Goal: Task Accomplishment & Management: Manage account settings

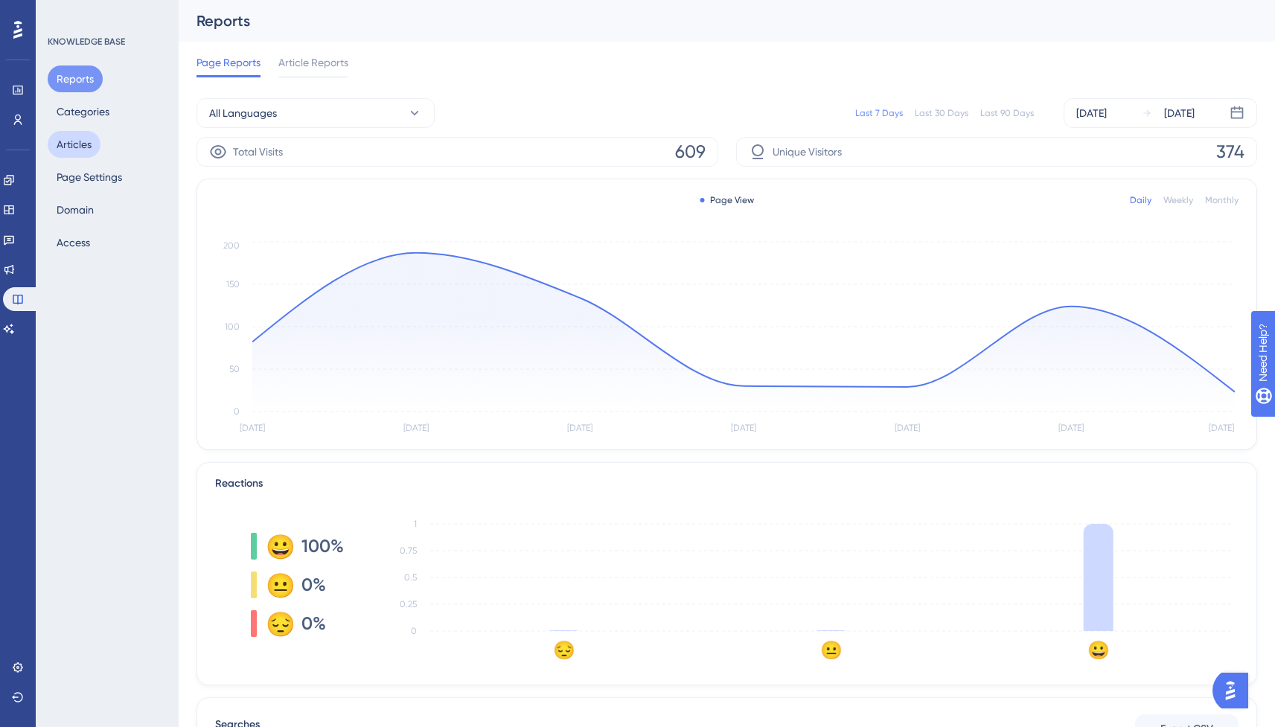
click at [94, 145] on button "Articles" at bounding box center [74, 144] width 53 height 27
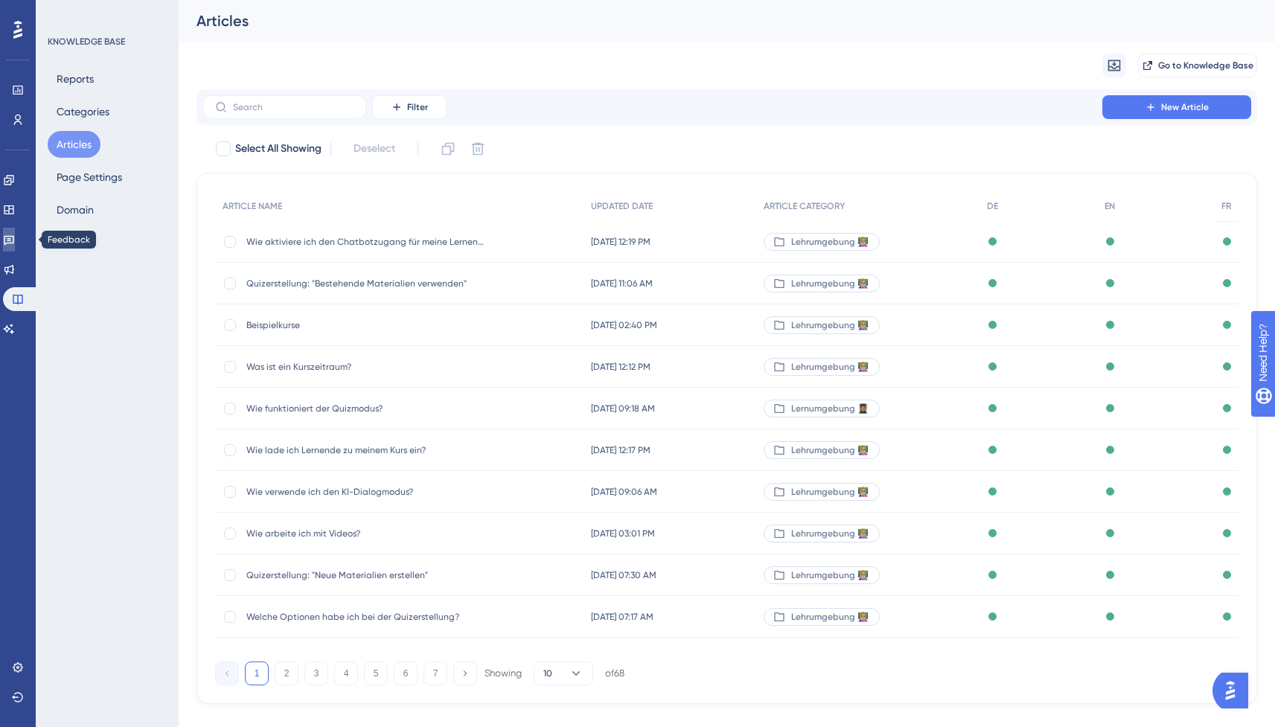
click at [7, 234] on link at bounding box center [9, 240] width 12 height 24
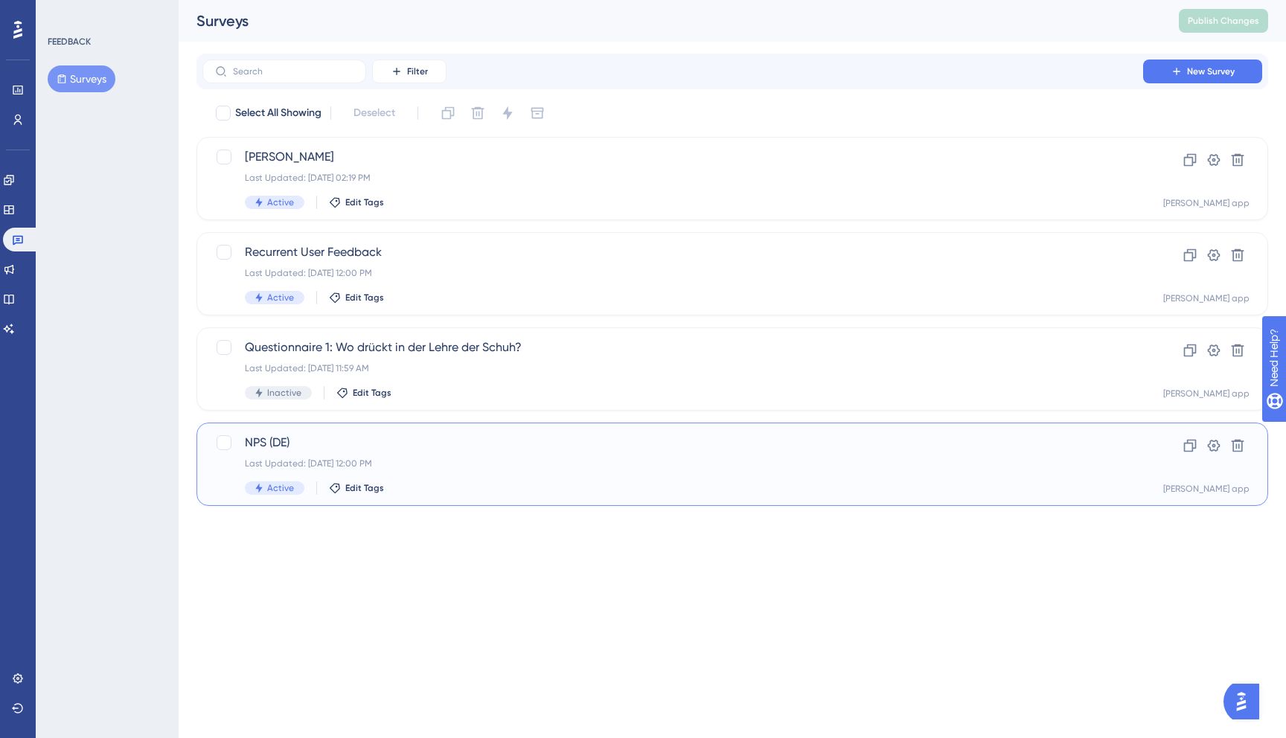
click at [363, 451] on span "NPS (DE)" at bounding box center [673, 443] width 856 height 18
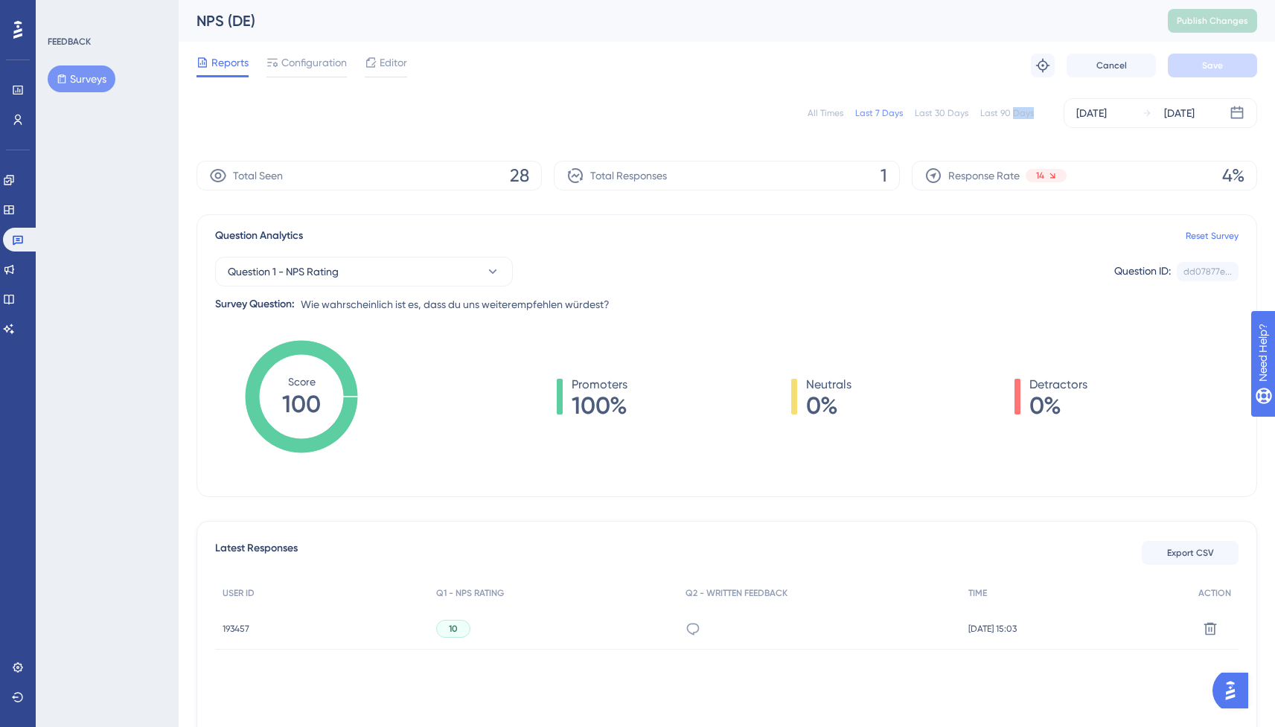
click at [1014, 118] on div "All Times Last 7 Days Last 30 Days Last 90 Days Sep 10 2025 Sep 16 2025" at bounding box center [726, 113] width 1060 height 30
click at [1003, 105] on div "All Times Last 7 Days Last 30 Days Last 90 Days Sep 10 2025 Sep 16 2025" at bounding box center [726, 113] width 1060 height 30
click at [999, 115] on div "Last 90 Days" at bounding box center [1007, 113] width 54 height 12
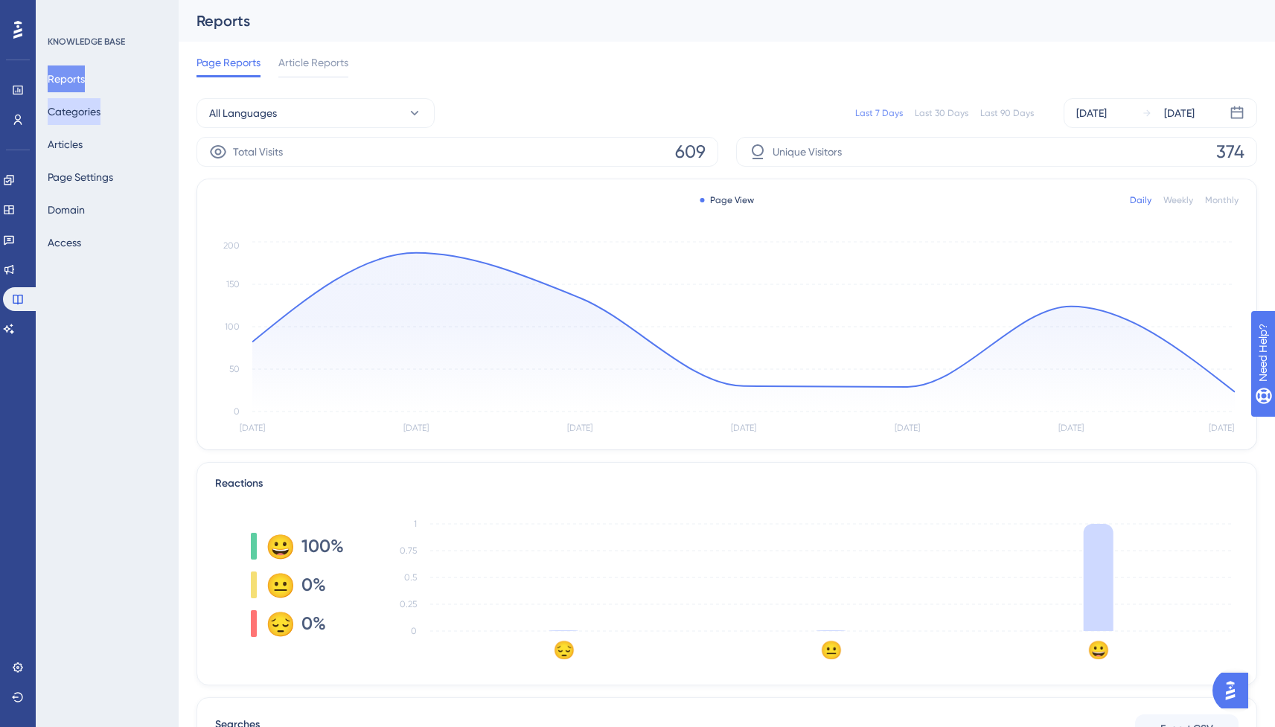
click at [83, 117] on button "Categories" at bounding box center [74, 111] width 53 height 27
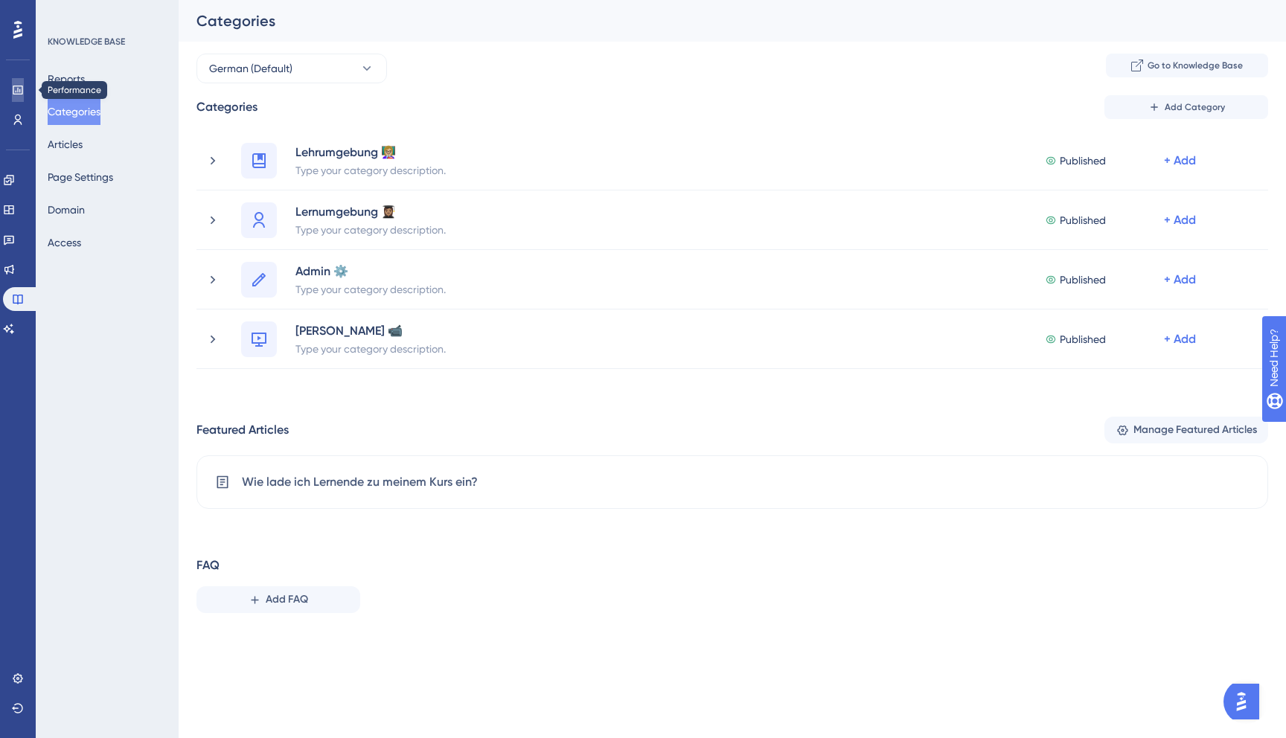
click at [16, 91] on icon at bounding box center [18, 90] width 12 height 12
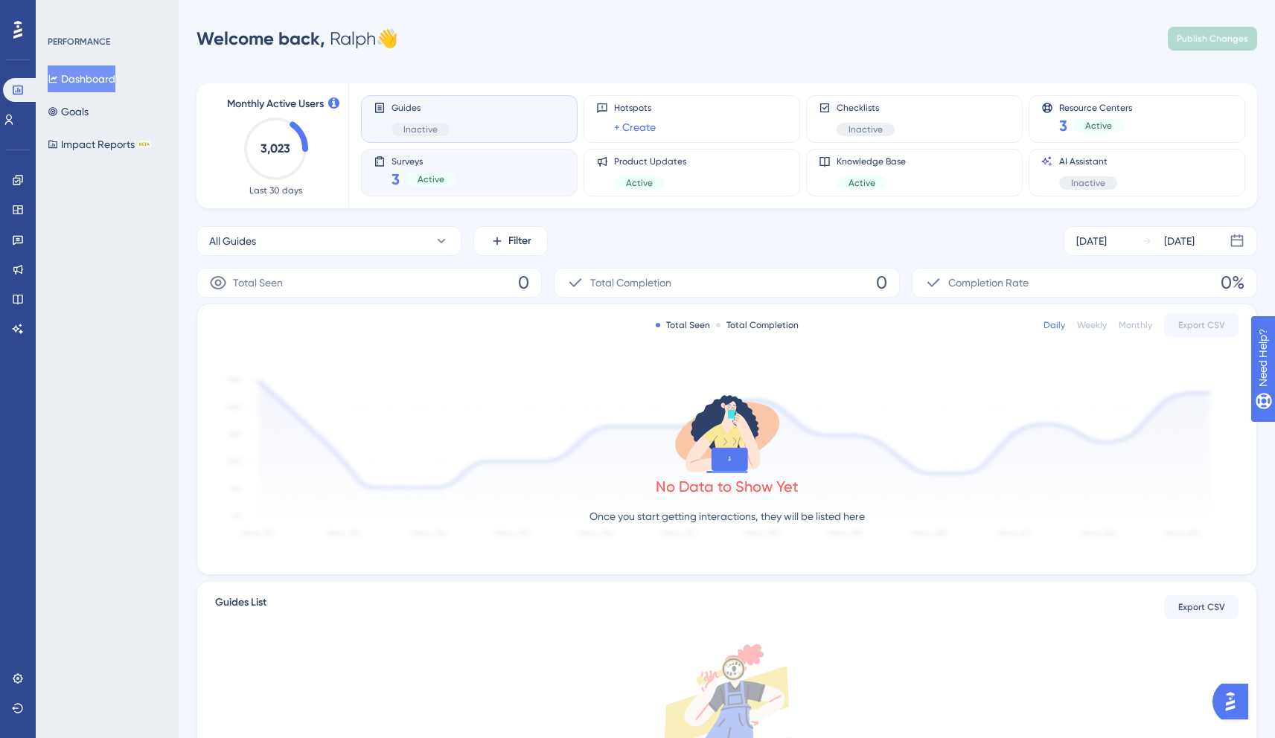
click at [414, 173] on div "Active" at bounding box center [431, 179] width 51 height 13
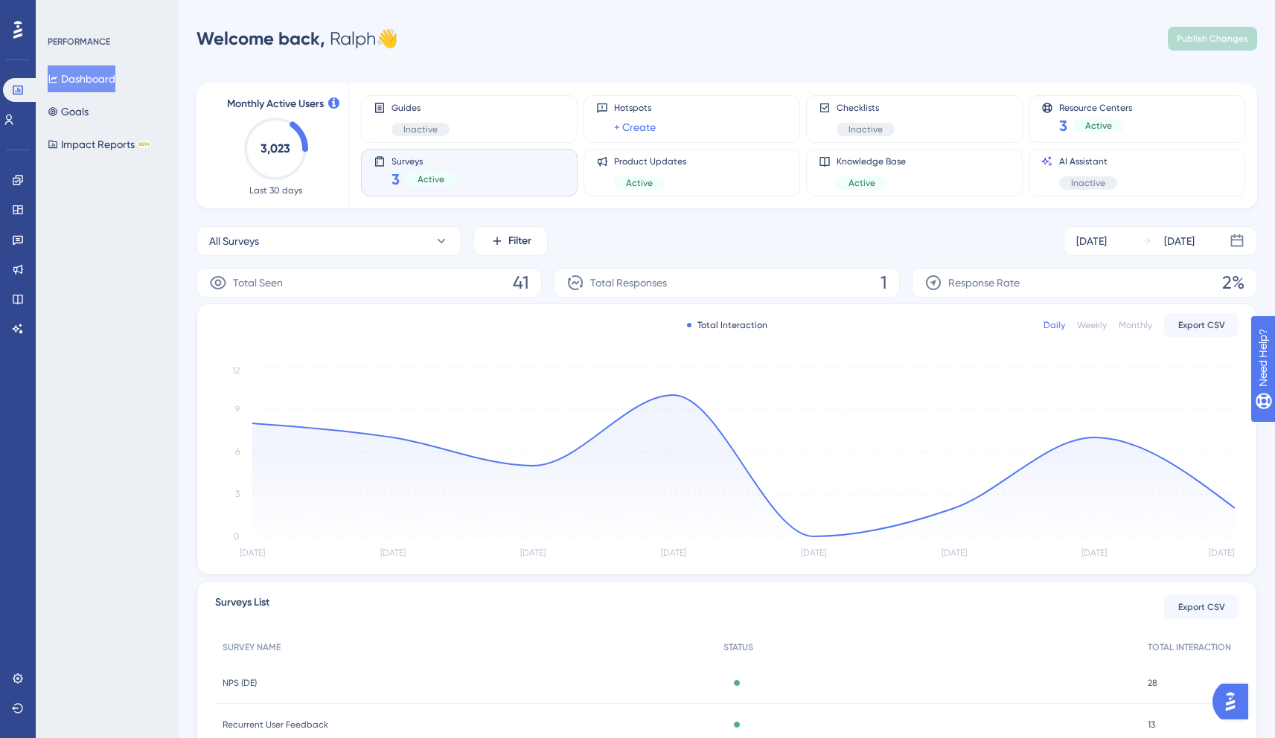
scroll to position [103, 0]
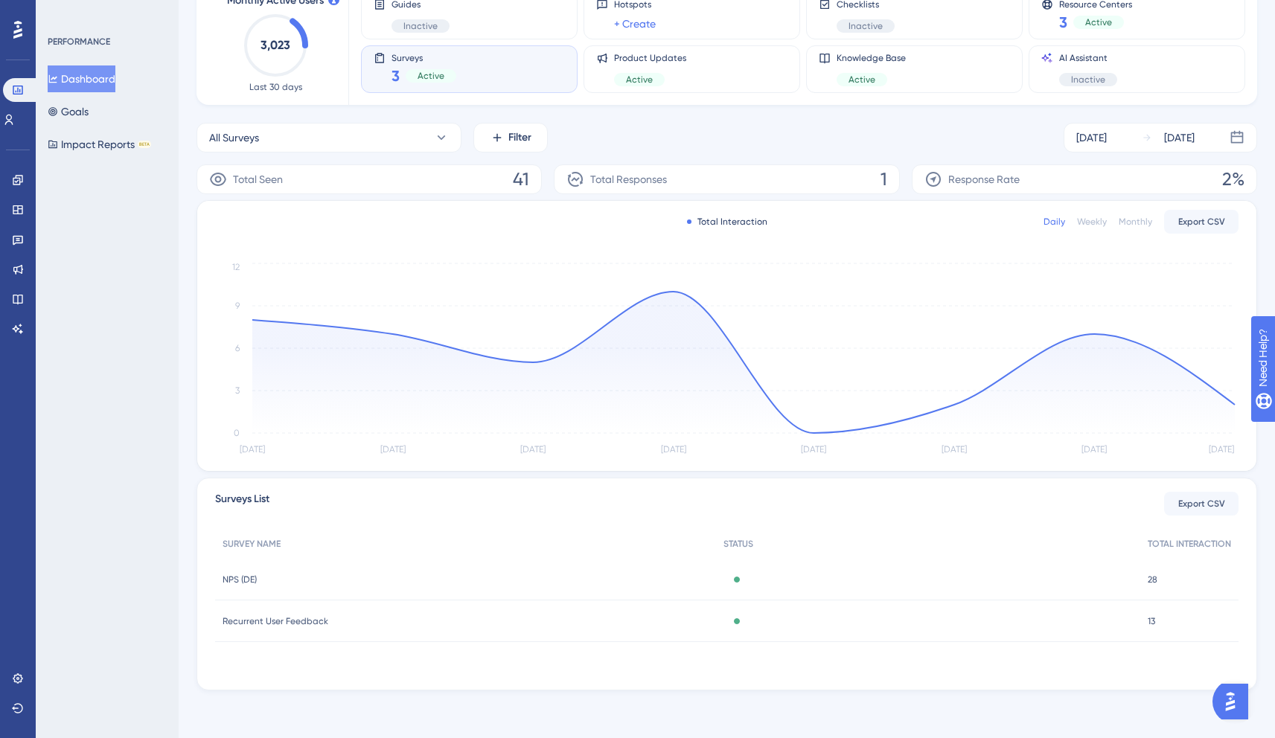
click at [282, 623] on span "Recurrent User Feedback" at bounding box center [275, 621] width 106 height 12
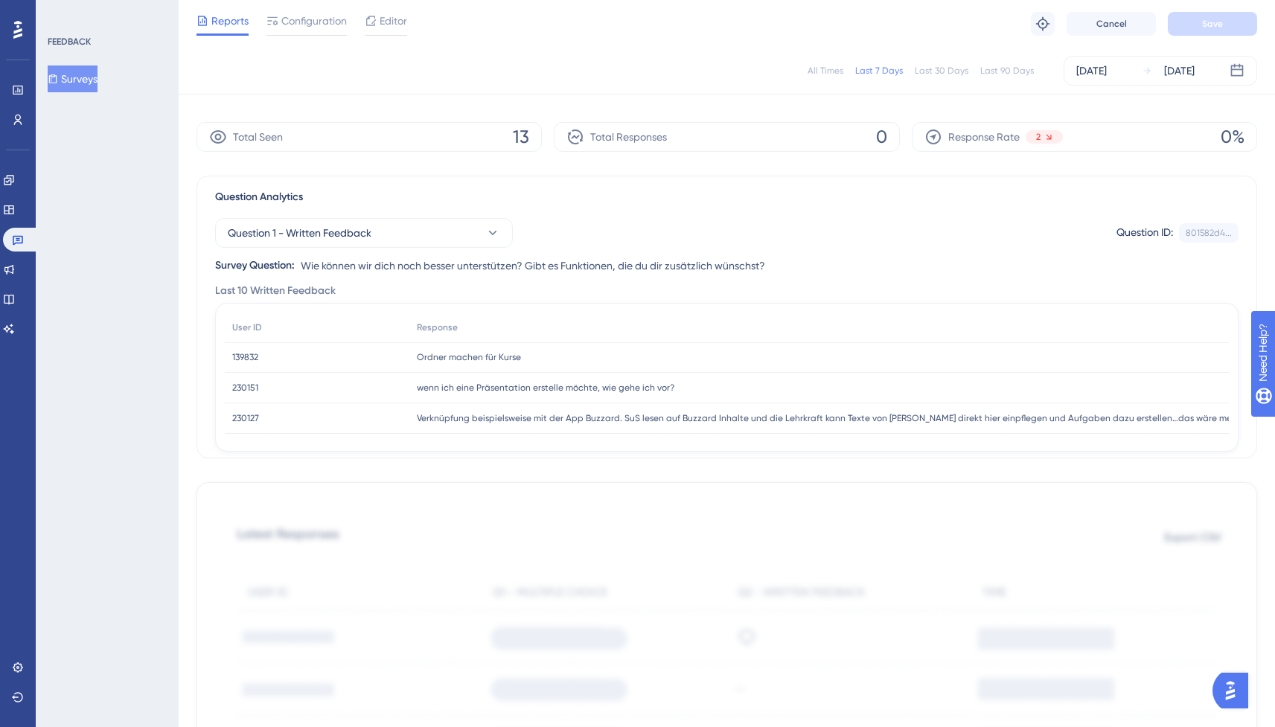
scroll to position [71, 0]
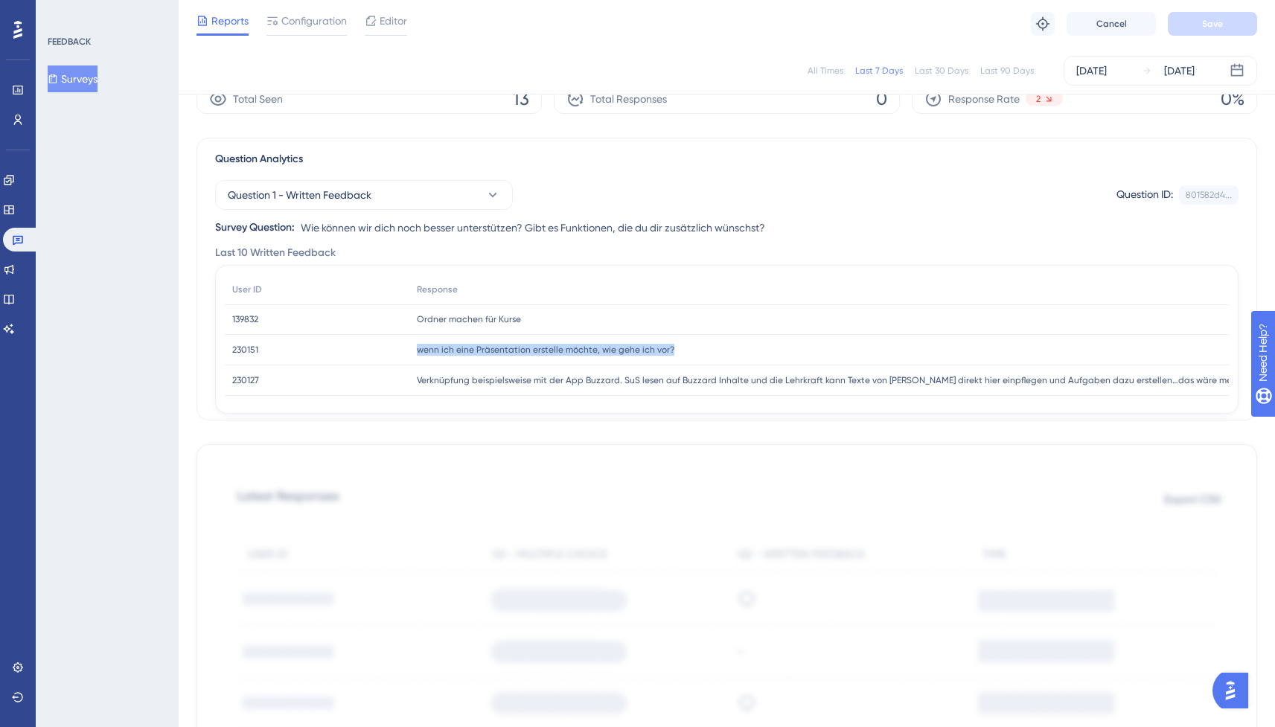
drag, startPoint x: 676, startPoint y: 351, endPoint x: 416, endPoint y: 352, distance: 260.4
drag, startPoint x: 713, startPoint y: 352, endPoint x: 391, endPoint y: 348, distance: 322.2
click at [0, 0] on div "230151 230151 wenn ich eine Präsentation erstelle möchte, wie gehe ich vor? wen…" at bounding box center [0, 0] width 0 height 0
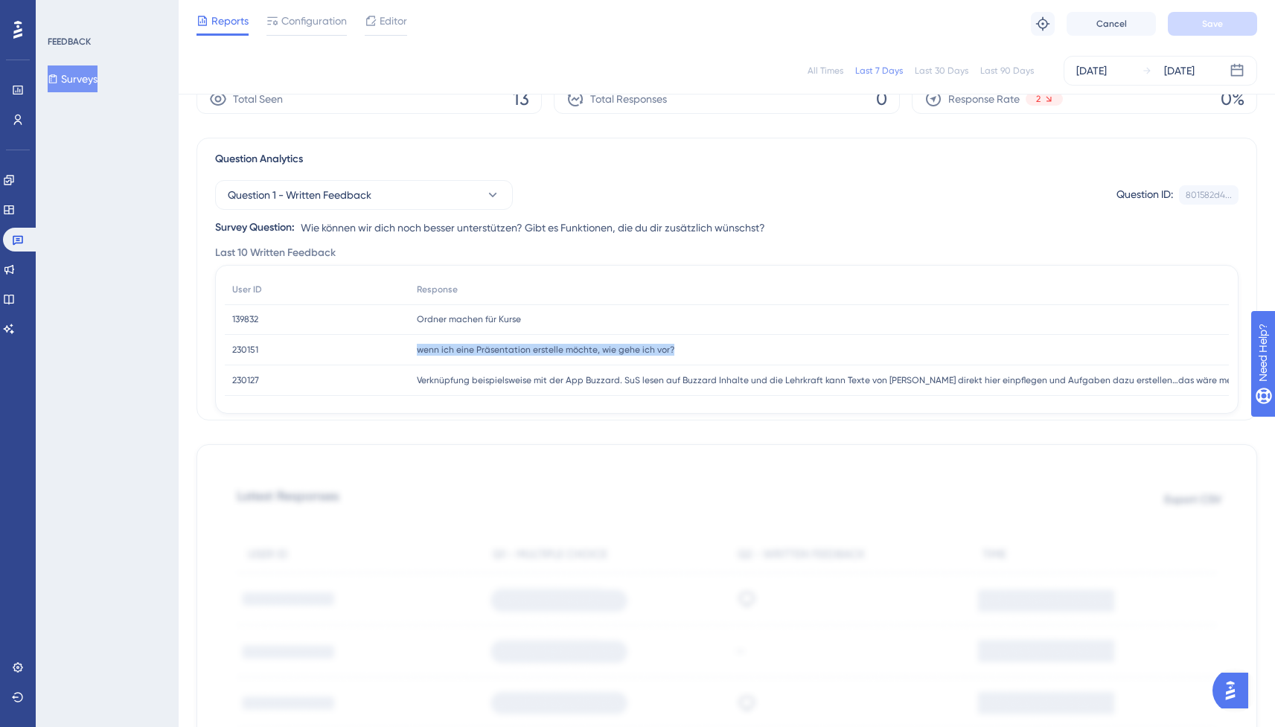
click at [391, 348] on div "230151 230151" at bounding box center [317, 350] width 185 height 31
click at [245, 347] on span "230151" at bounding box center [245, 350] width 26 height 12
click at [401, 368] on div "230127 230127" at bounding box center [317, 380] width 185 height 31
click at [592, 379] on span "Verknüpfung beispielsweise mit der App Buzzard. SuS lesen auf Buzzard Inhalte u…" at bounding box center [831, 380] width 829 height 12
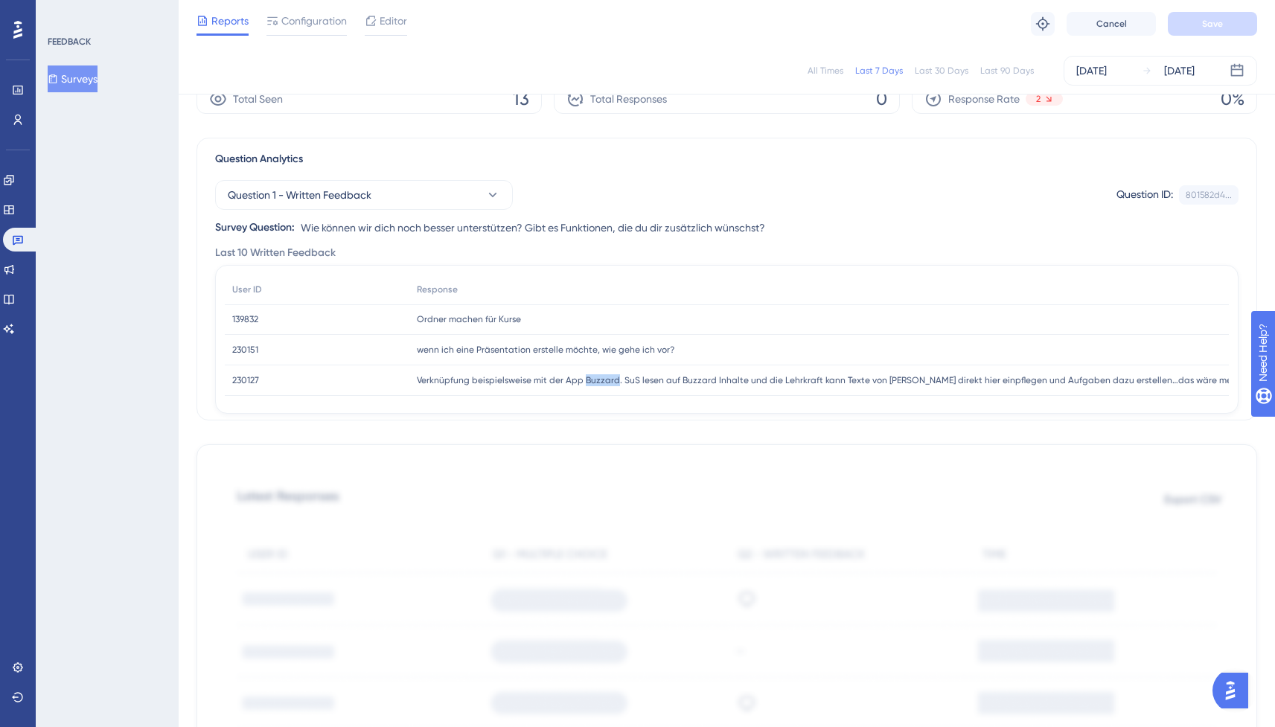
click at [592, 379] on span "Verknüpfung beispielsweise mit der App Buzzard. SuS lesen auf Buzzard Inhalte u…" at bounding box center [831, 380] width 829 height 12
copy span "Buzzard"
click at [881, 251] on div "Last 10 Written Feedback" at bounding box center [726, 253] width 1023 height 18
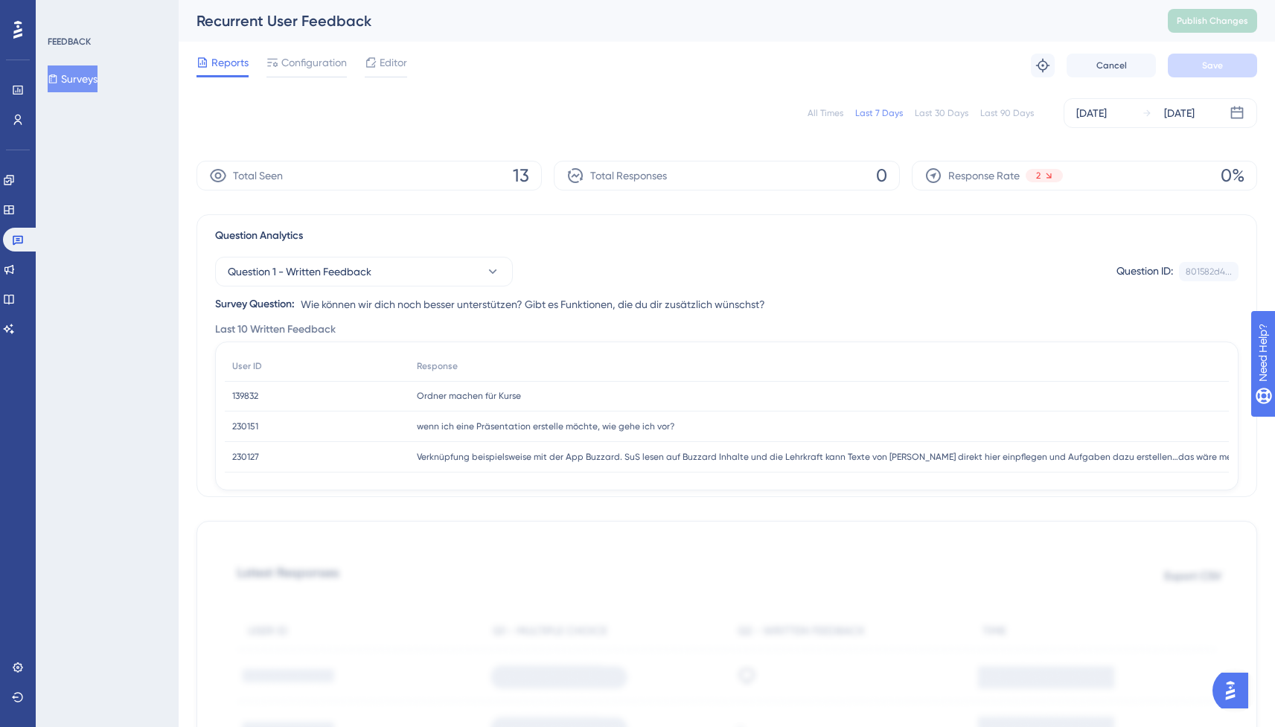
click at [77, 83] on button "Surveys" at bounding box center [73, 78] width 50 height 27
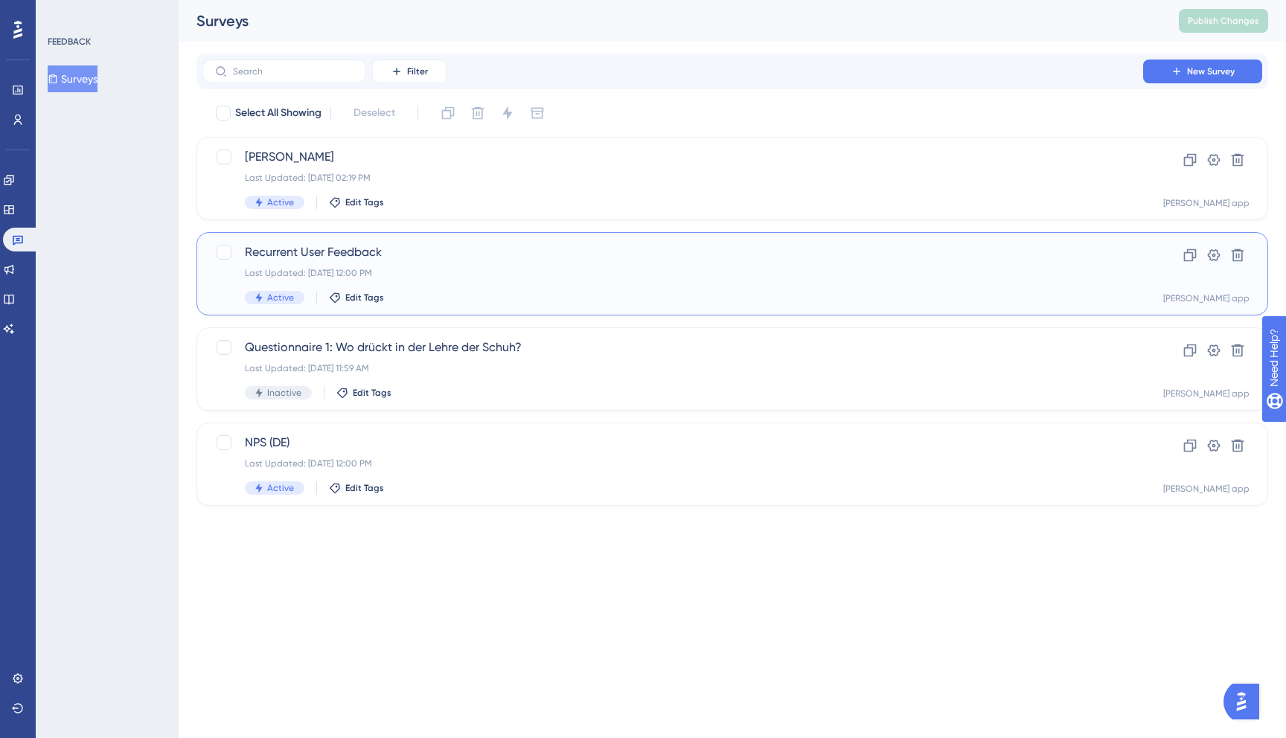
click at [525, 279] on div "Recurrent User Feedback Last Updated: [DATE] 12:00 PM Active Edit Tags" at bounding box center [673, 273] width 856 height 61
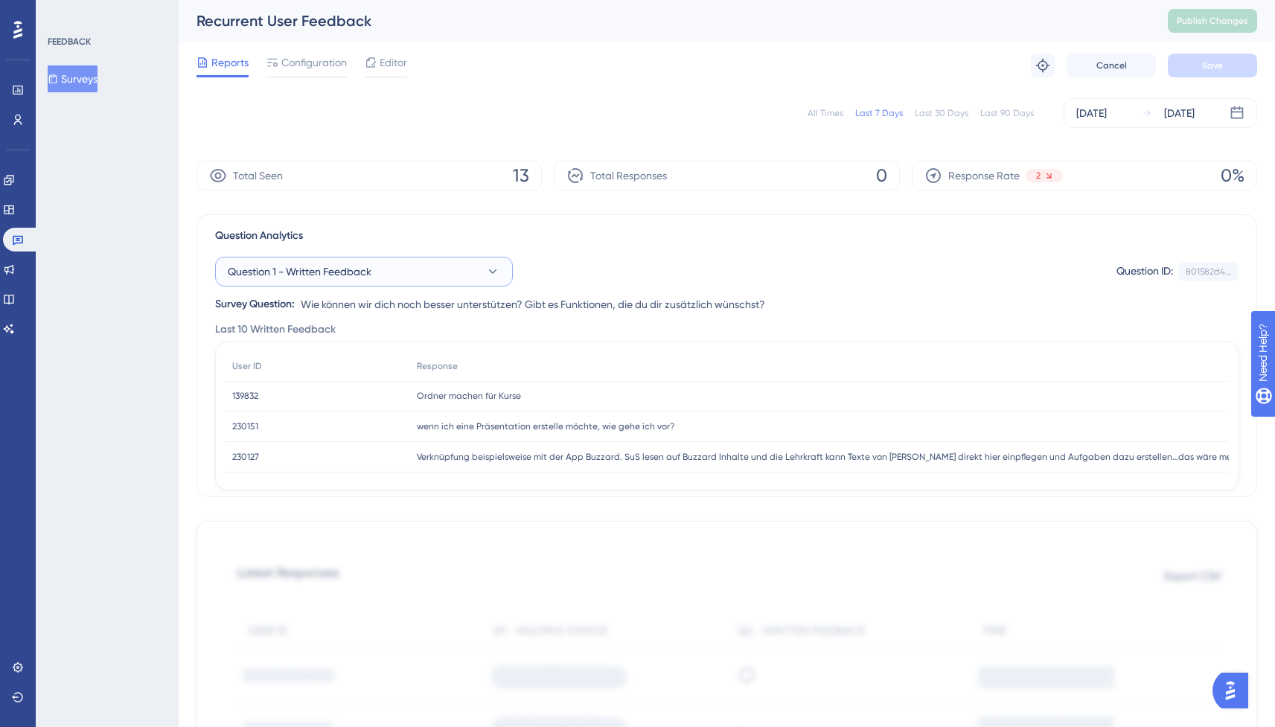
click at [385, 261] on button "Question 1 - Written Feedback" at bounding box center [364, 272] width 298 height 30
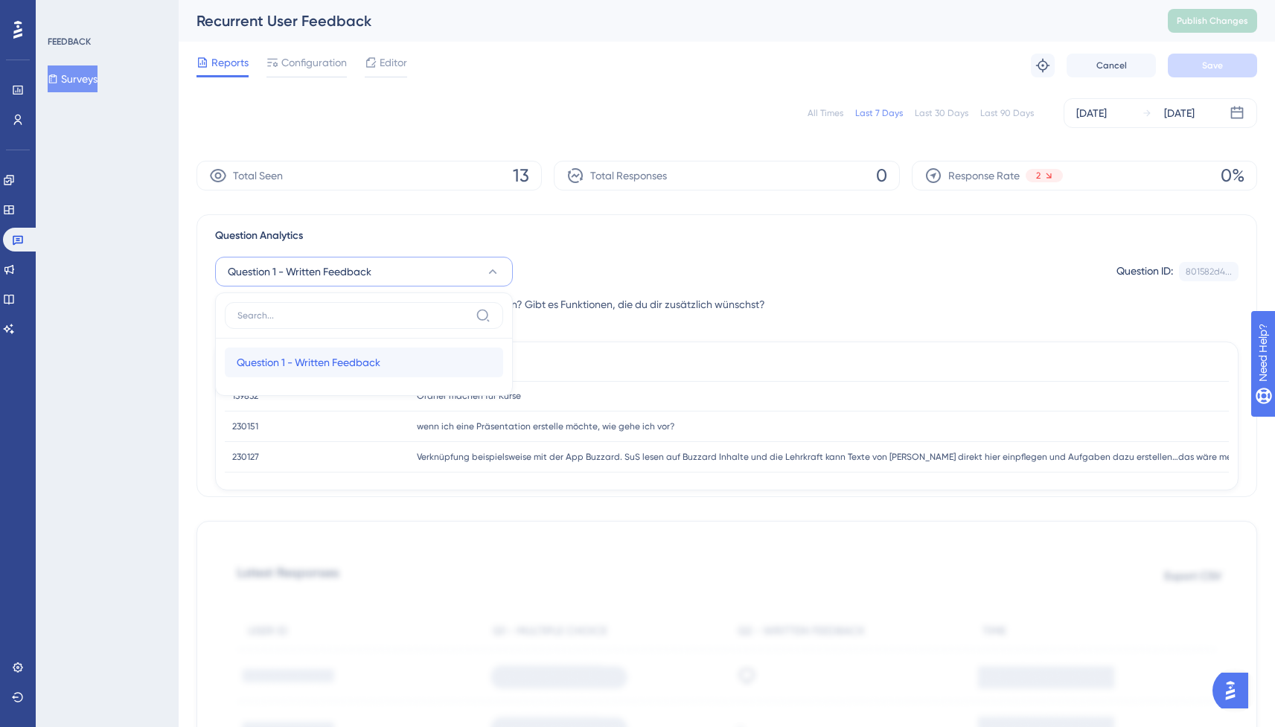
click at [367, 356] on span "Question 1 - Written Feedback" at bounding box center [309, 362] width 144 height 18
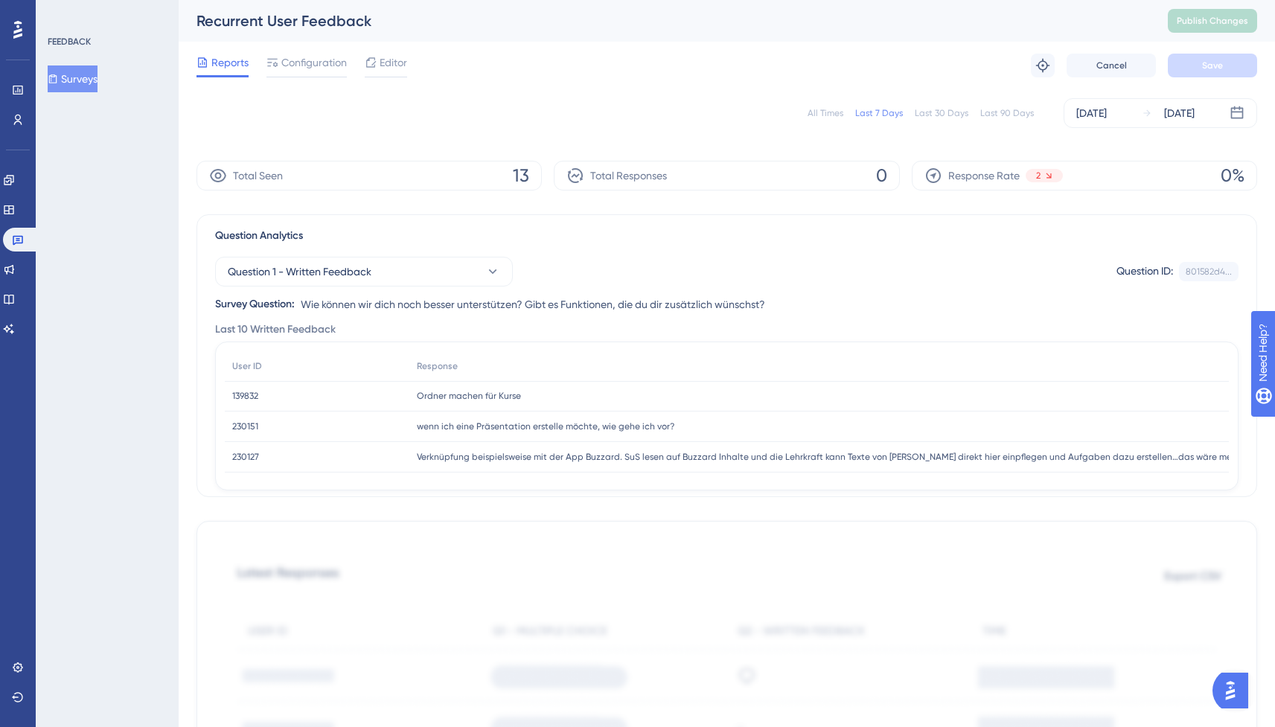
click at [815, 111] on div "All Times" at bounding box center [825, 113] width 36 height 12
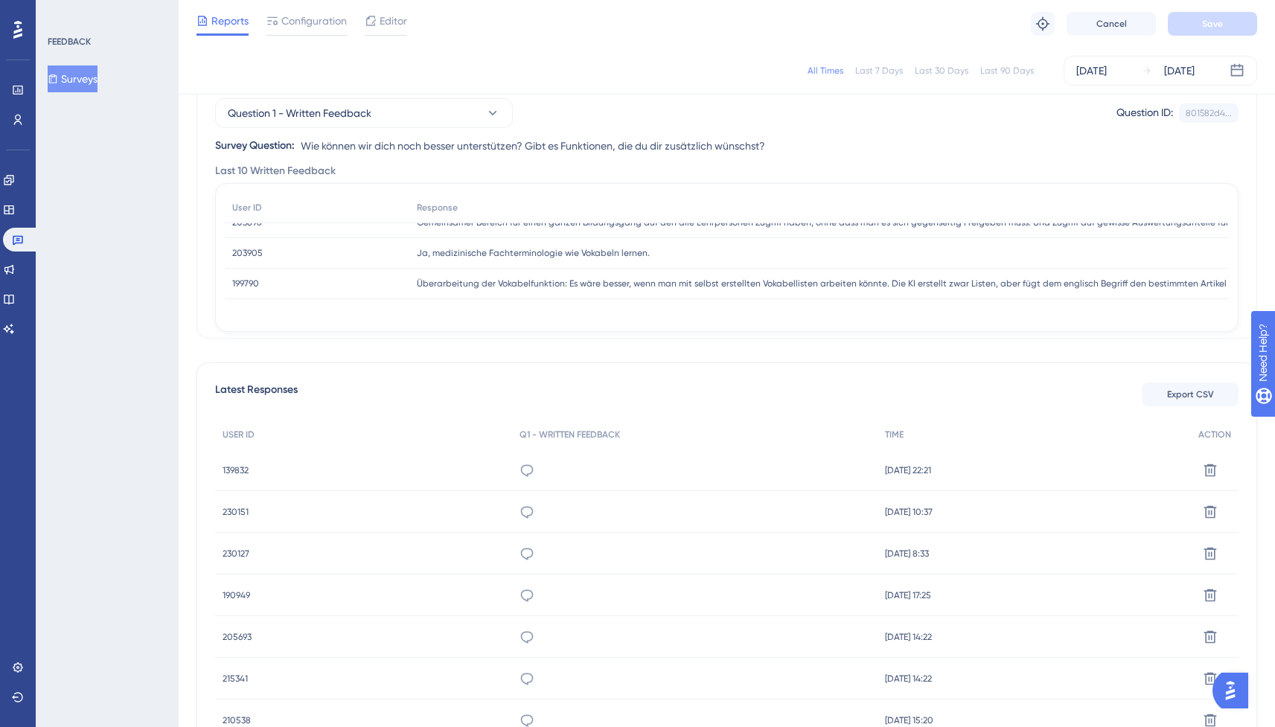
scroll to position [190, 0]
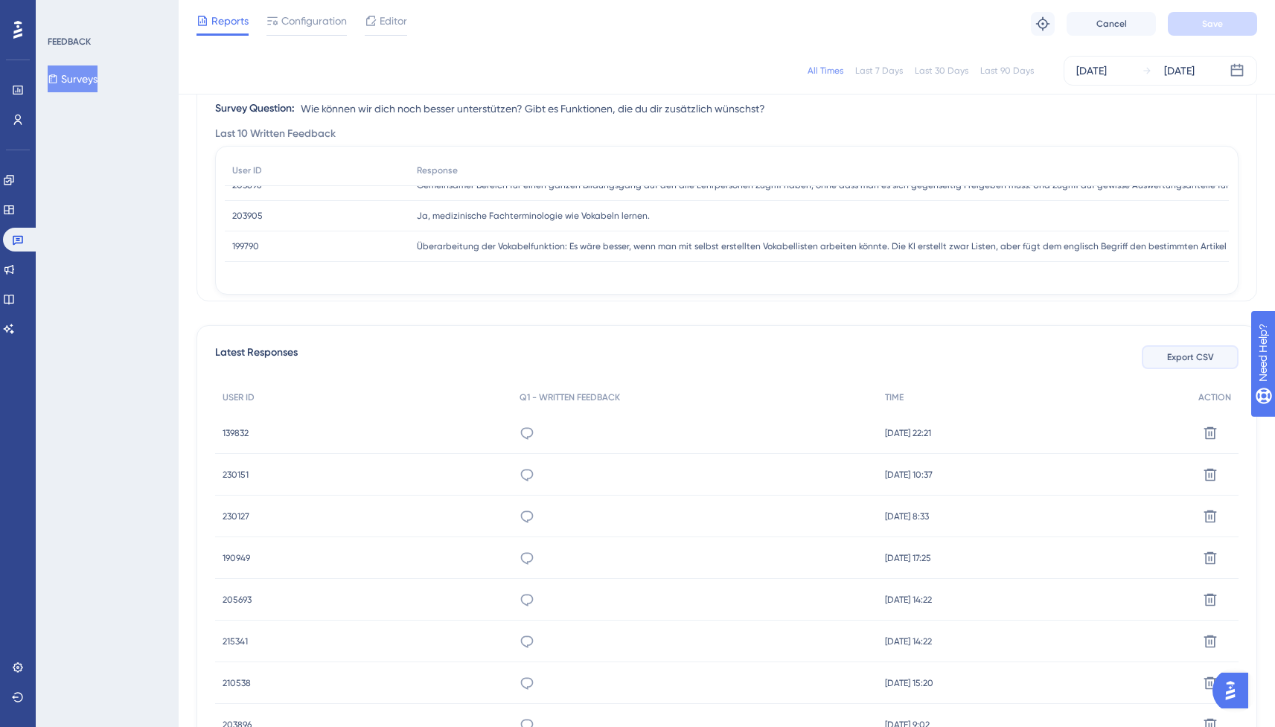
click at [1199, 354] on span "Export CSV" at bounding box center [1190, 357] width 47 height 12
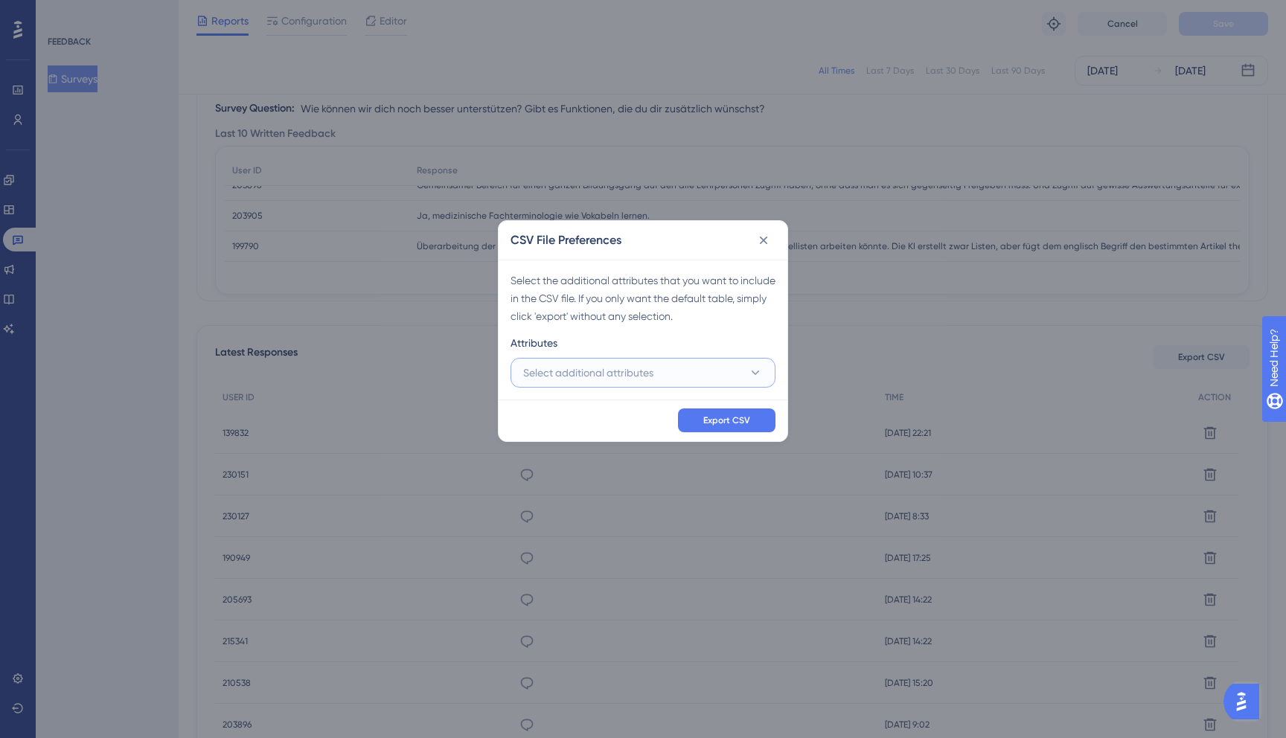
click at [690, 370] on button "Select additional attributes" at bounding box center [642, 373] width 265 height 30
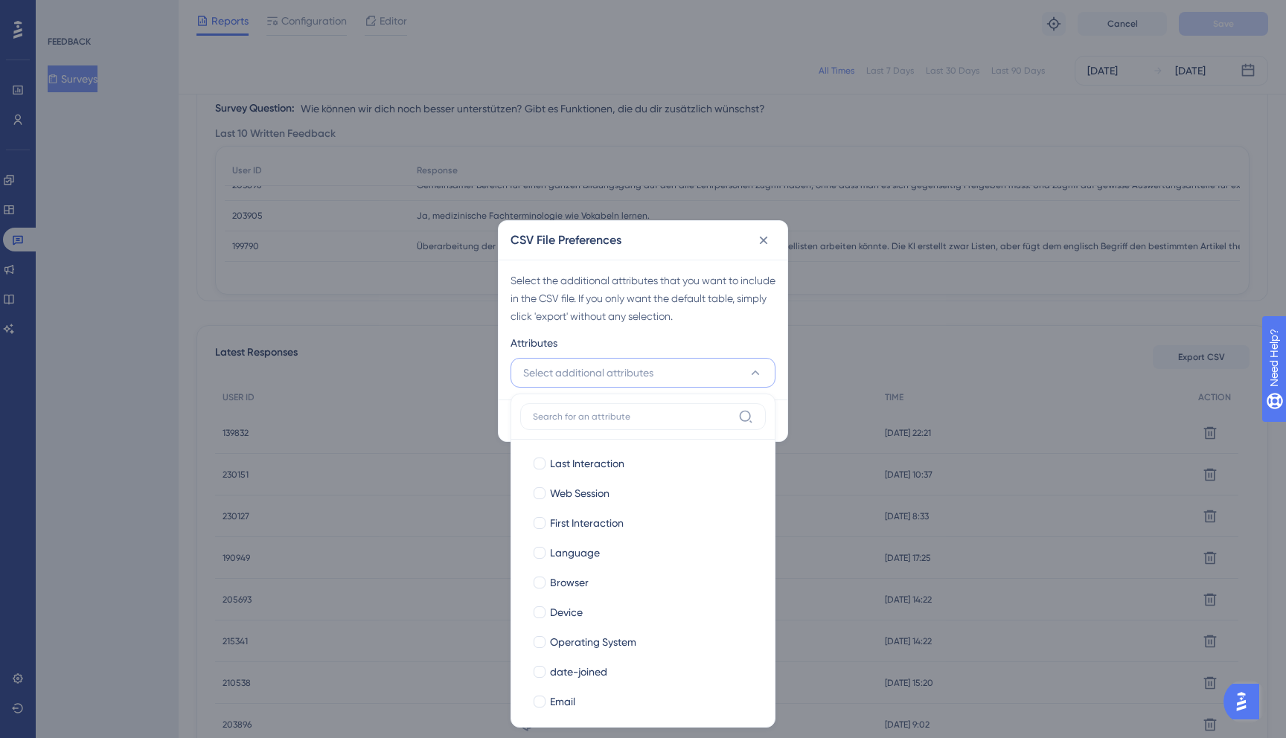
click at [690, 370] on button "Select additional attributes" at bounding box center [642, 373] width 265 height 30
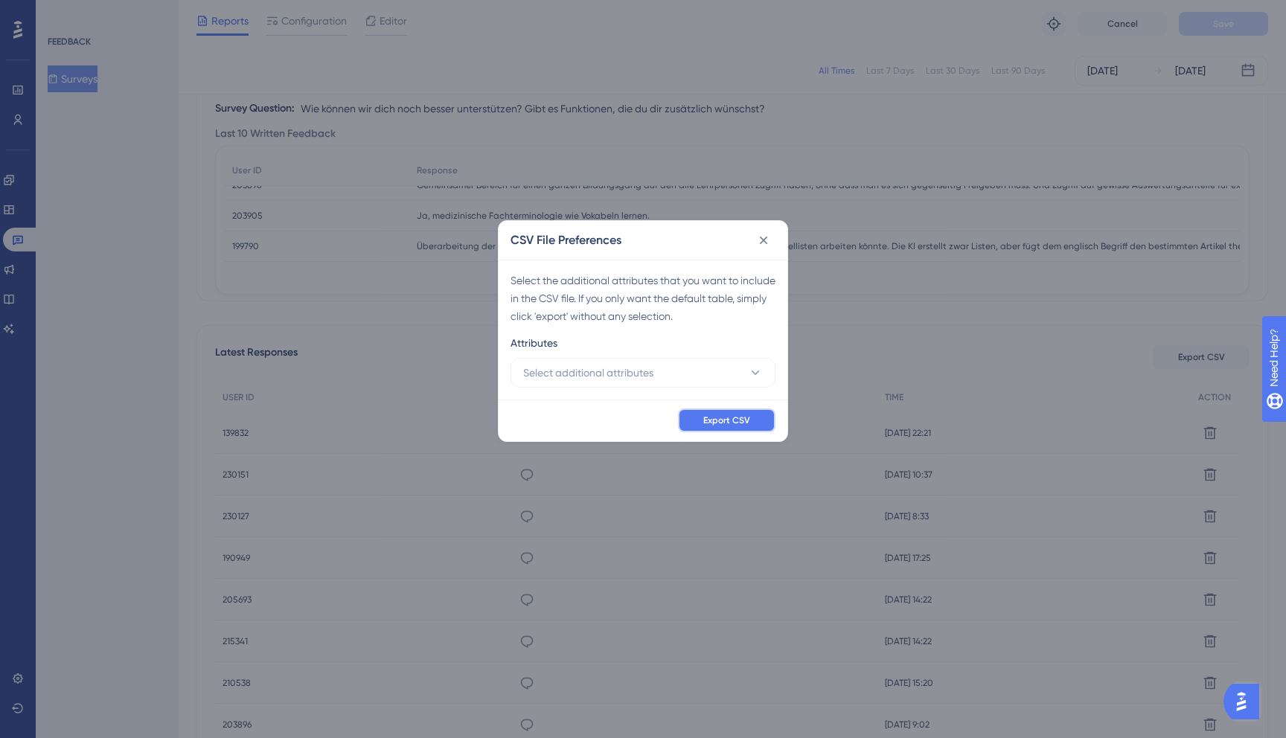
click at [714, 422] on span "Export CSV" at bounding box center [726, 420] width 47 height 12
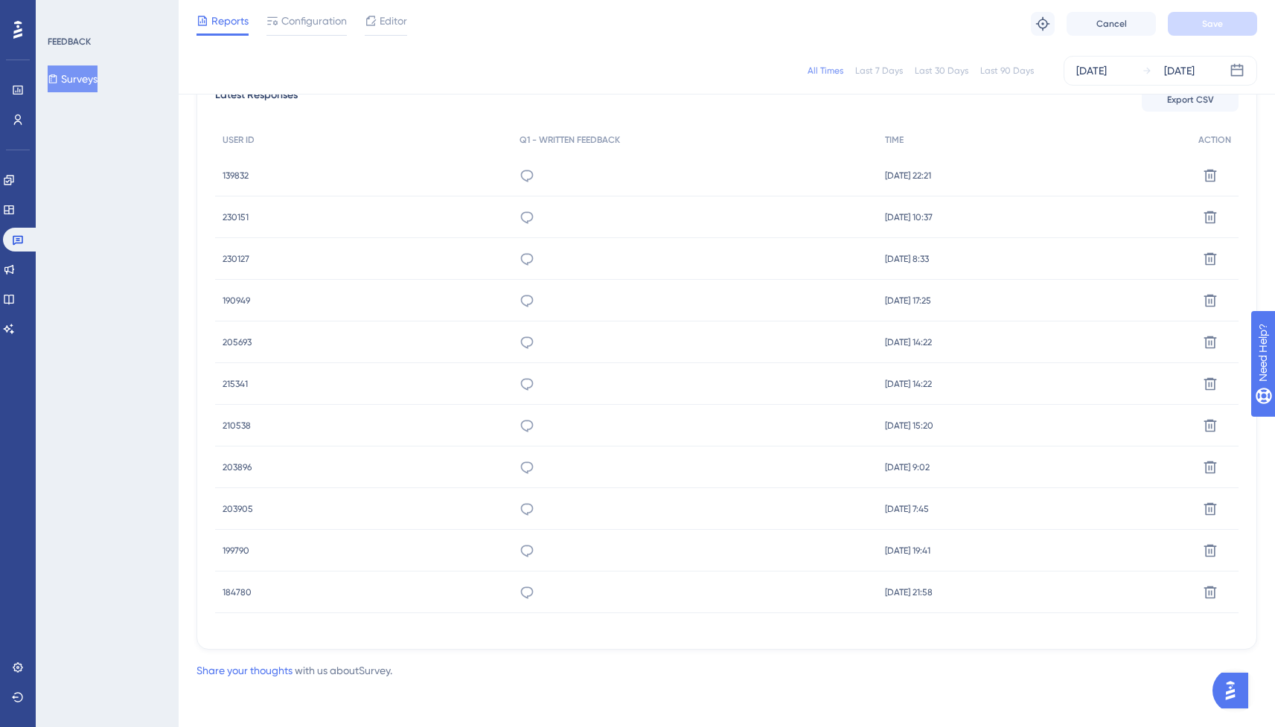
scroll to position [0, 0]
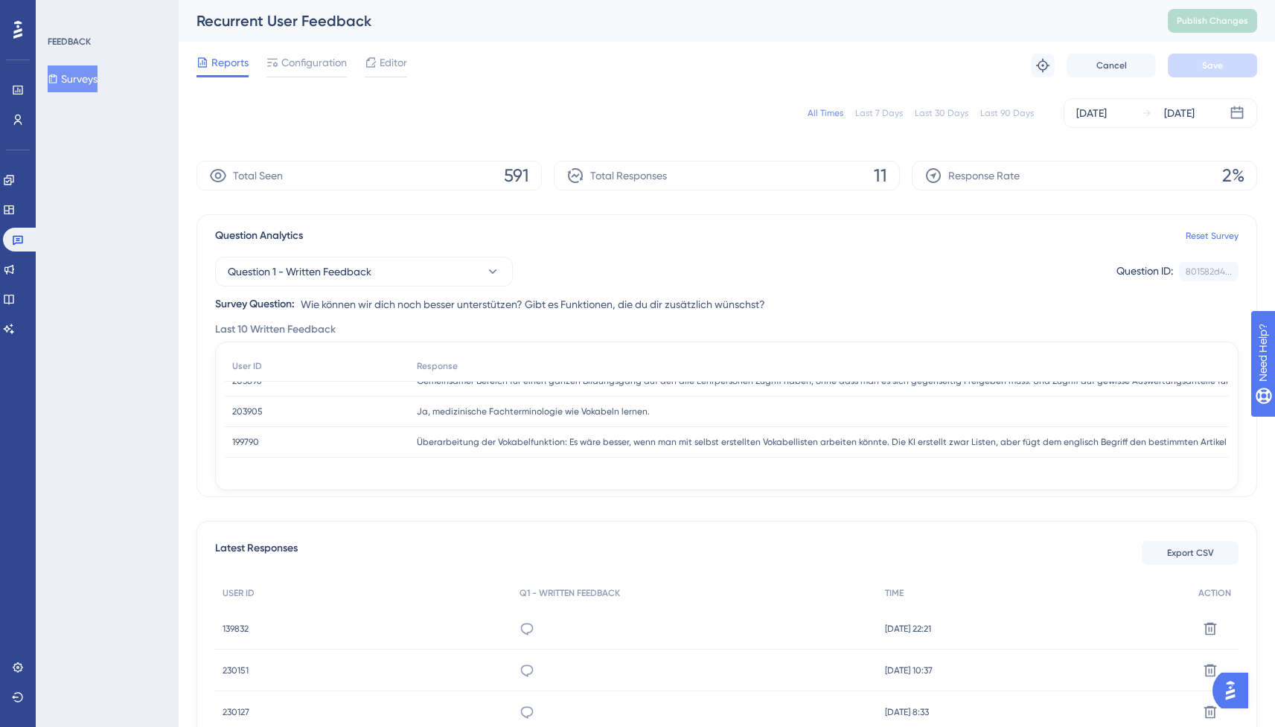
click at [68, 80] on button "Surveys" at bounding box center [73, 78] width 50 height 27
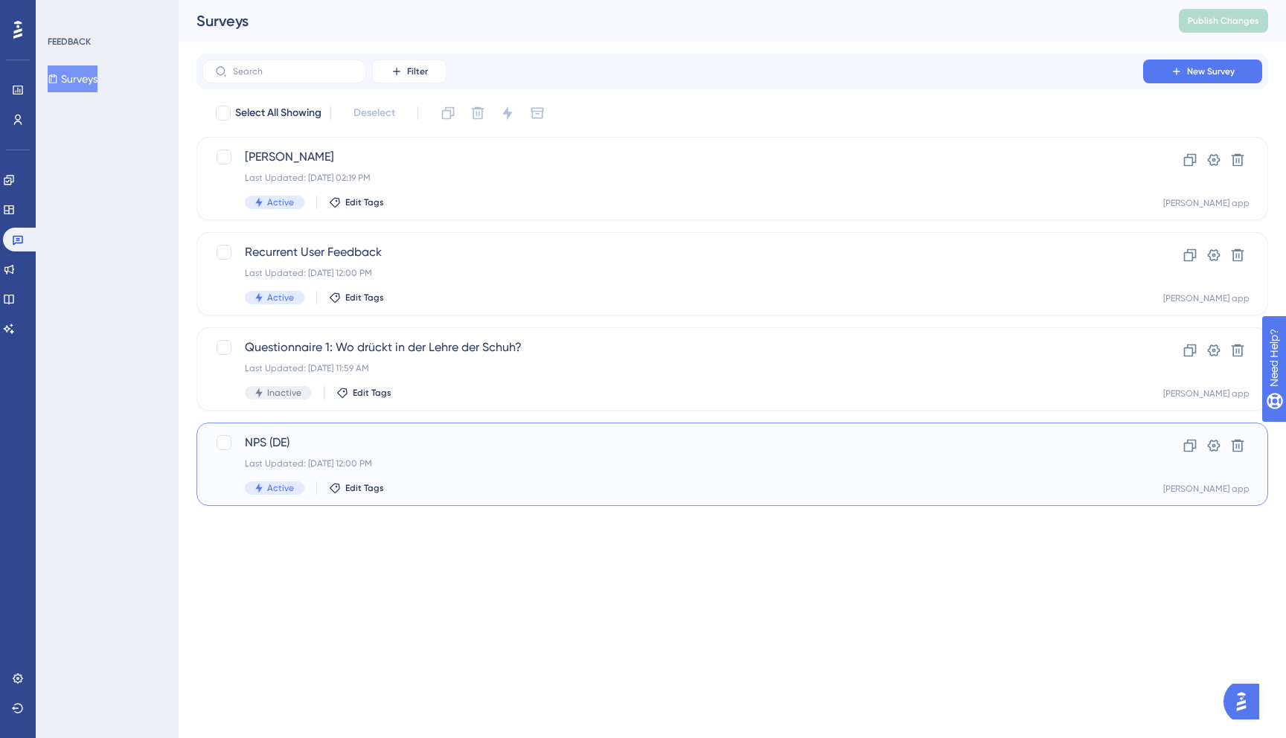
click at [497, 476] on div "NPS (DE) Last Updated: [DATE] 12:00 PM Active Edit Tags" at bounding box center [673, 464] width 856 height 61
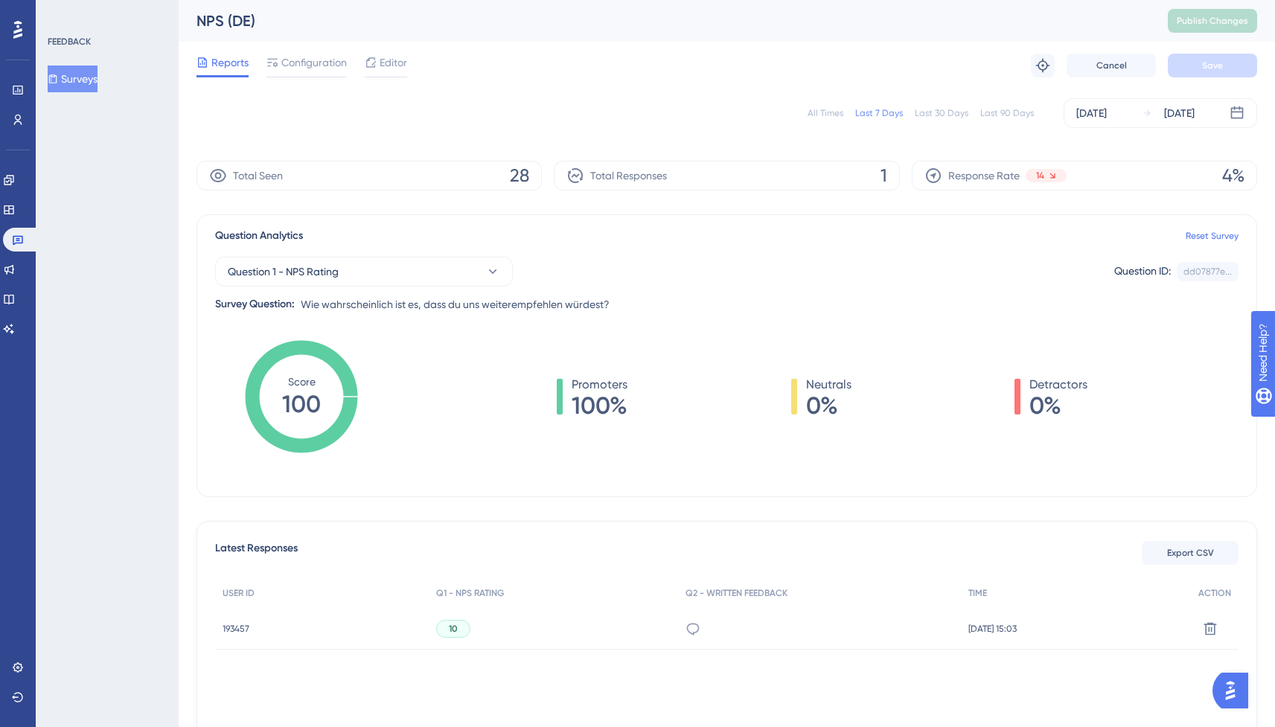
click at [1003, 116] on div "Last 90 Days" at bounding box center [1007, 113] width 54 height 12
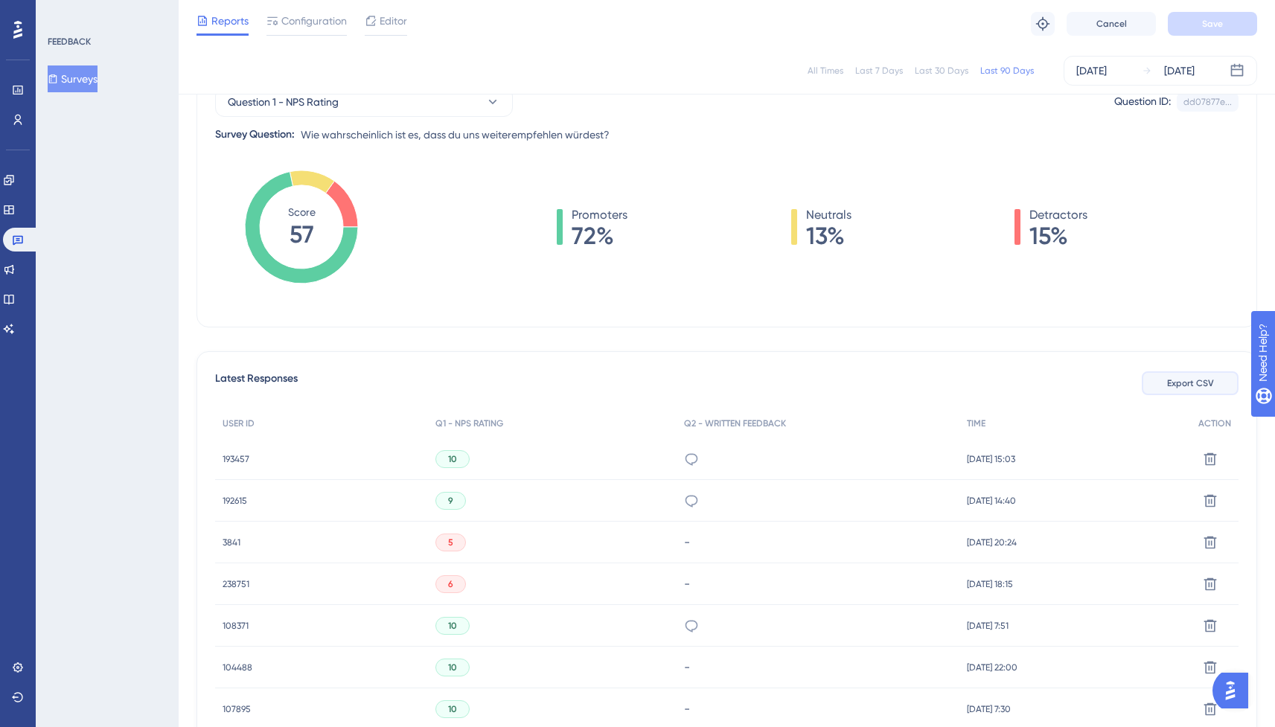
click at [1167, 385] on span "Export CSV" at bounding box center [1190, 383] width 47 height 12
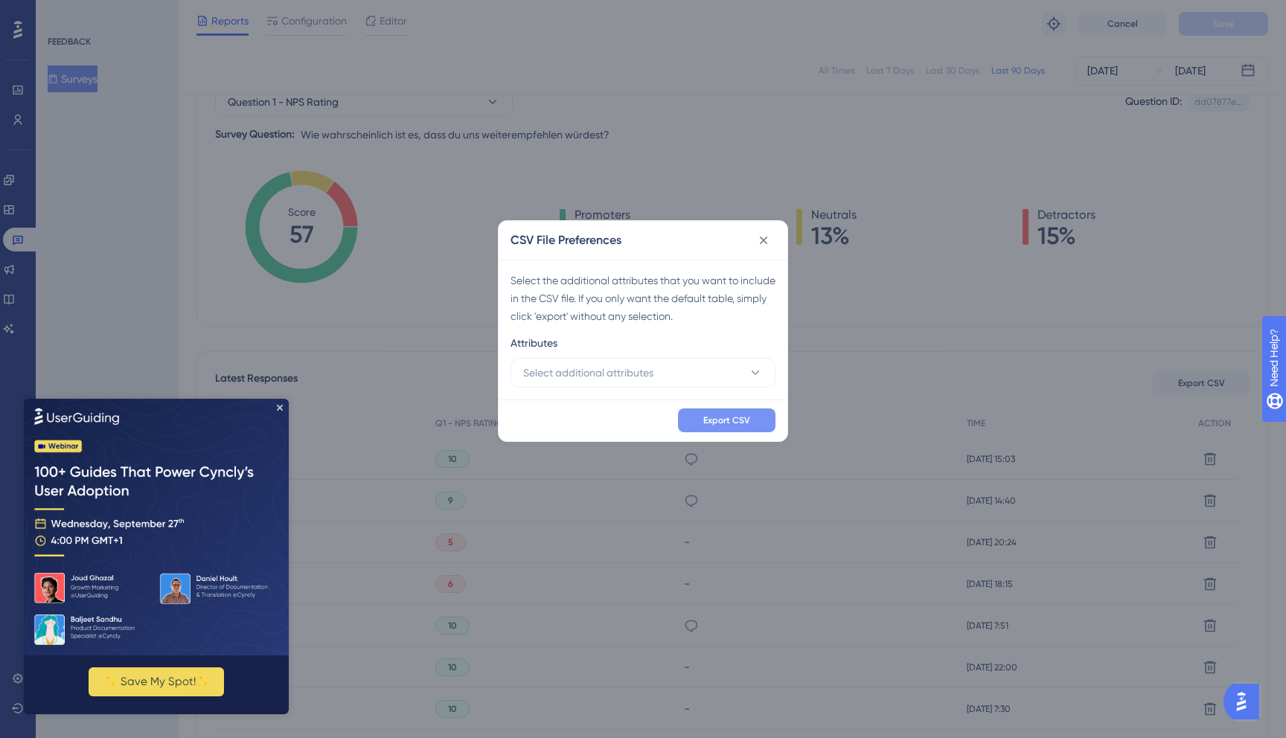
click at [714, 421] on span "Export CSV" at bounding box center [726, 420] width 47 height 12
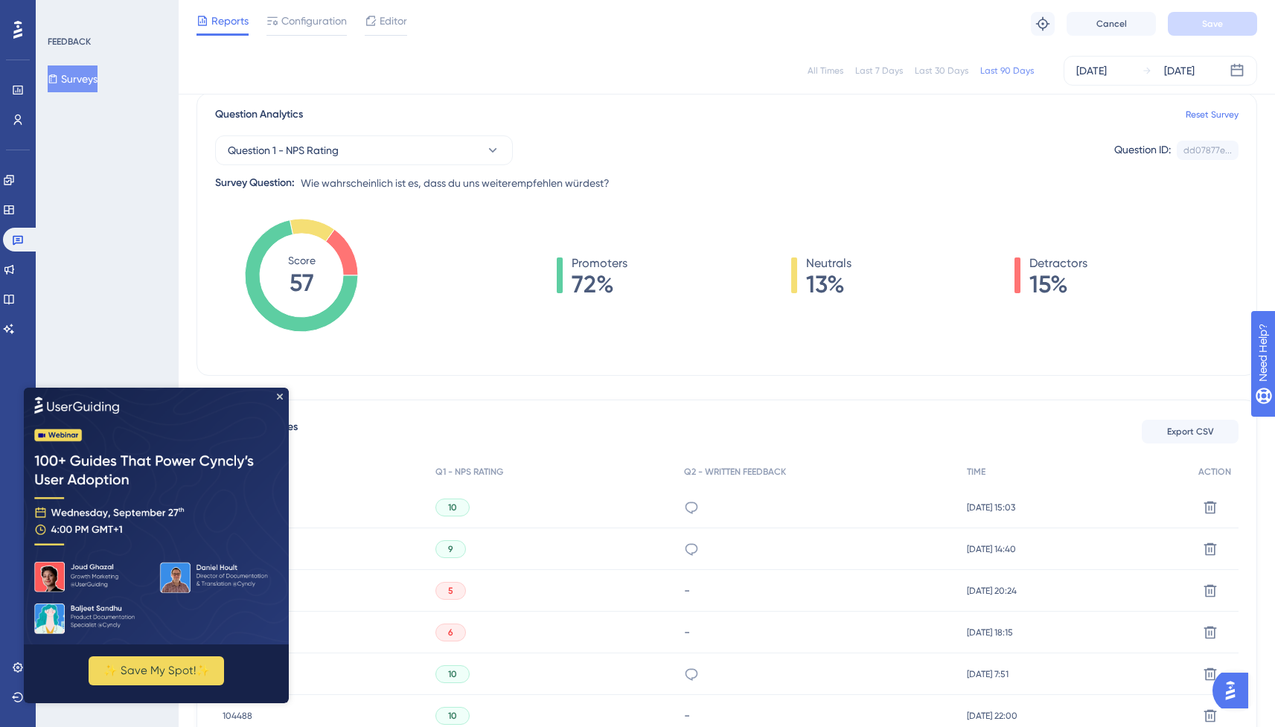
scroll to position [93, 0]
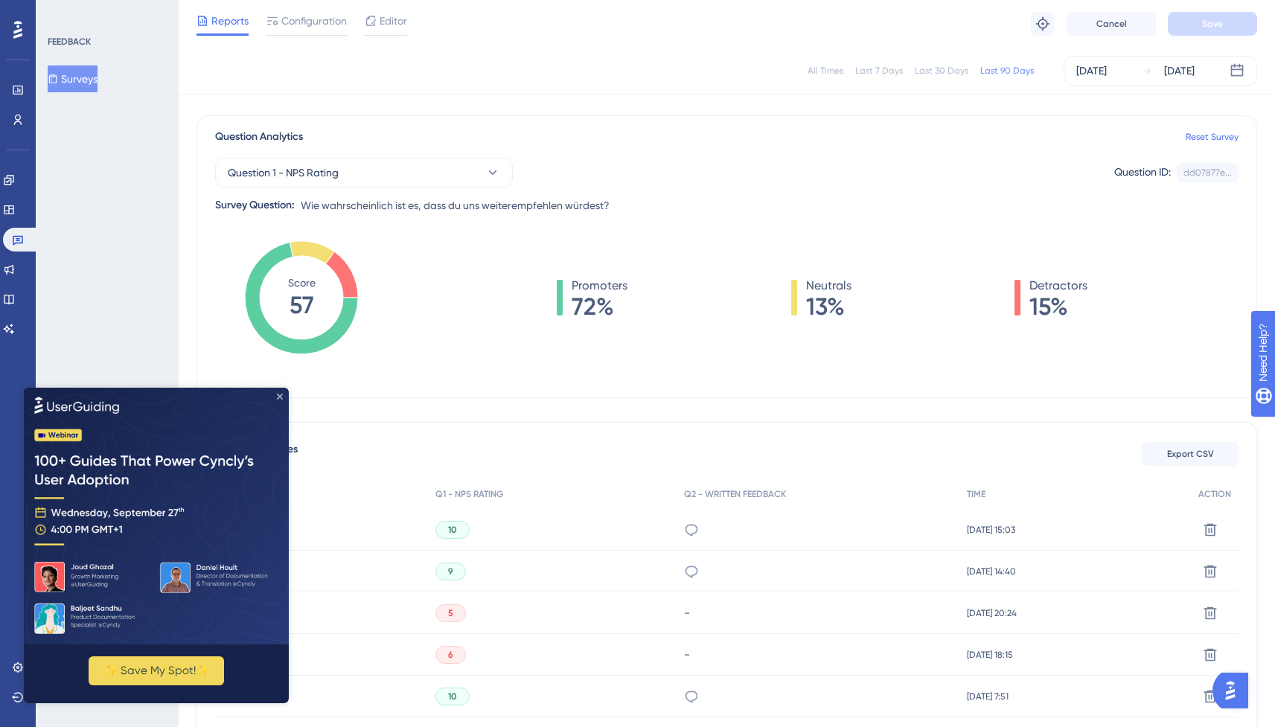
click at [281, 396] on icon "Close Preview" at bounding box center [280, 396] width 6 height 6
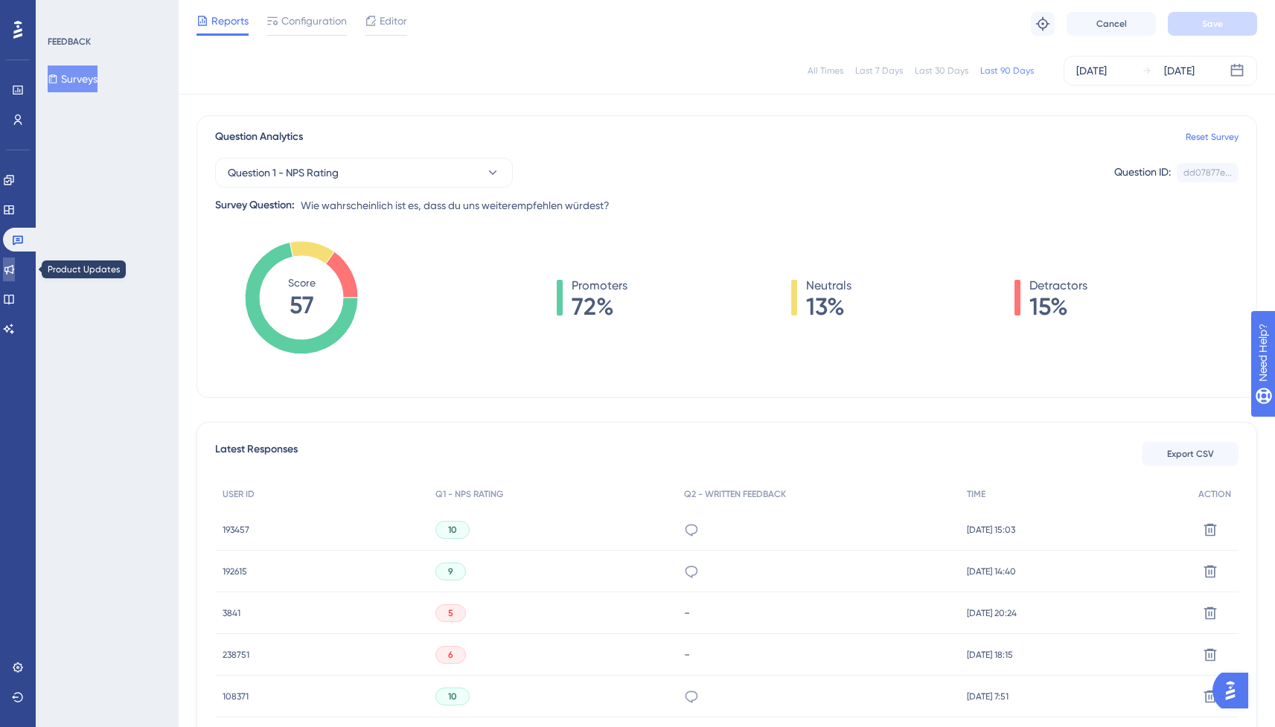
click at [15, 275] on icon at bounding box center [9, 269] width 12 height 12
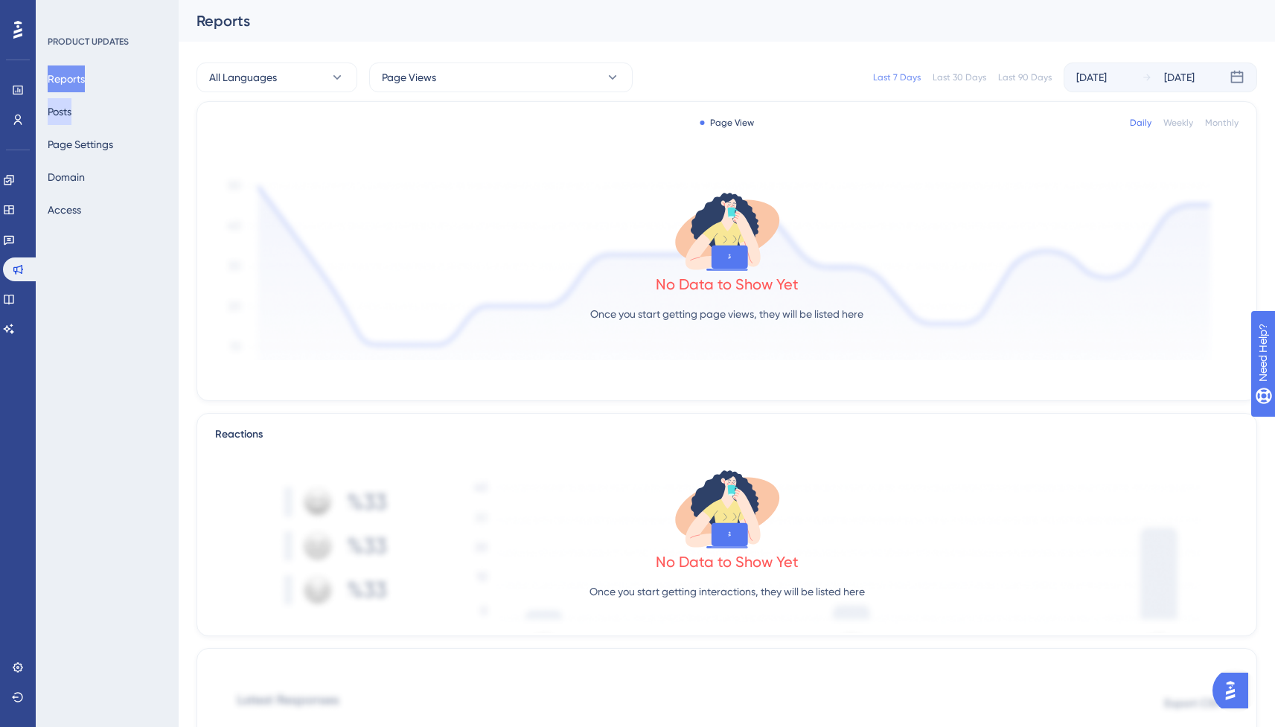
click at [71, 112] on button "Posts" at bounding box center [60, 111] width 24 height 27
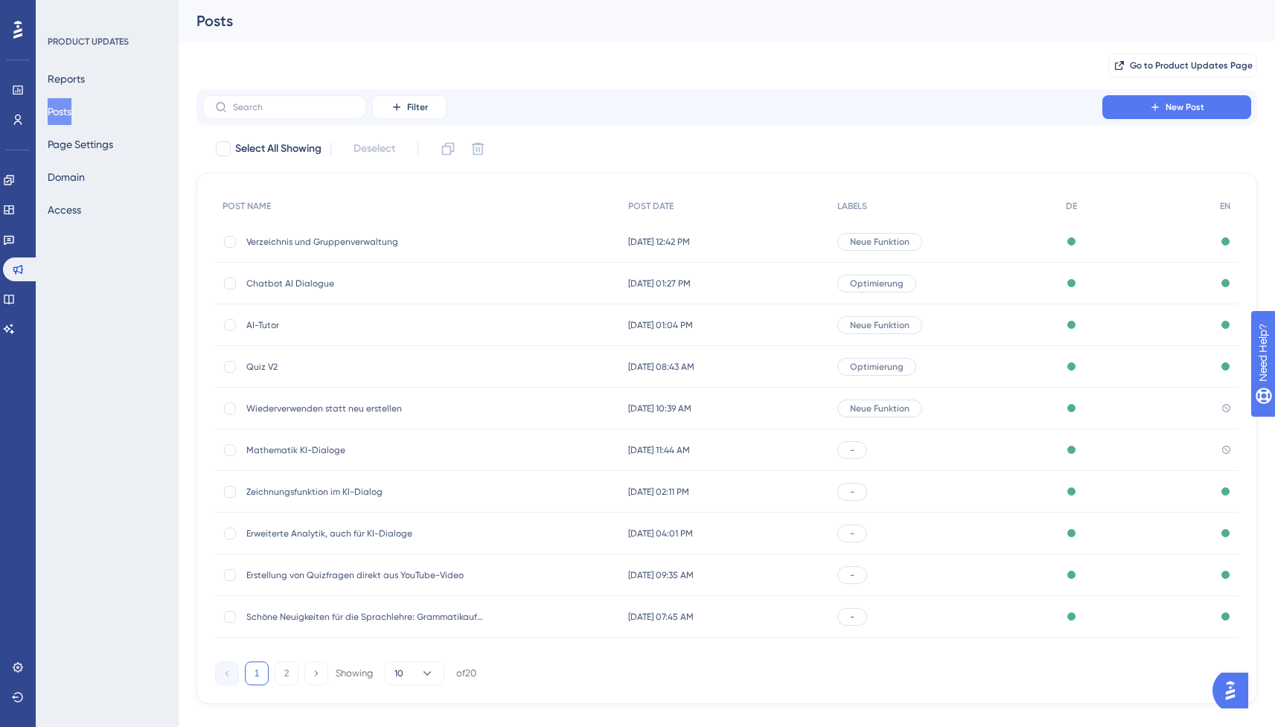
click at [425, 238] on span "Verzeichnis und Gruppenverwaltung" at bounding box center [365, 242] width 238 height 12
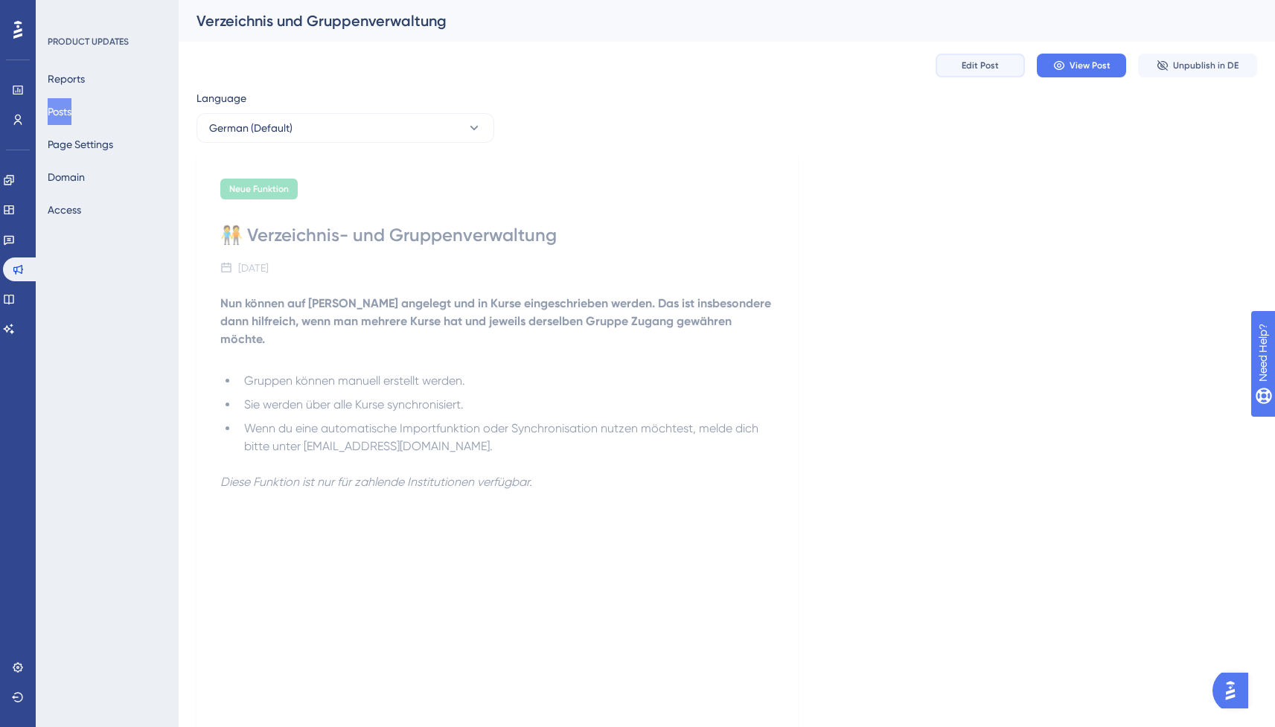
click at [980, 62] on span "Edit Post" at bounding box center [979, 66] width 37 height 12
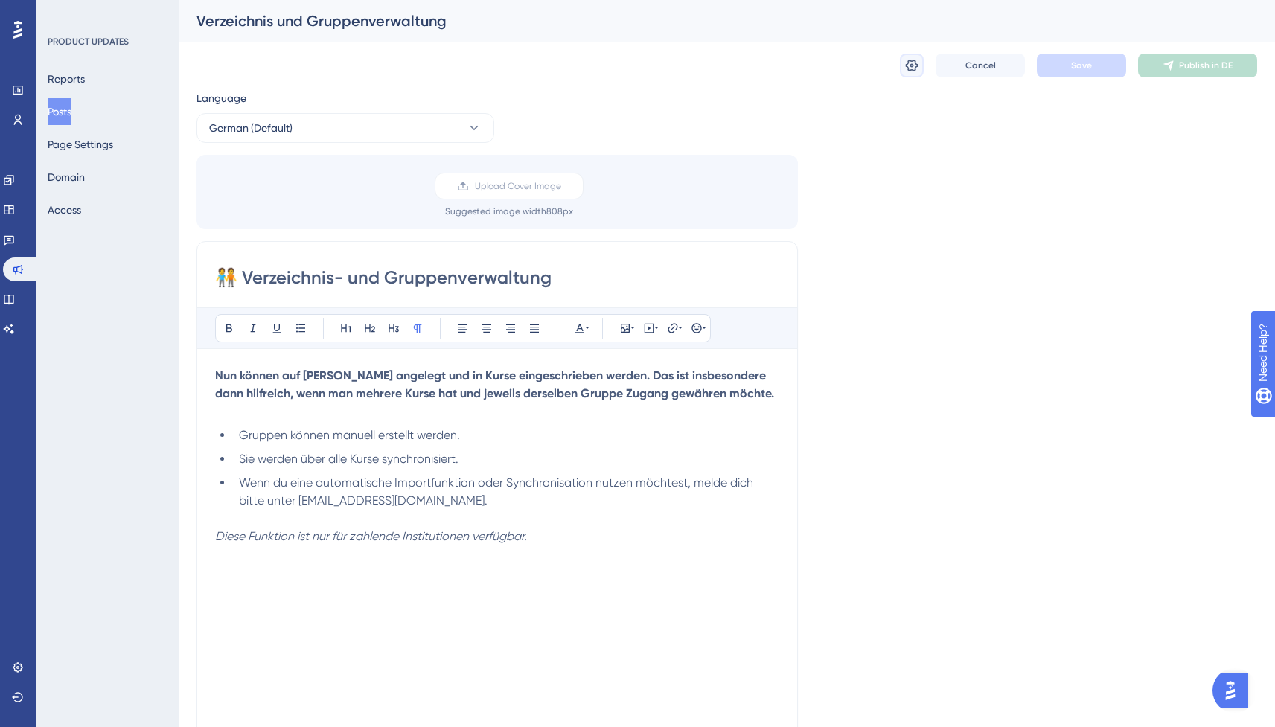
click at [908, 63] on icon at bounding box center [911, 65] width 15 height 15
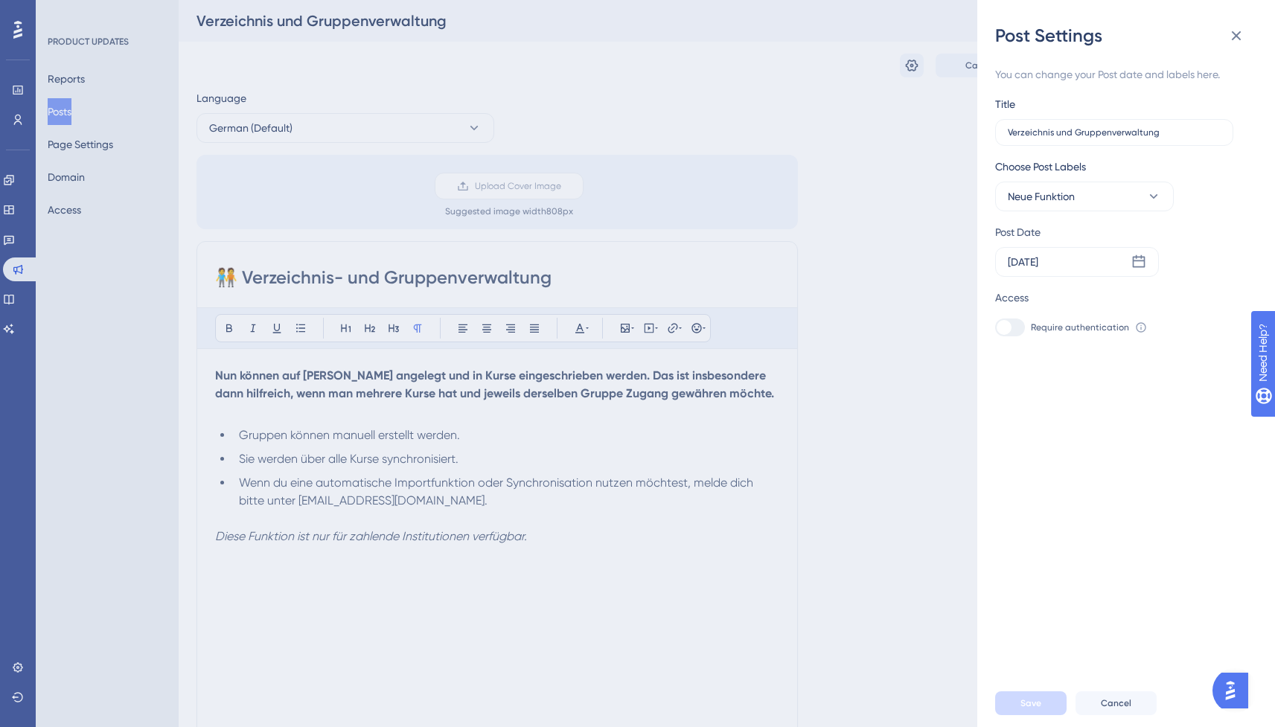
click at [868, 230] on div "Post Settings You can change your Post date and labels here. Title Verzeichnis …" at bounding box center [637, 363] width 1275 height 727
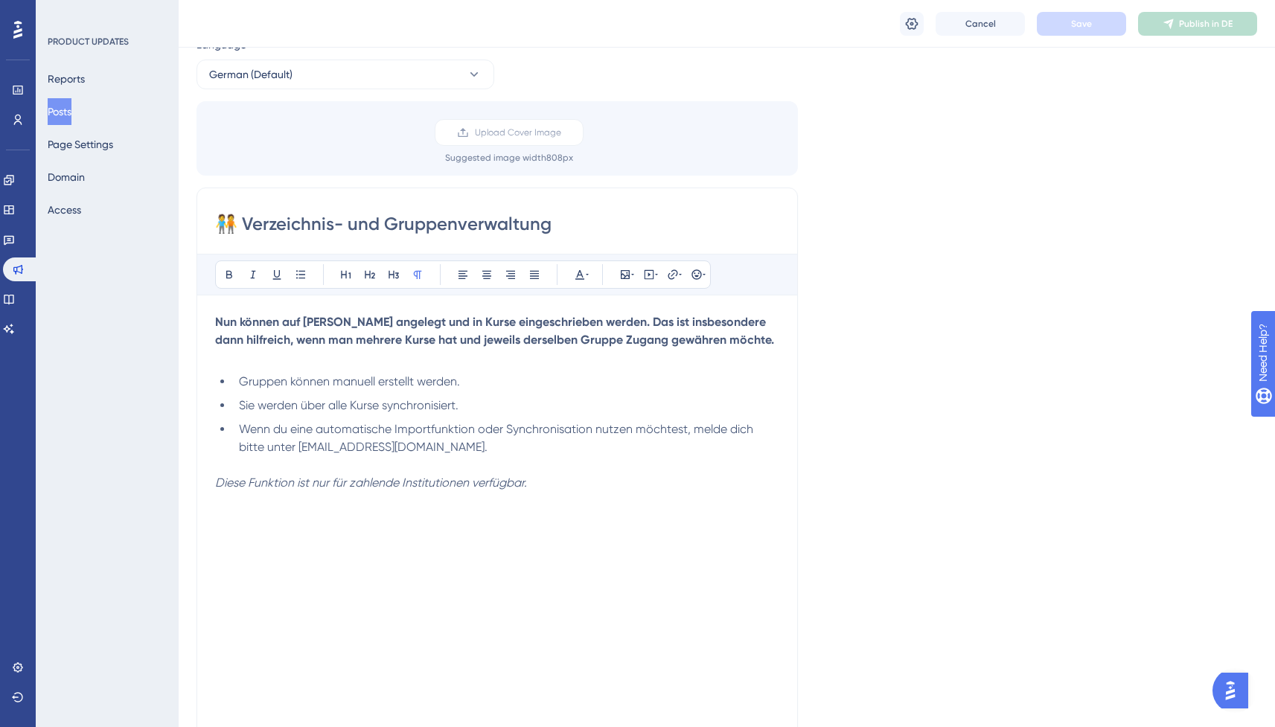
scroll to position [45, 0]
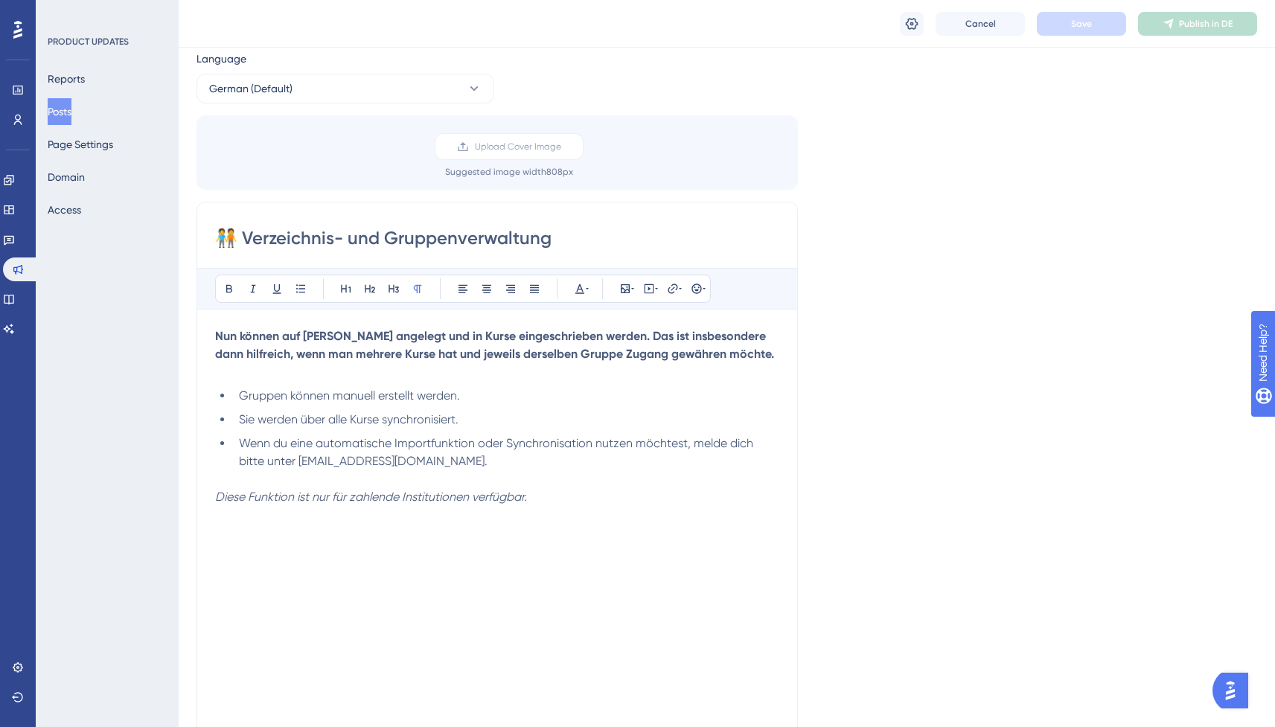
click at [71, 117] on button "Posts" at bounding box center [60, 111] width 24 height 27
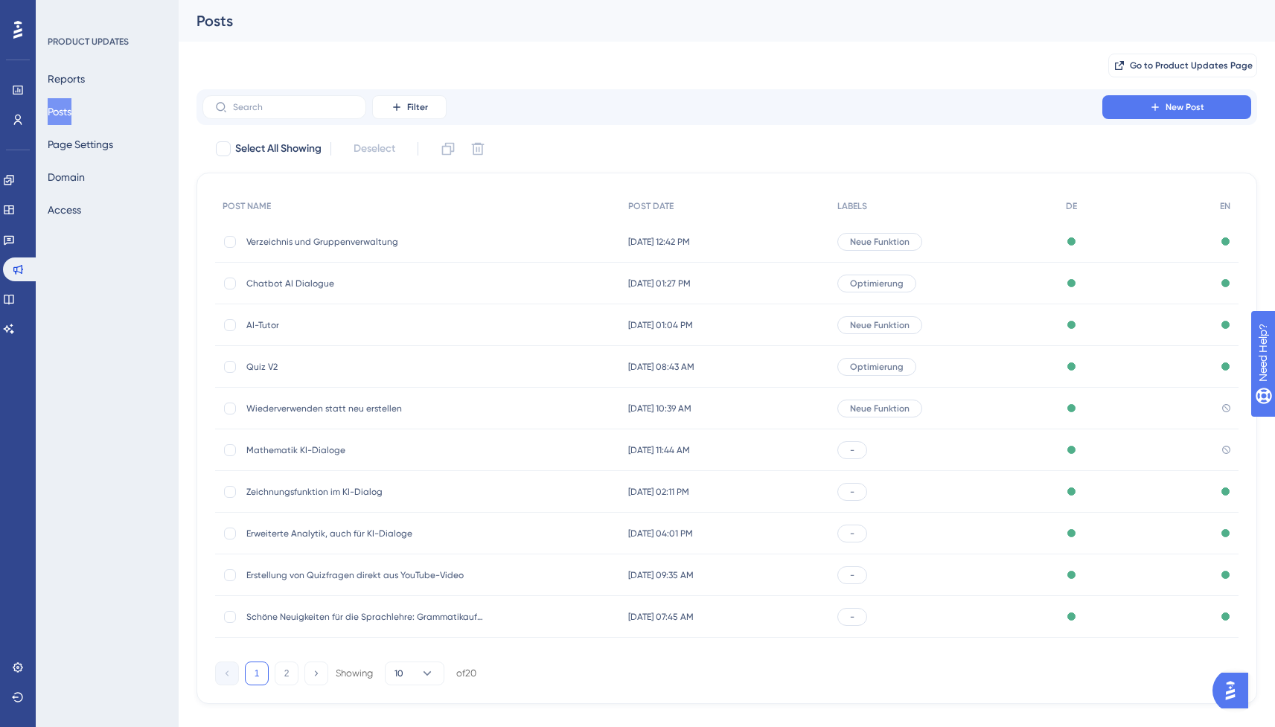
scroll to position [25, 0]
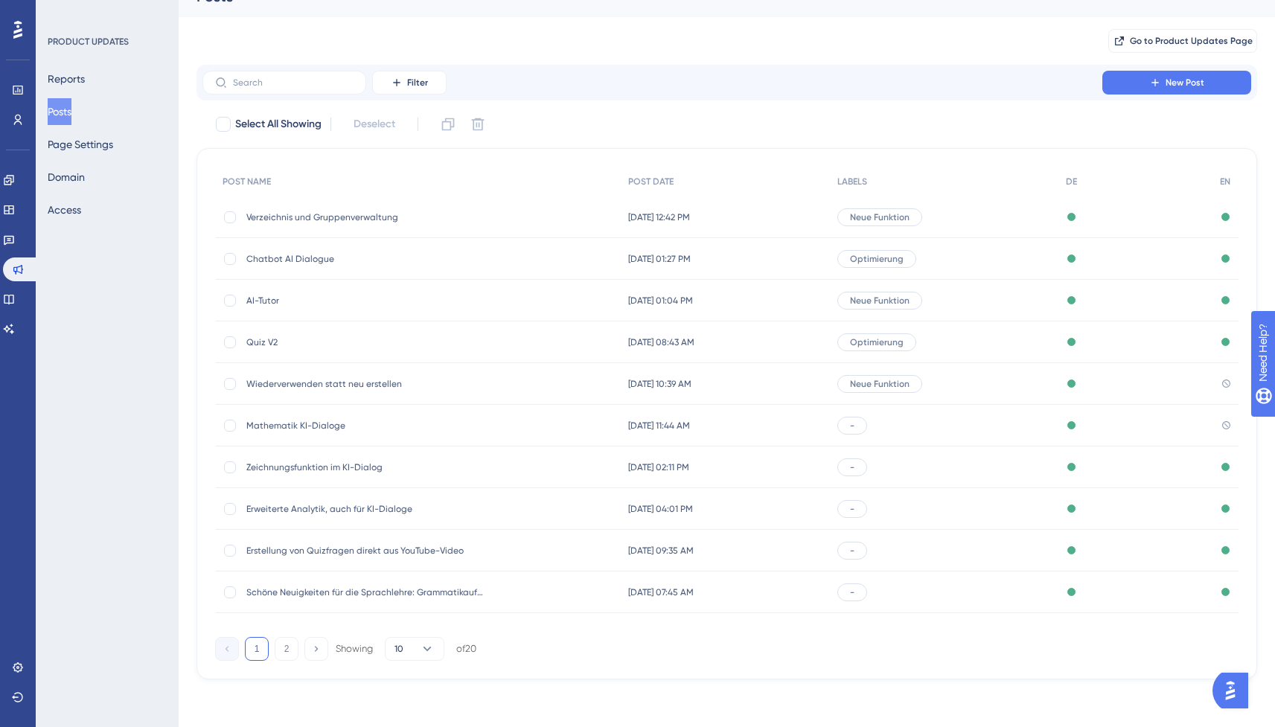
click at [389, 222] on div "Verzeichnis und Gruppenverwaltung Verzeichnis und Gruppenverwaltung" at bounding box center [365, 217] width 238 height 42
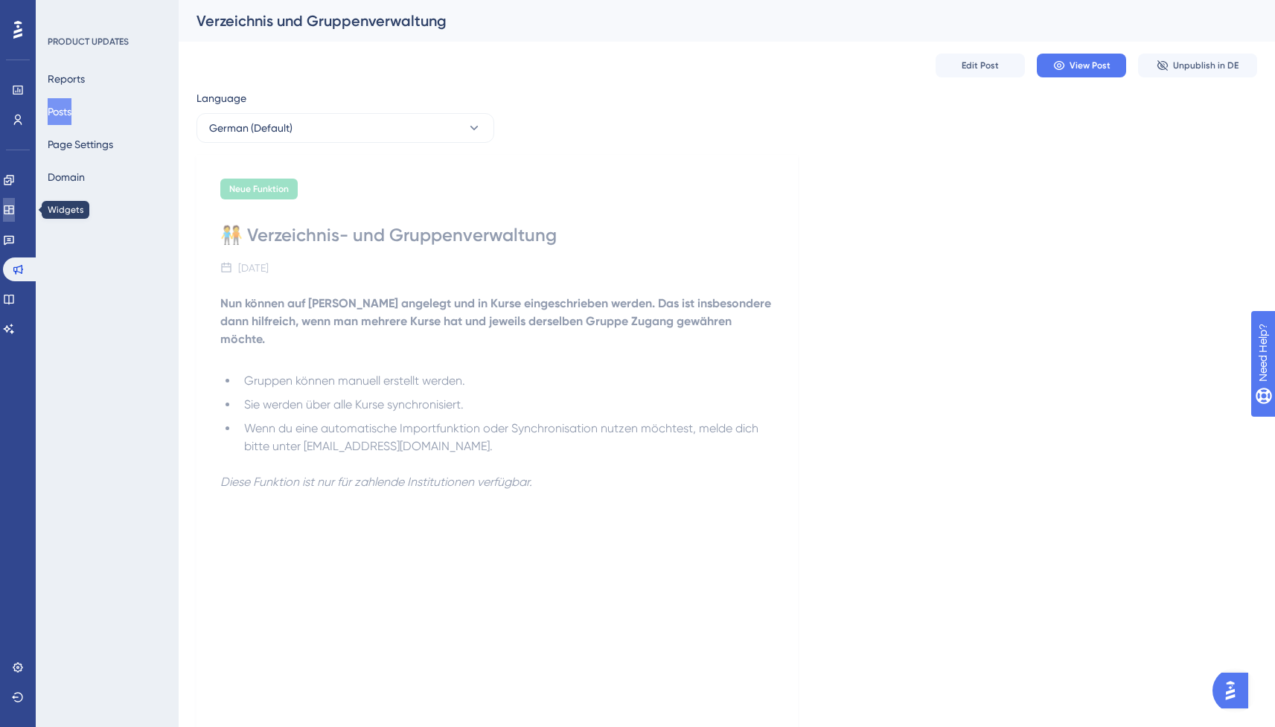
click at [15, 205] on icon at bounding box center [9, 210] width 12 height 12
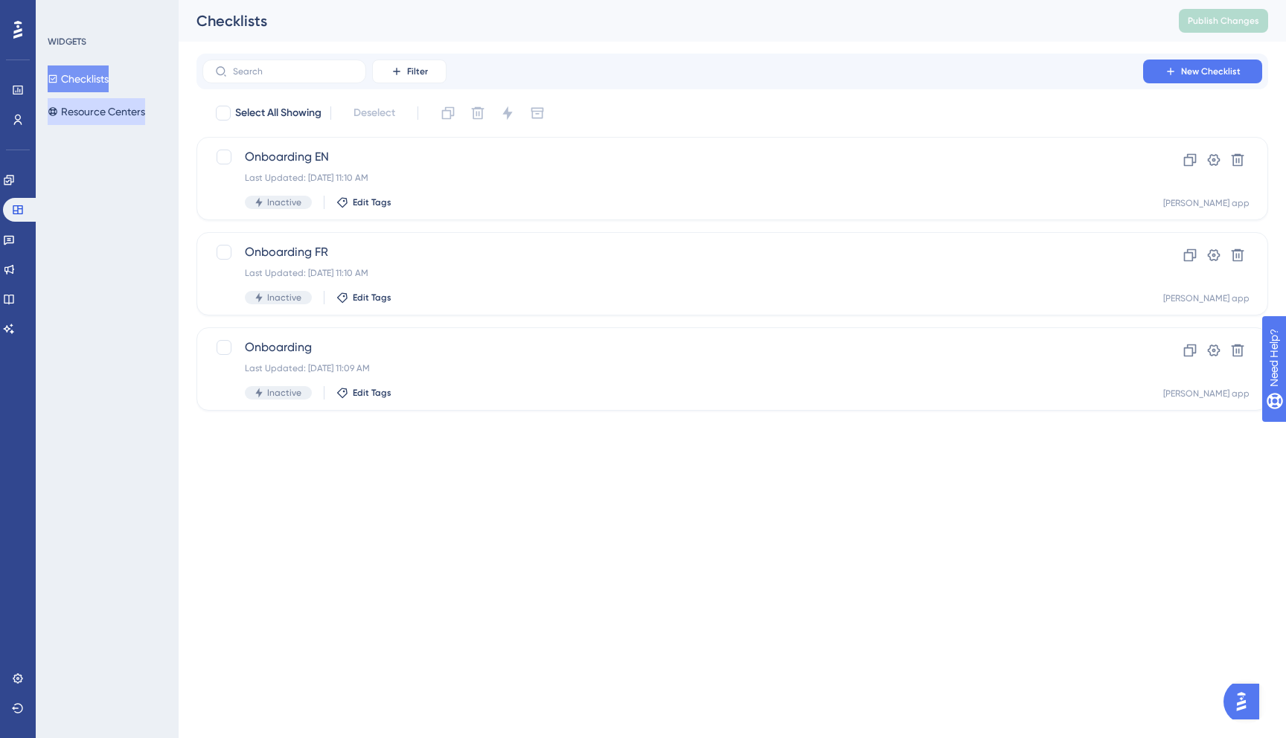
click at [112, 121] on button "Resource Centers" at bounding box center [96, 111] width 97 height 27
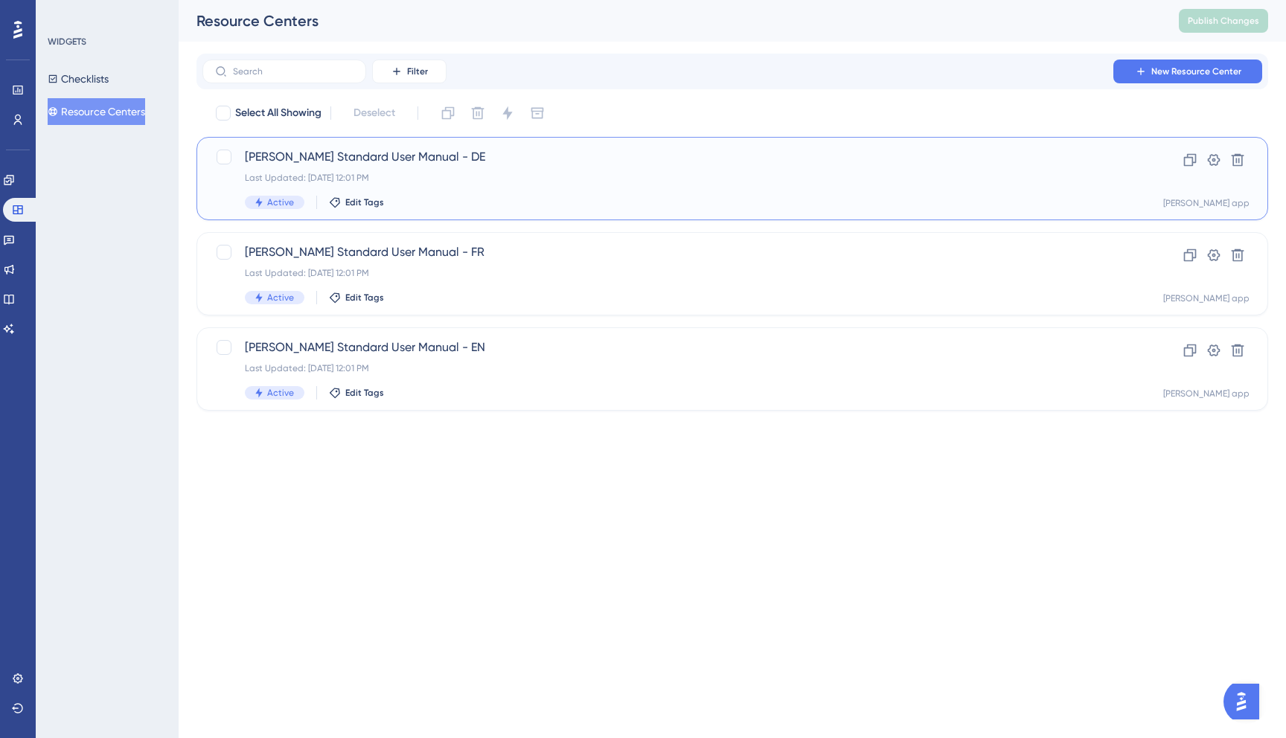
click at [536, 198] on div "Active Edit Tags" at bounding box center [673, 202] width 856 height 13
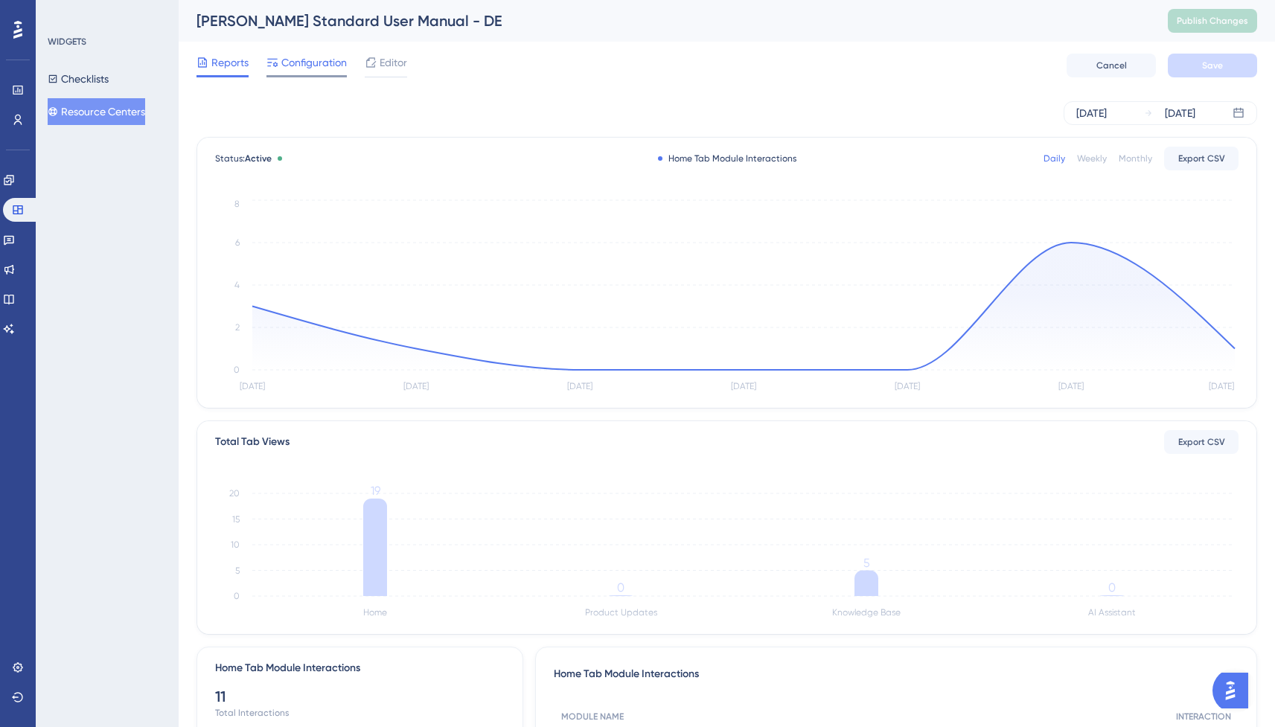
click at [326, 66] on span "Configuration" at bounding box center [313, 63] width 65 height 18
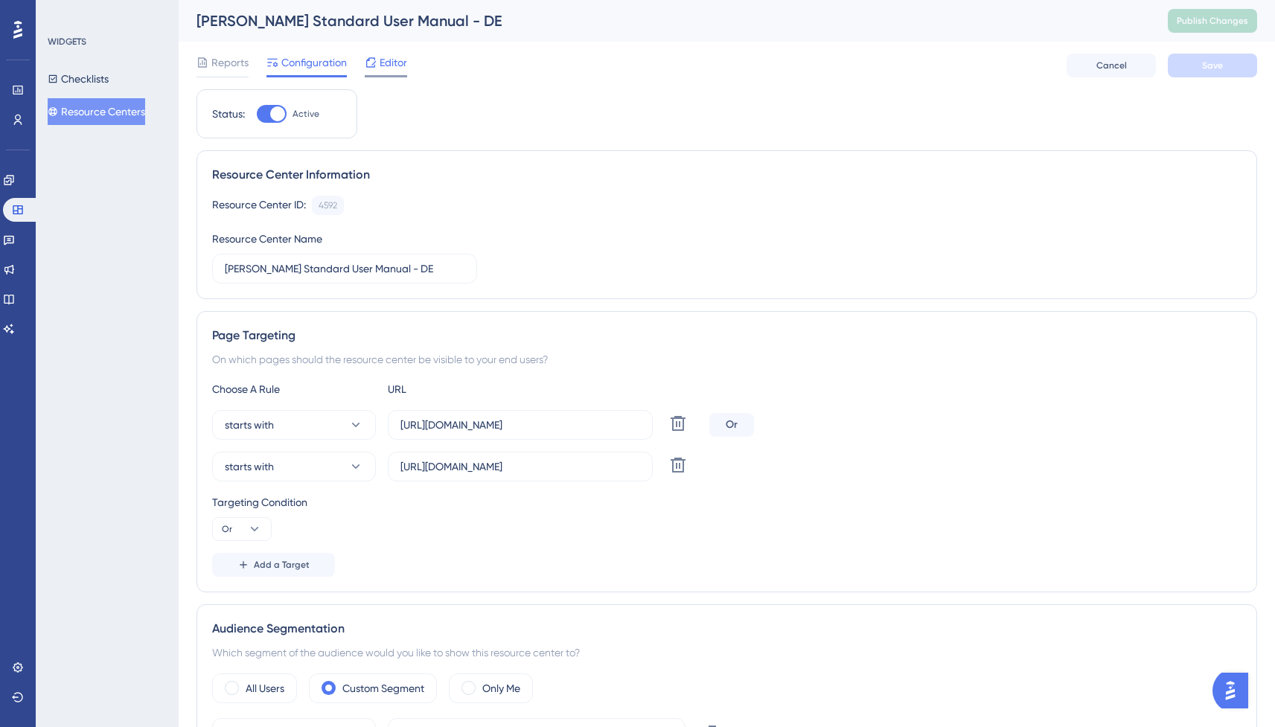
click at [382, 57] on span "Editor" at bounding box center [393, 63] width 28 height 18
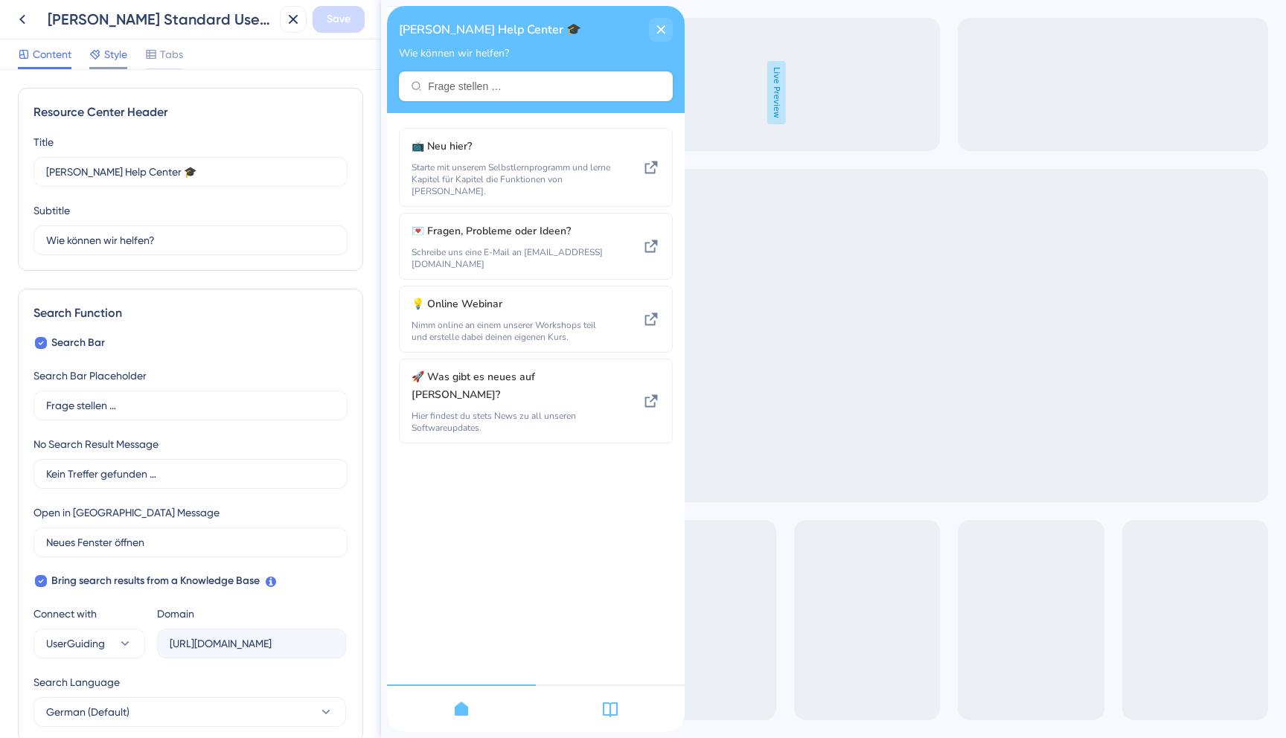
click at [115, 51] on span "Style" at bounding box center [115, 54] width 23 height 18
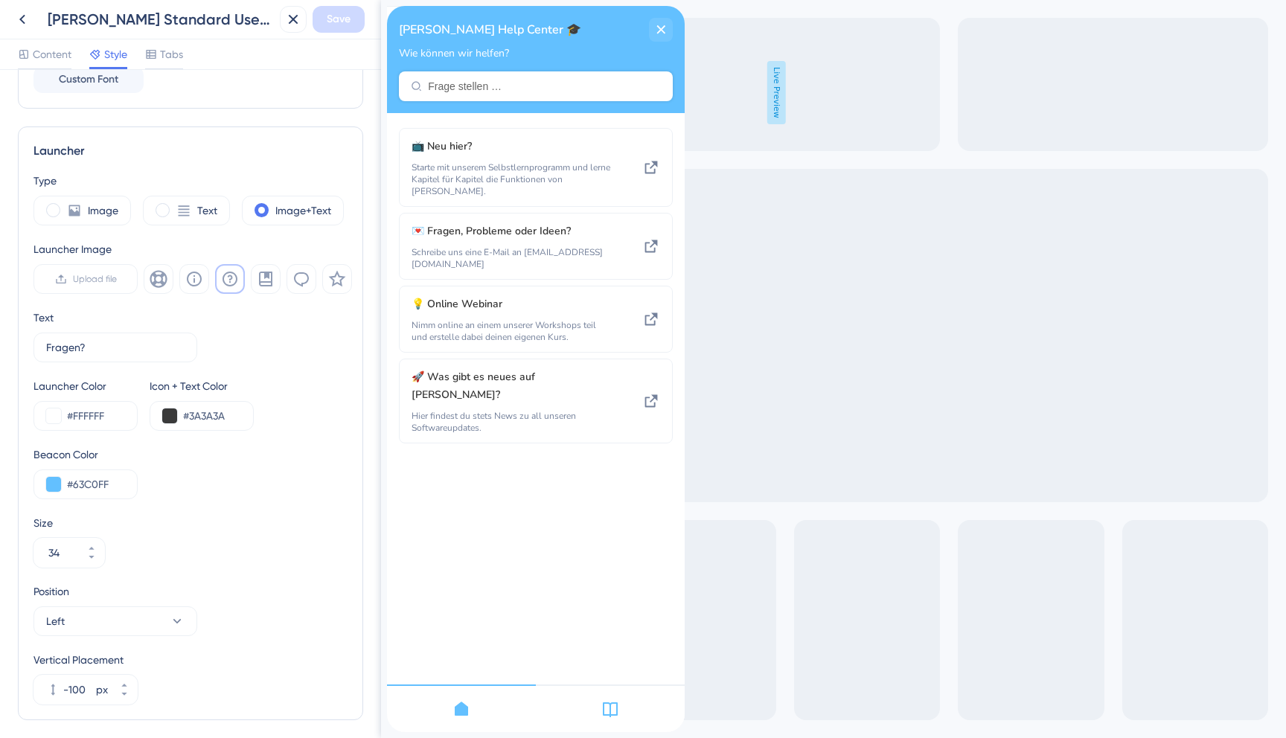
scroll to position [400, 0]
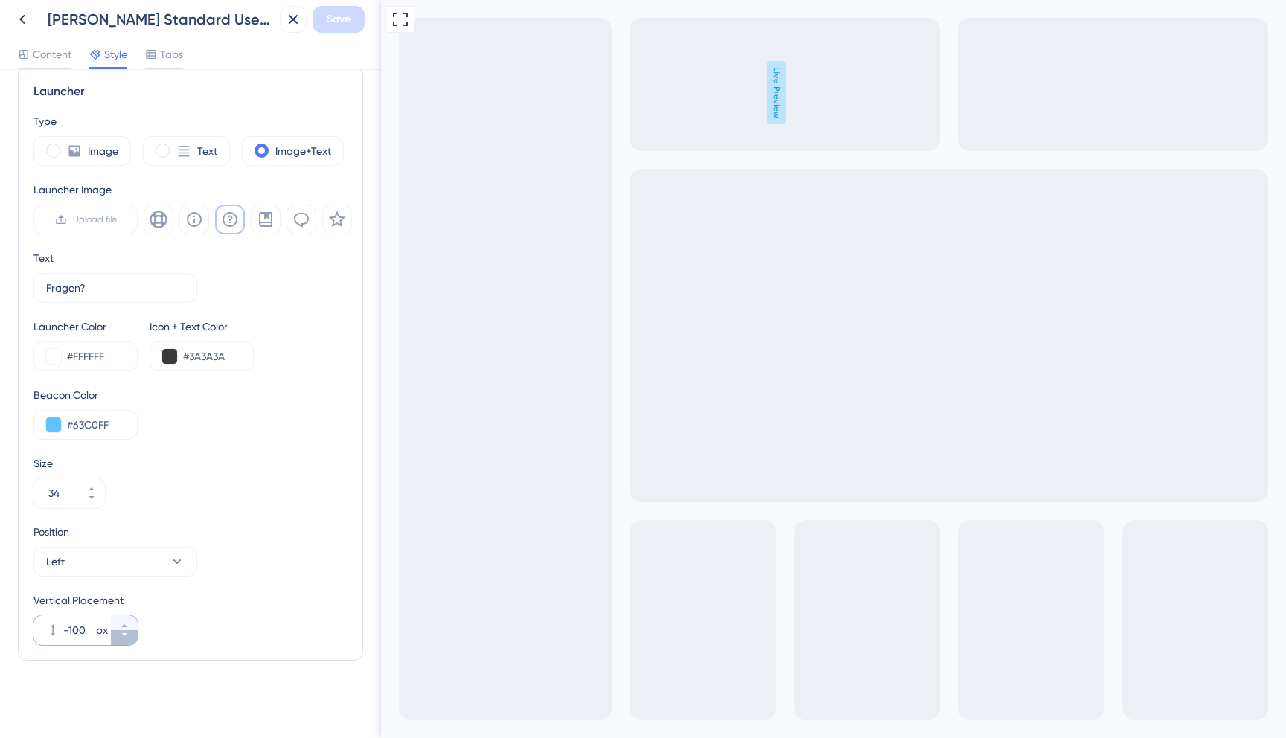
click at [126, 642] on button "-100 px" at bounding box center [124, 637] width 27 height 15
click at [124, 632] on icon at bounding box center [124, 634] width 9 height 9
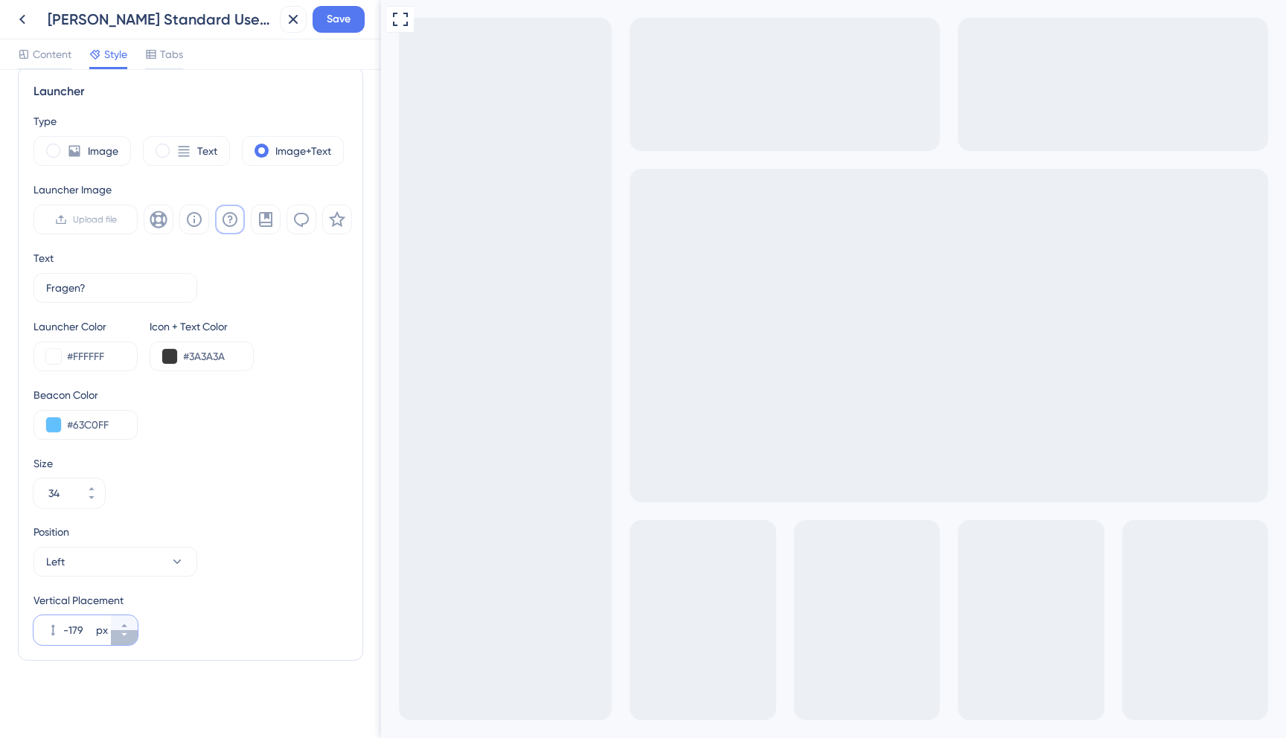
click at [124, 632] on icon at bounding box center [124, 634] width 9 height 9
type input "-180"
click at [82, 631] on input "-180" at bounding box center [78, 630] width 30 height 18
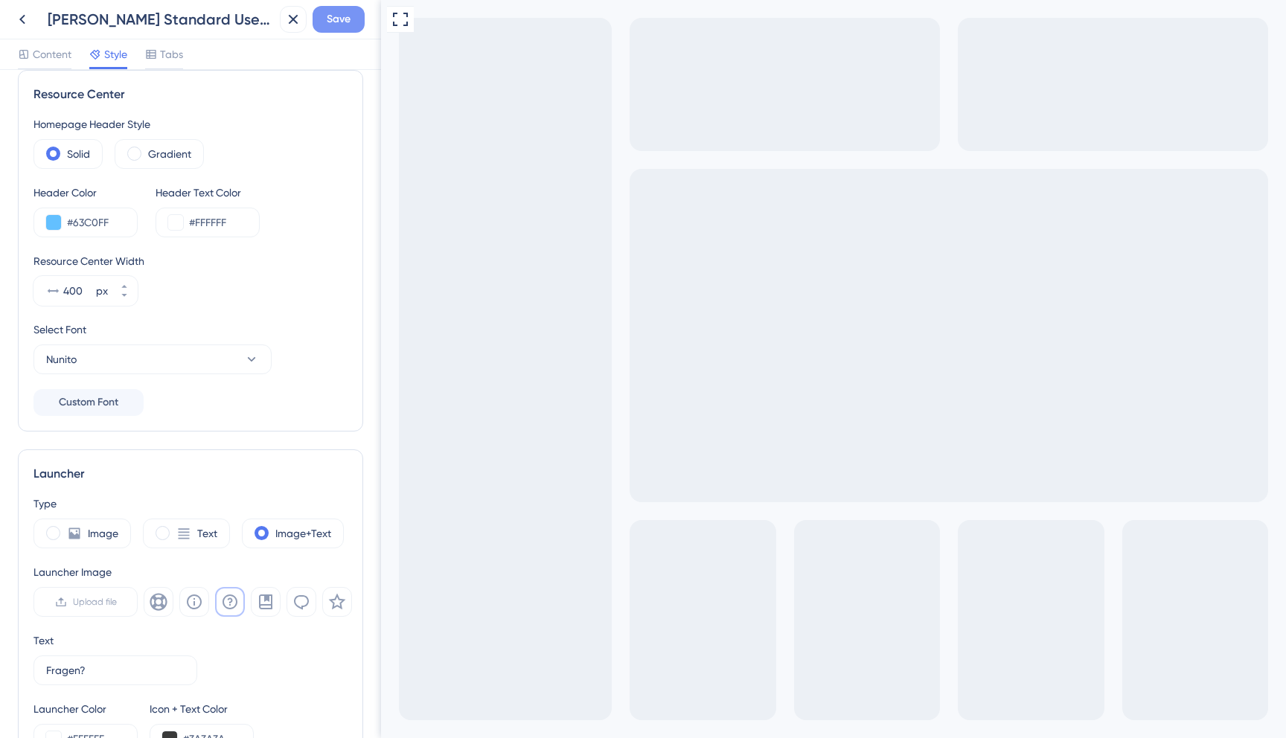
click at [333, 29] on button "Save" at bounding box center [338, 19] width 52 height 27
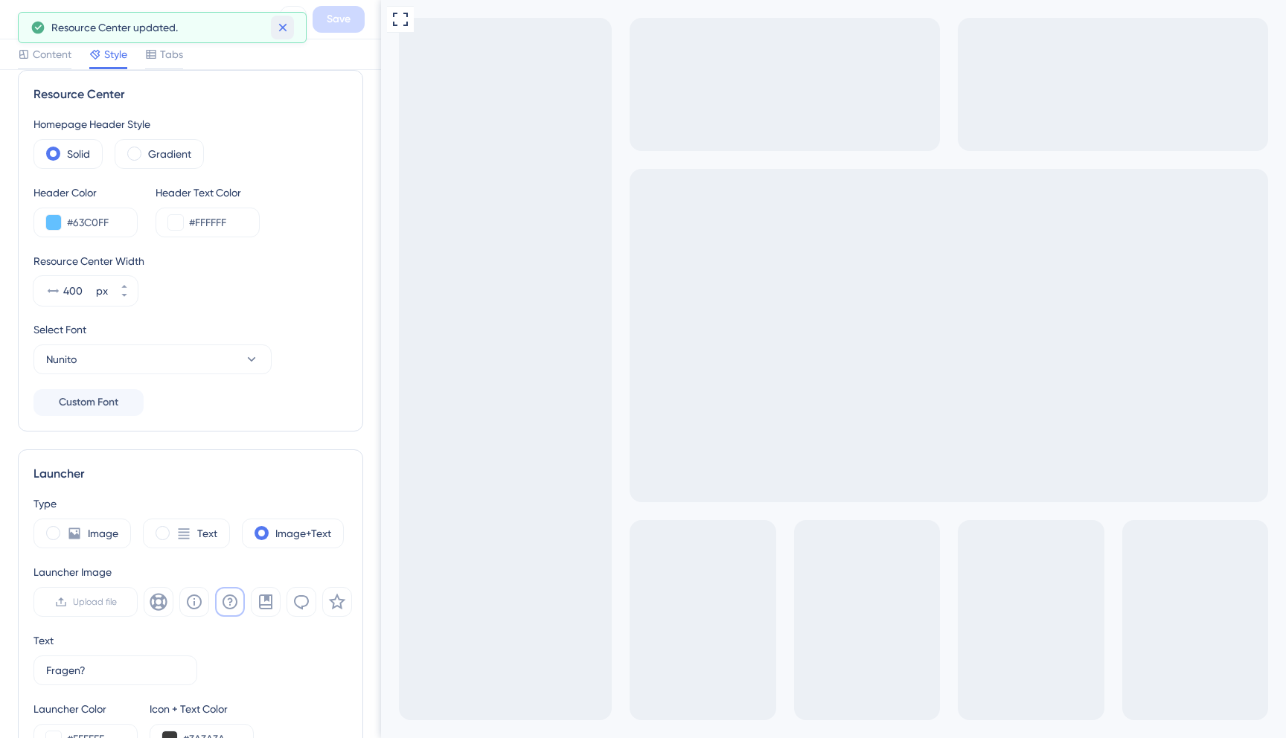
click at [286, 25] on icon at bounding box center [282, 27] width 15 height 15
click at [32, 19] on button at bounding box center [22, 19] width 27 height 27
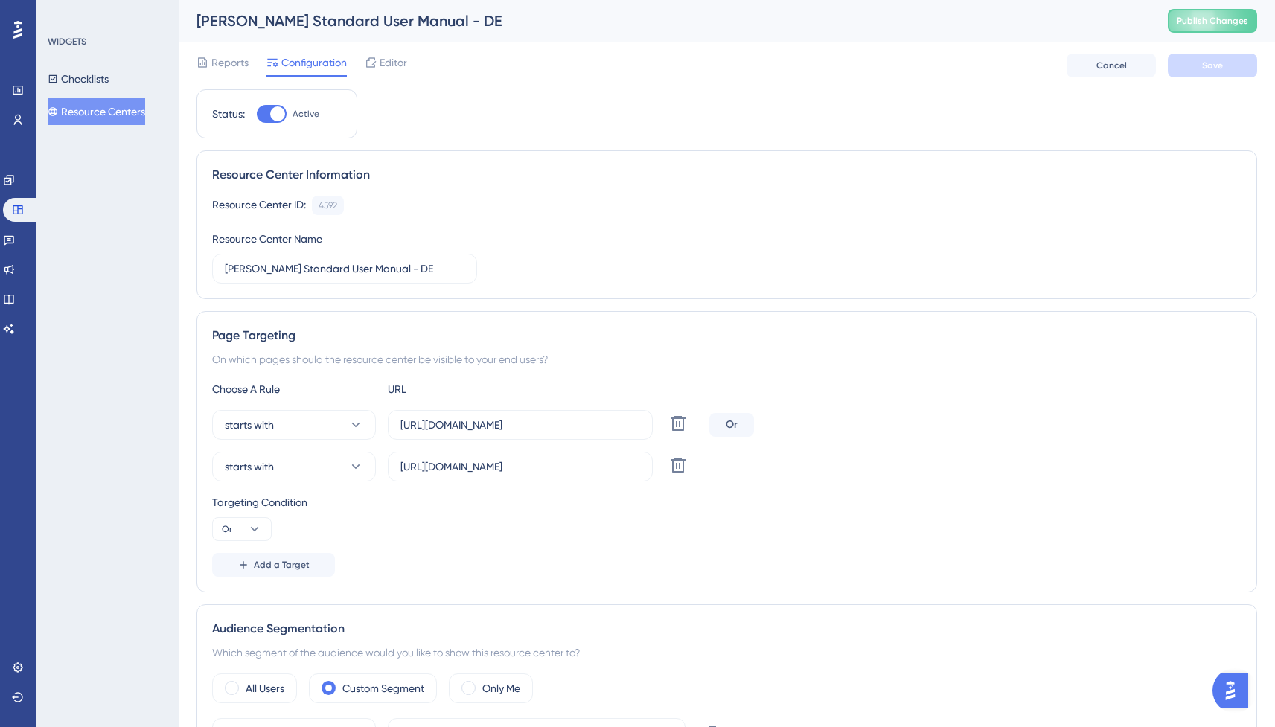
click at [109, 117] on button "Resource Centers" at bounding box center [96, 111] width 97 height 27
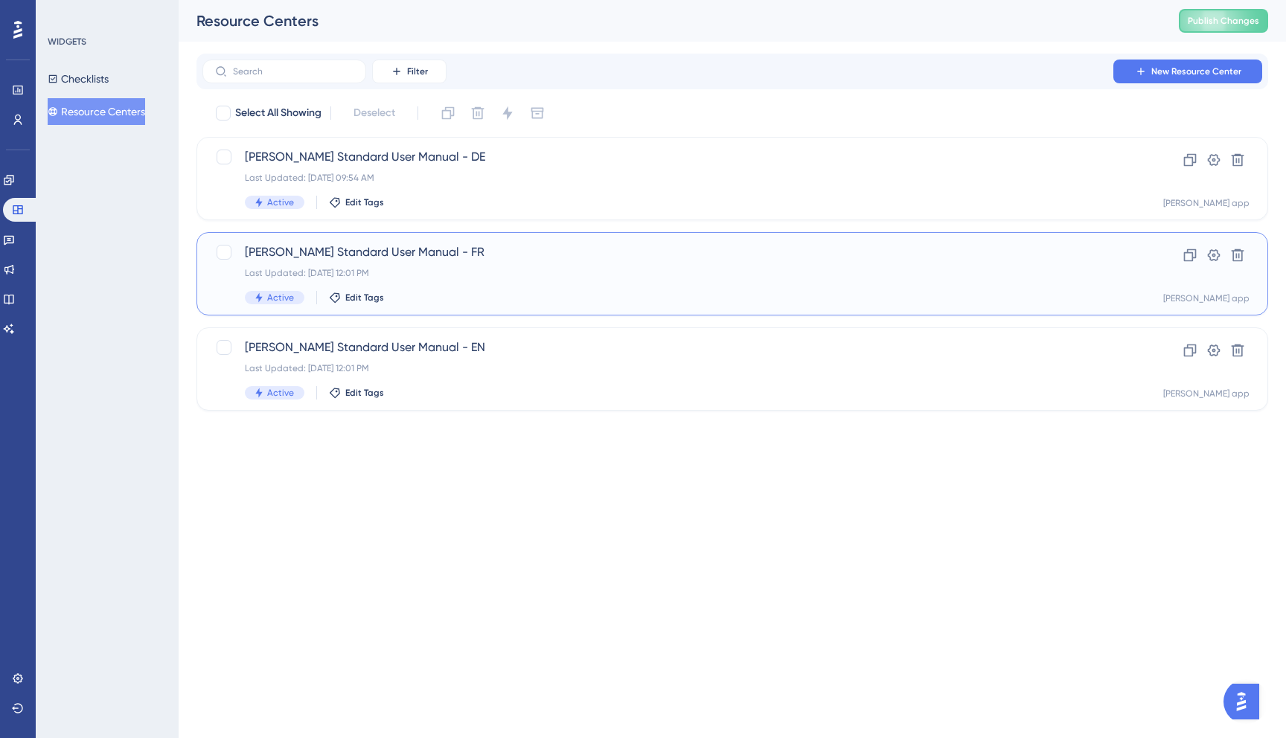
click at [481, 267] on div "Last Updated: [DATE] 12:01 PM" at bounding box center [673, 273] width 856 height 12
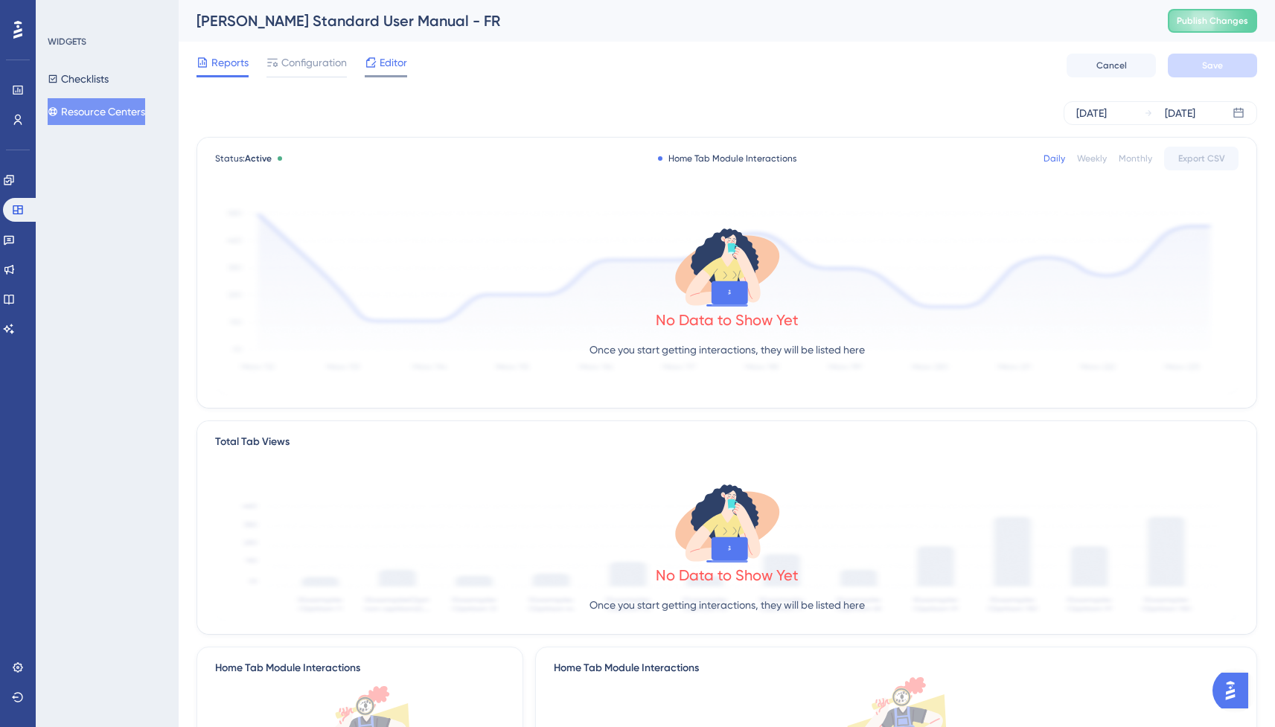
click at [385, 65] on span "Editor" at bounding box center [393, 63] width 28 height 18
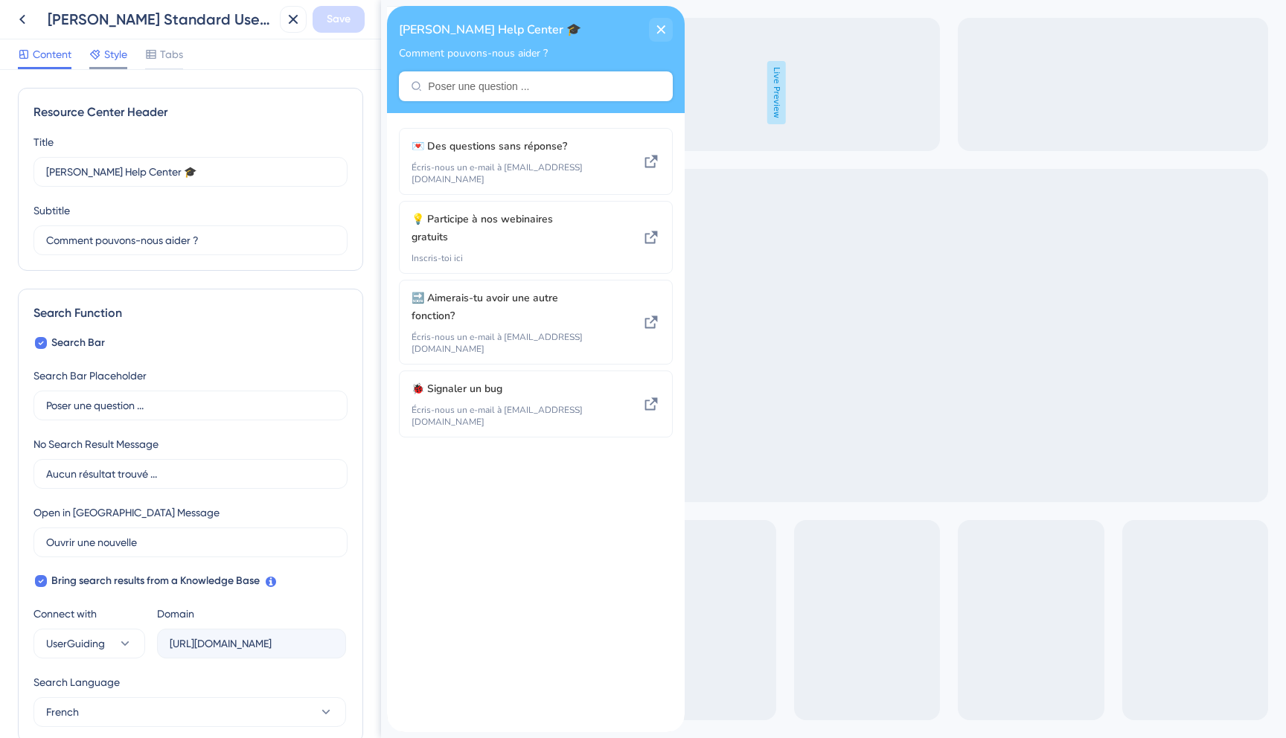
click at [115, 57] on span "Style" at bounding box center [115, 54] width 23 height 18
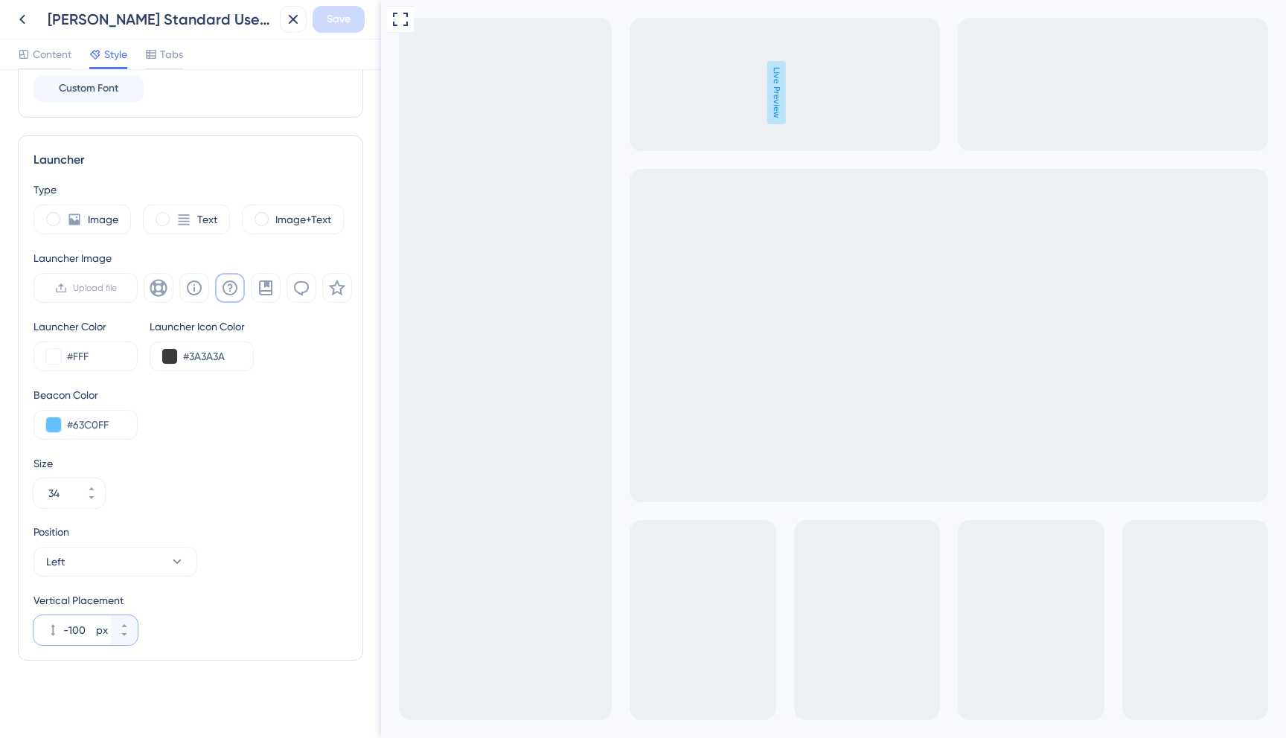
click at [78, 629] on input "-100" at bounding box center [78, 630] width 30 height 18
paste input "8"
type input "-180"
click at [332, 19] on span "Save" at bounding box center [339, 19] width 24 height 18
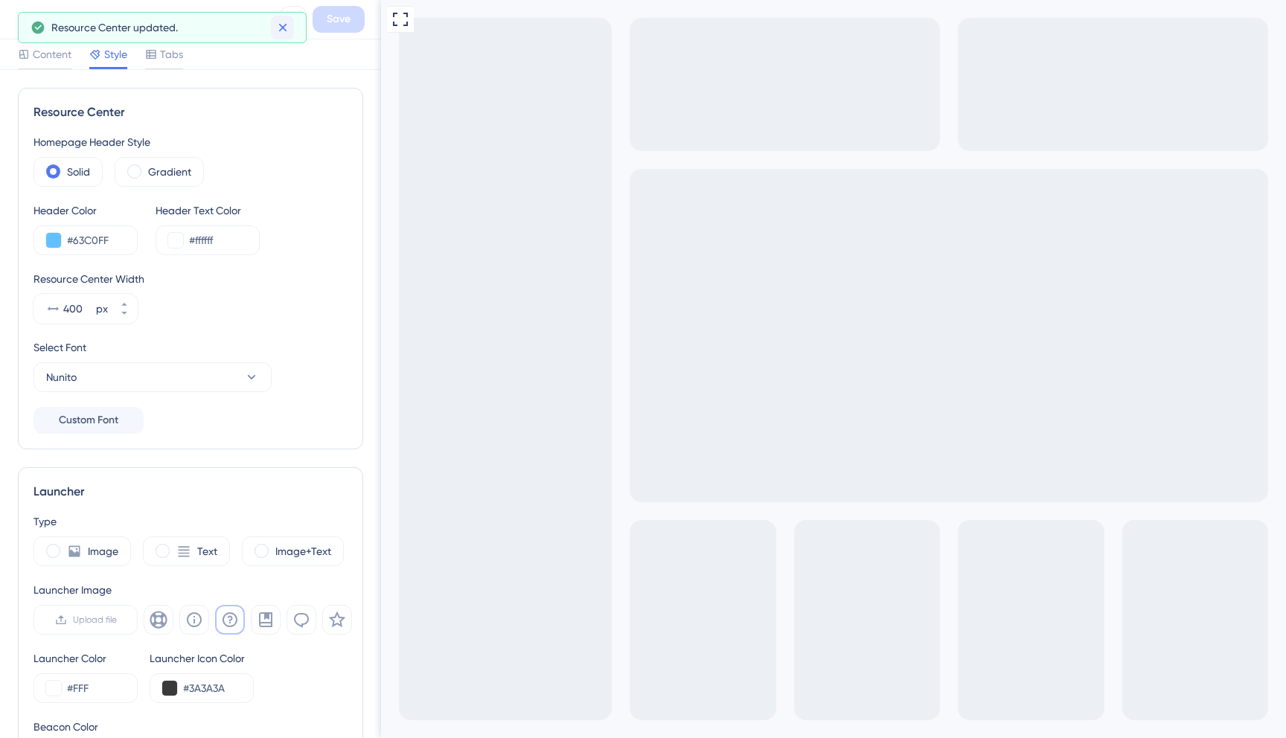
click at [282, 30] on icon at bounding box center [282, 27] width 15 height 15
click at [22, 13] on icon at bounding box center [22, 19] width 18 height 18
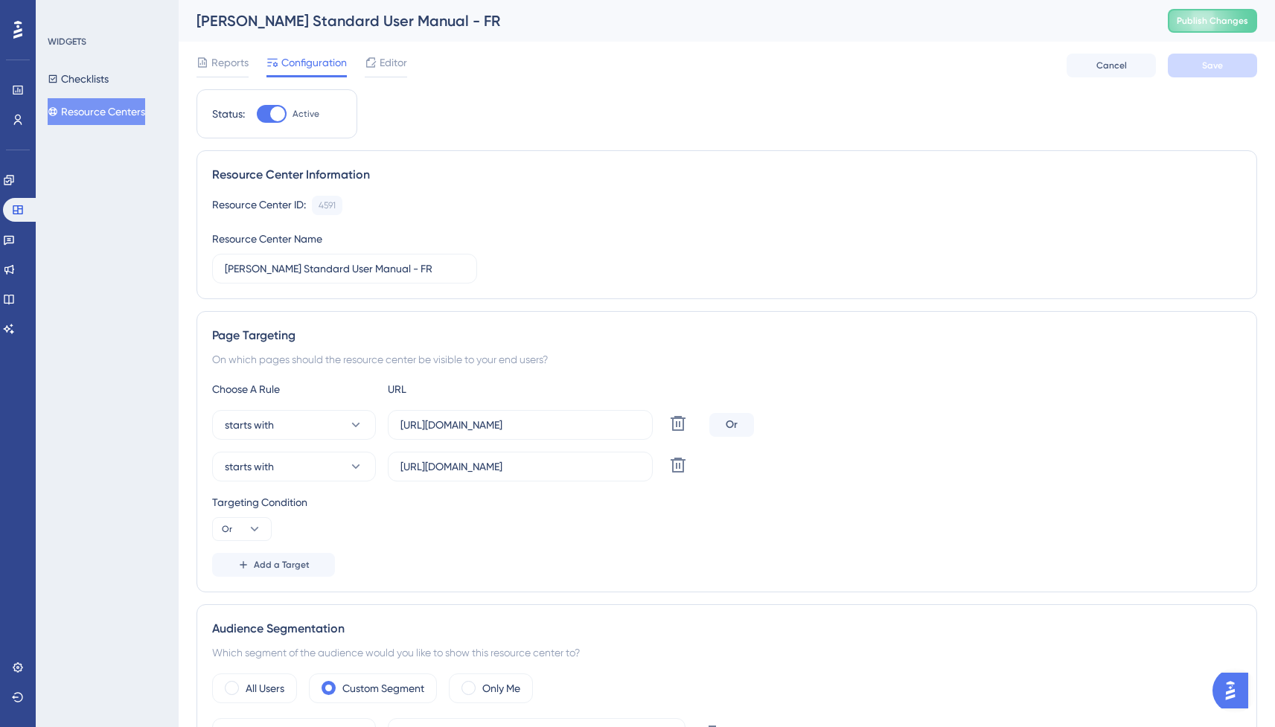
click at [137, 109] on button "Resource Centers" at bounding box center [96, 111] width 97 height 27
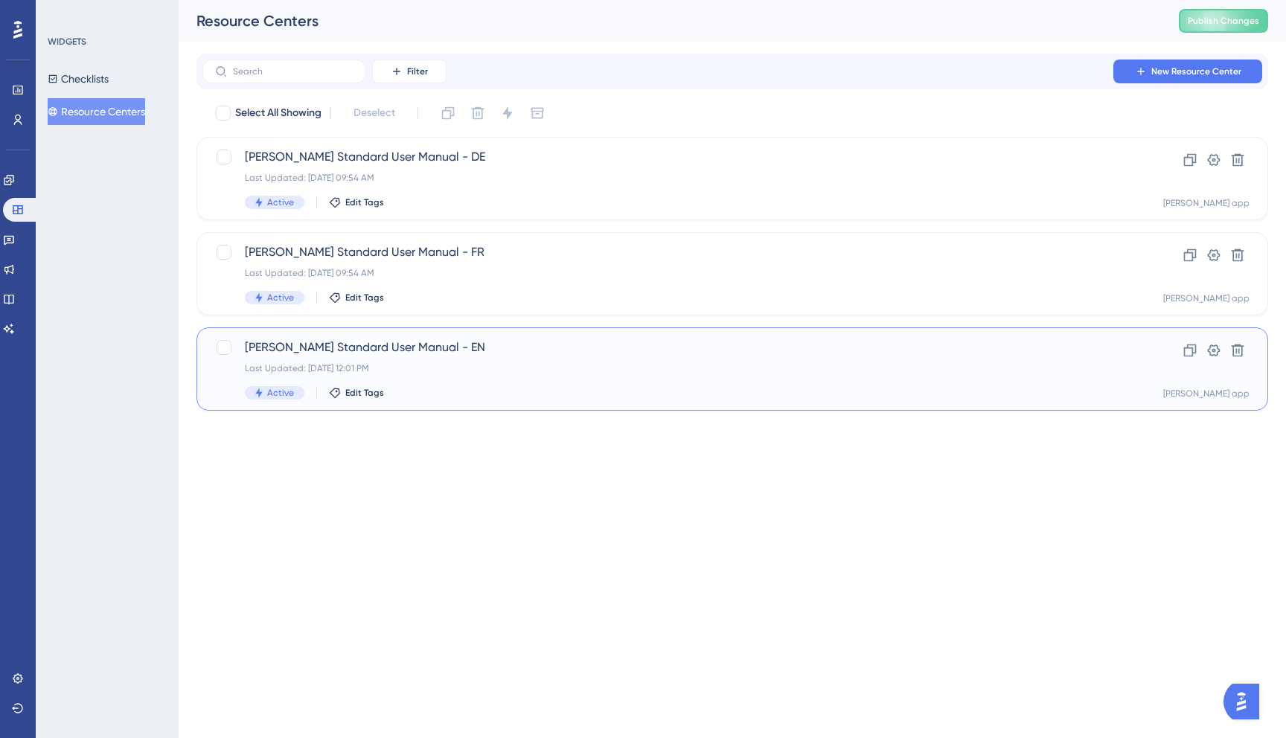
click at [458, 361] on div "[PERSON_NAME] Standard User Manual - EN Last Updated: [DATE] 12:01 PM Active Ed…" at bounding box center [673, 369] width 856 height 61
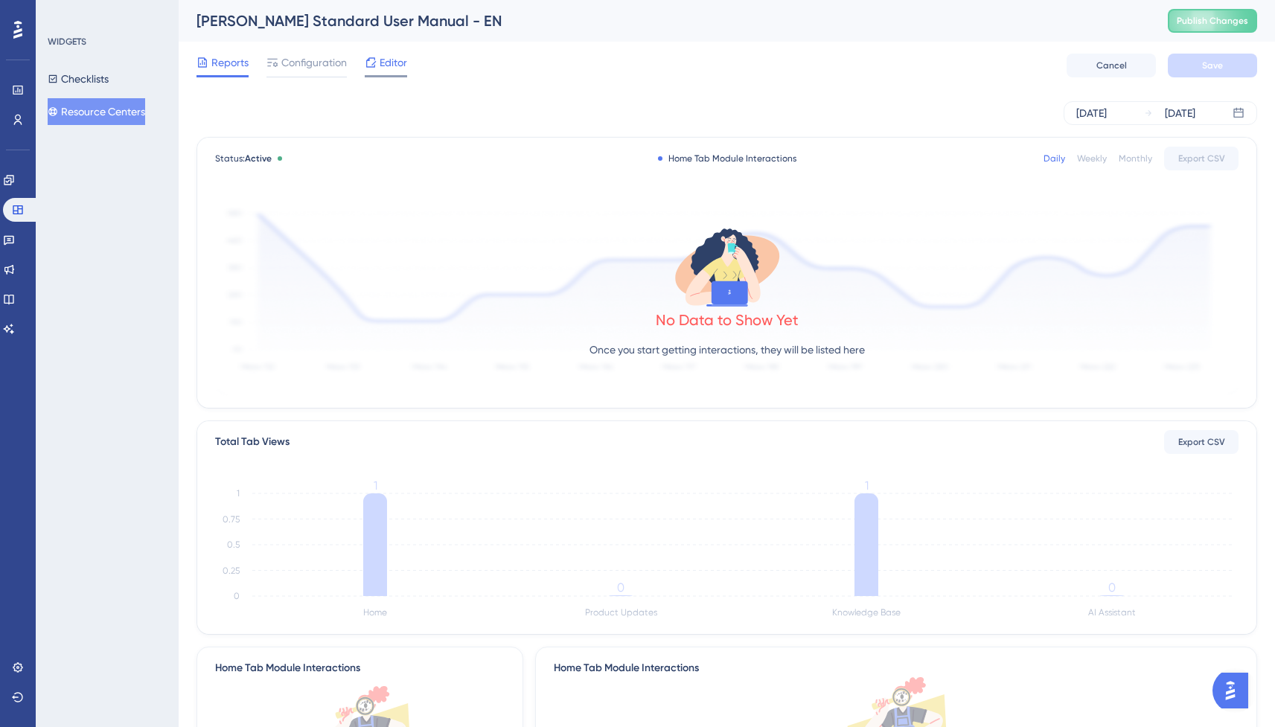
click at [394, 65] on span "Editor" at bounding box center [393, 63] width 28 height 18
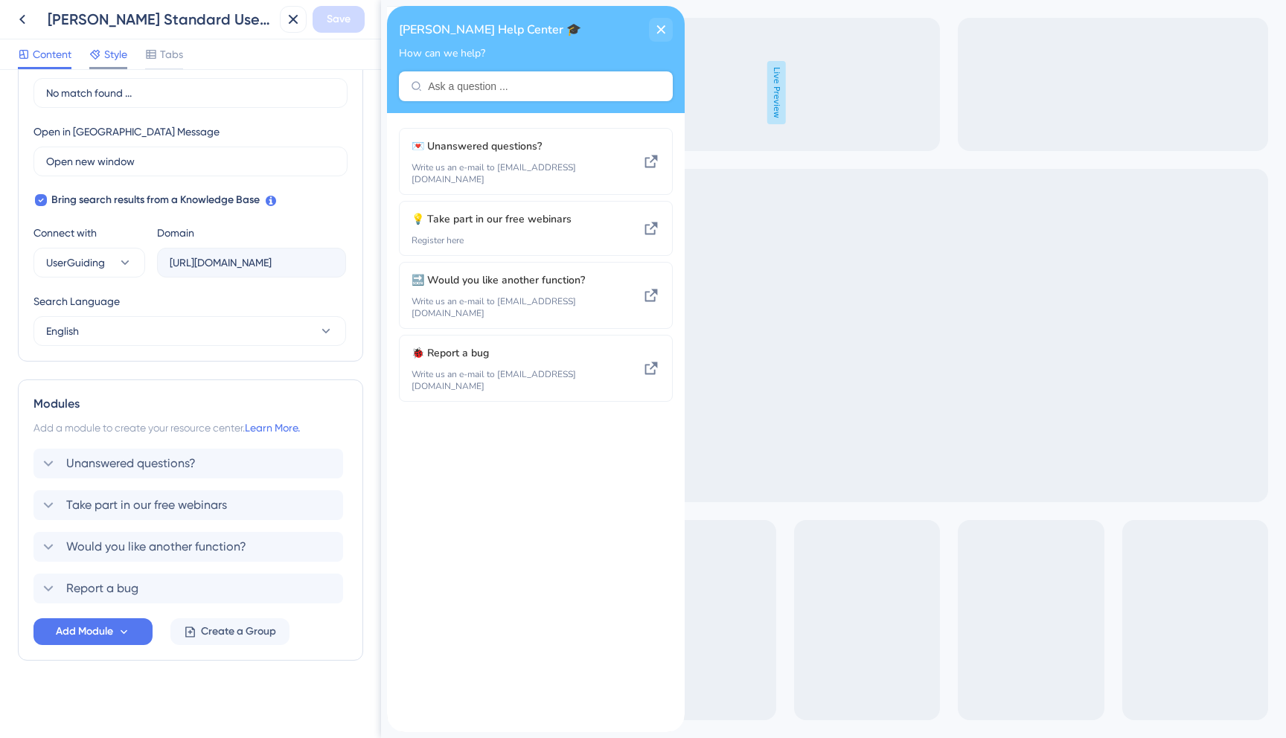
click at [115, 62] on span "Style" at bounding box center [115, 54] width 23 height 18
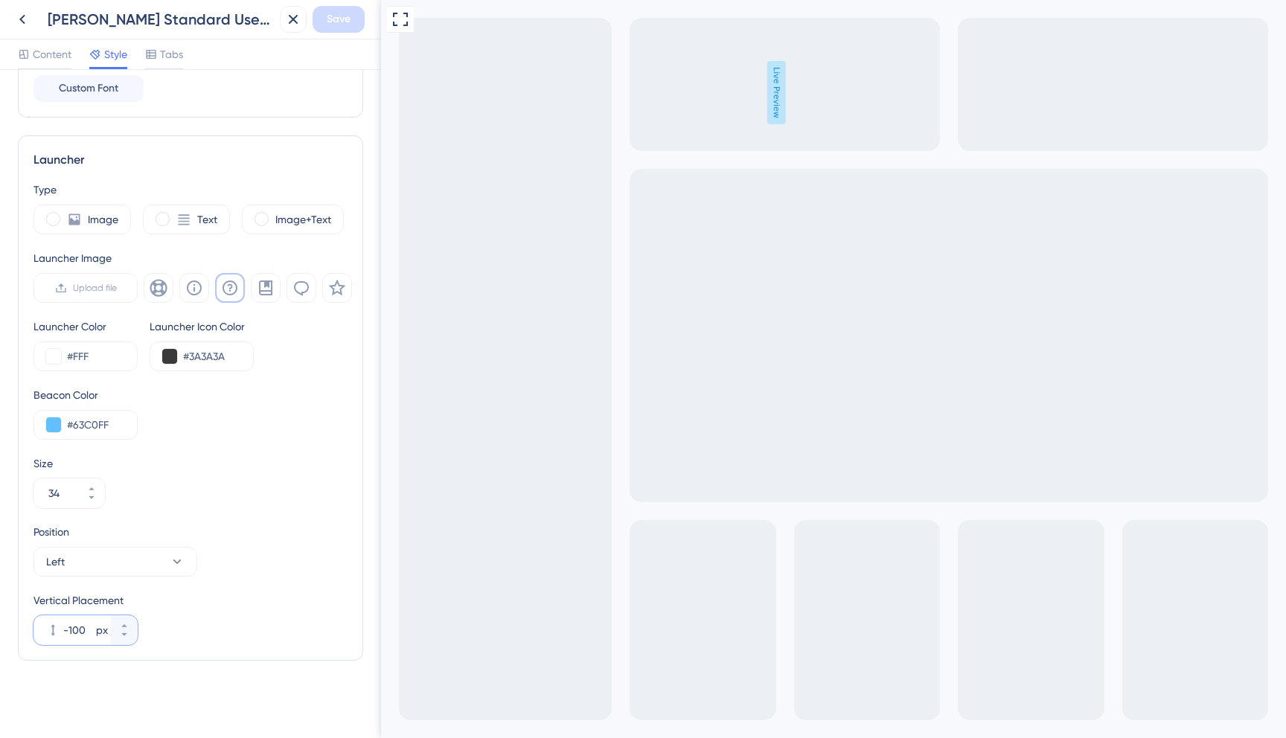
click at [70, 626] on input "-100" at bounding box center [78, 630] width 30 height 18
paste input "8"
type input "-180"
click at [343, 18] on span "Save" at bounding box center [339, 19] width 24 height 18
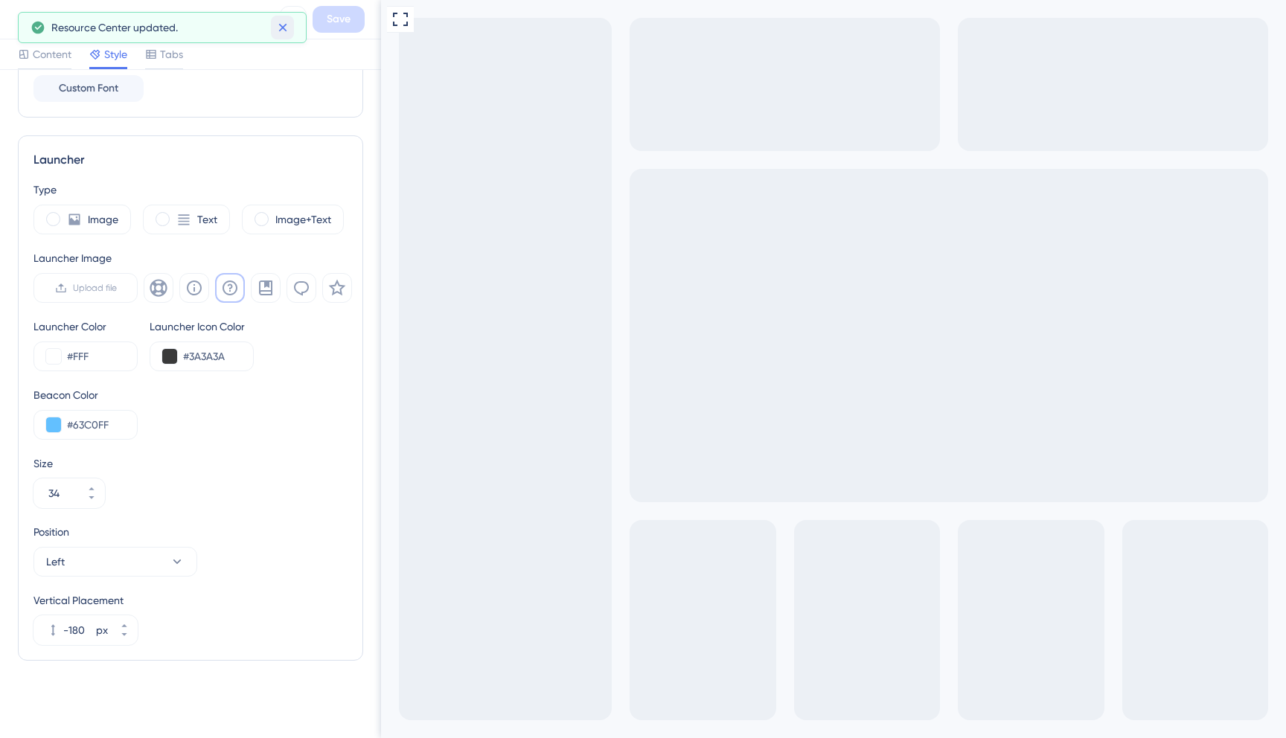
click at [277, 27] on icon at bounding box center [282, 27] width 15 height 15
click at [29, 18] on icon at bounding box center [22, 19] width 18 height 18
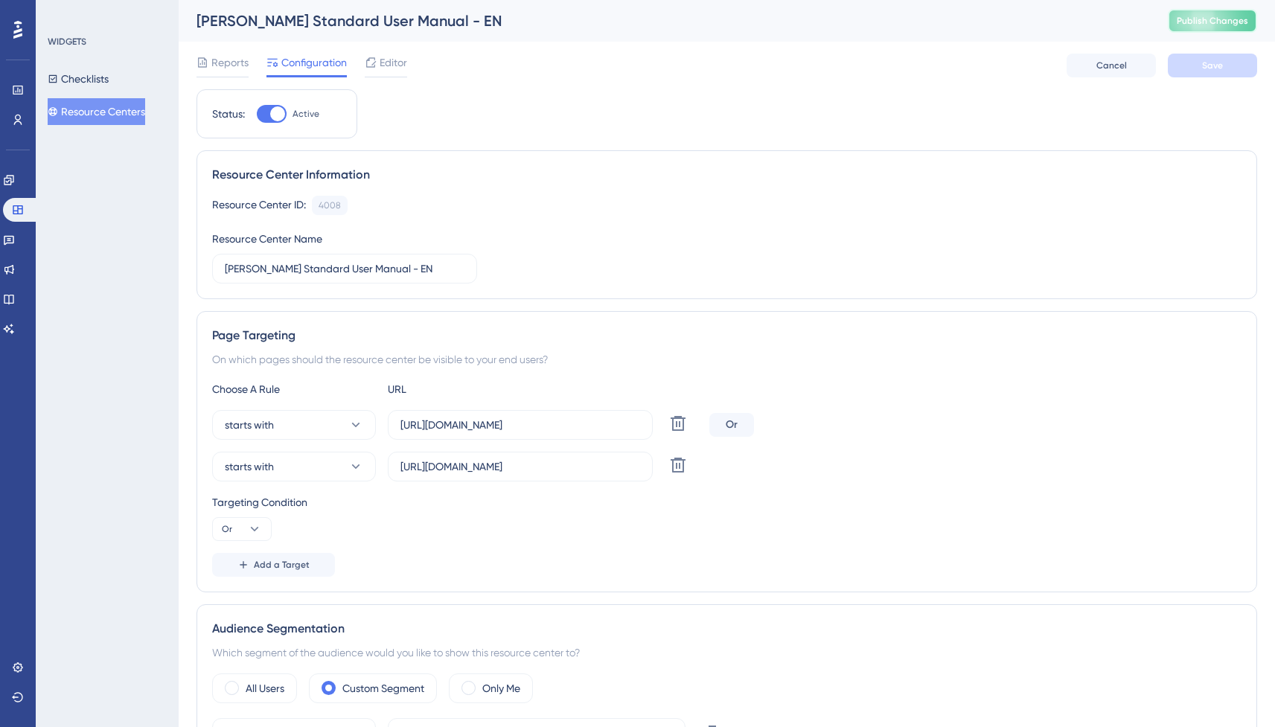
click at [1204, 28] on button "Publish Changes" at bounding box center [1211, 21] width 89 height 24
click at [109, 80] on button "Checklists" at bounding box center [78, 78] width 61 height 27
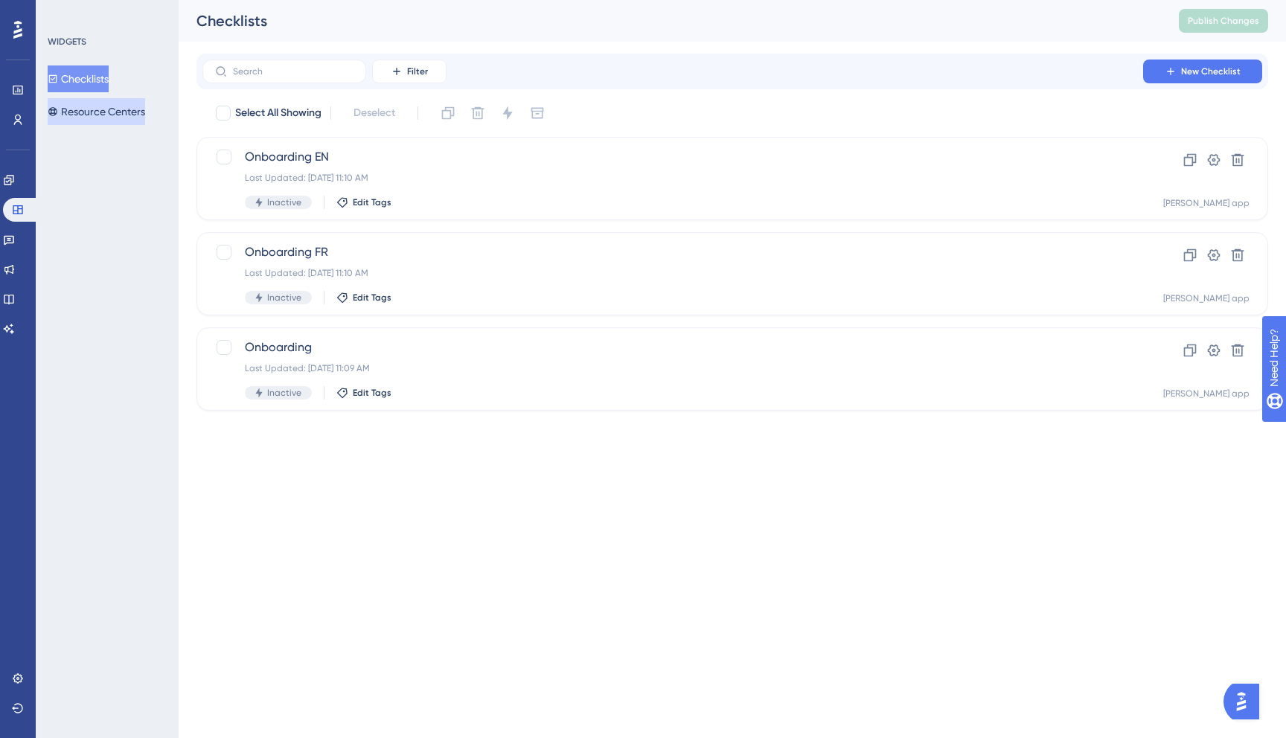
click at [120, 100] on button "Resource Centers" at bounding box center [96, 111] width 97 height 27
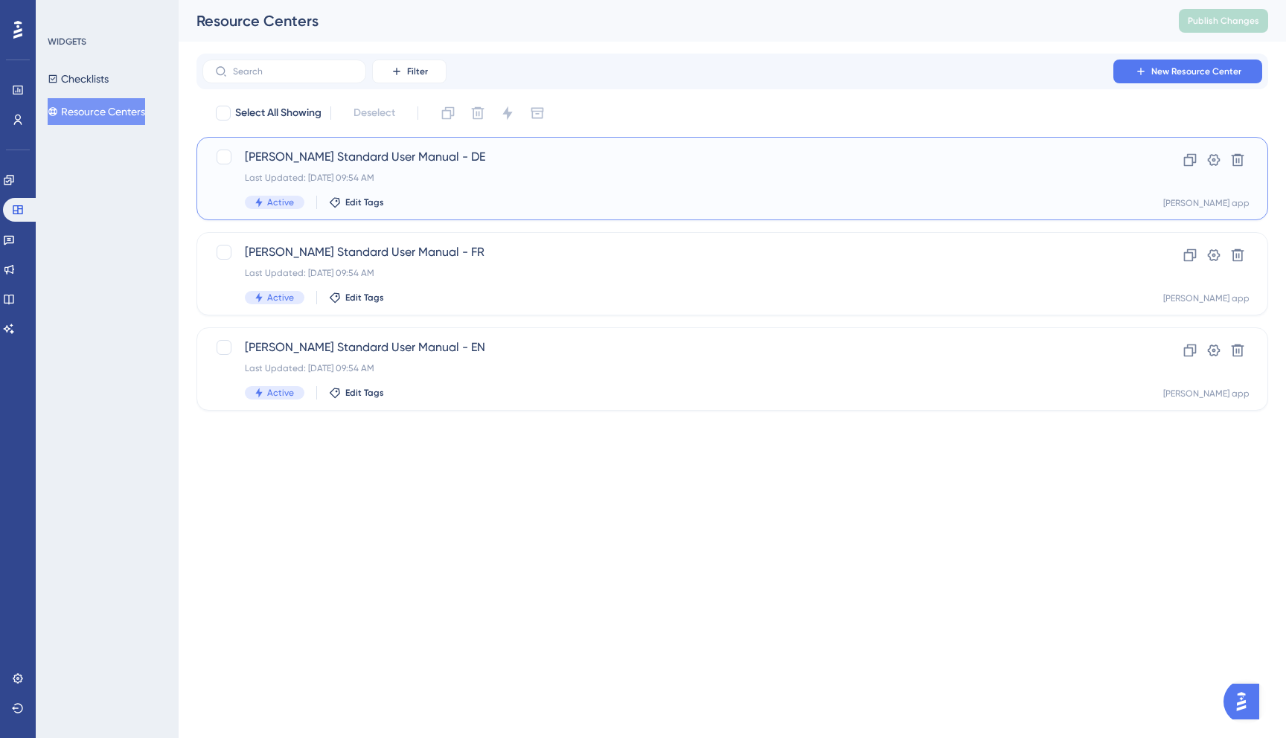
click at [508, 196] on div "Active Edit Tags" at bounding box center [673, 202] width 856 height 13
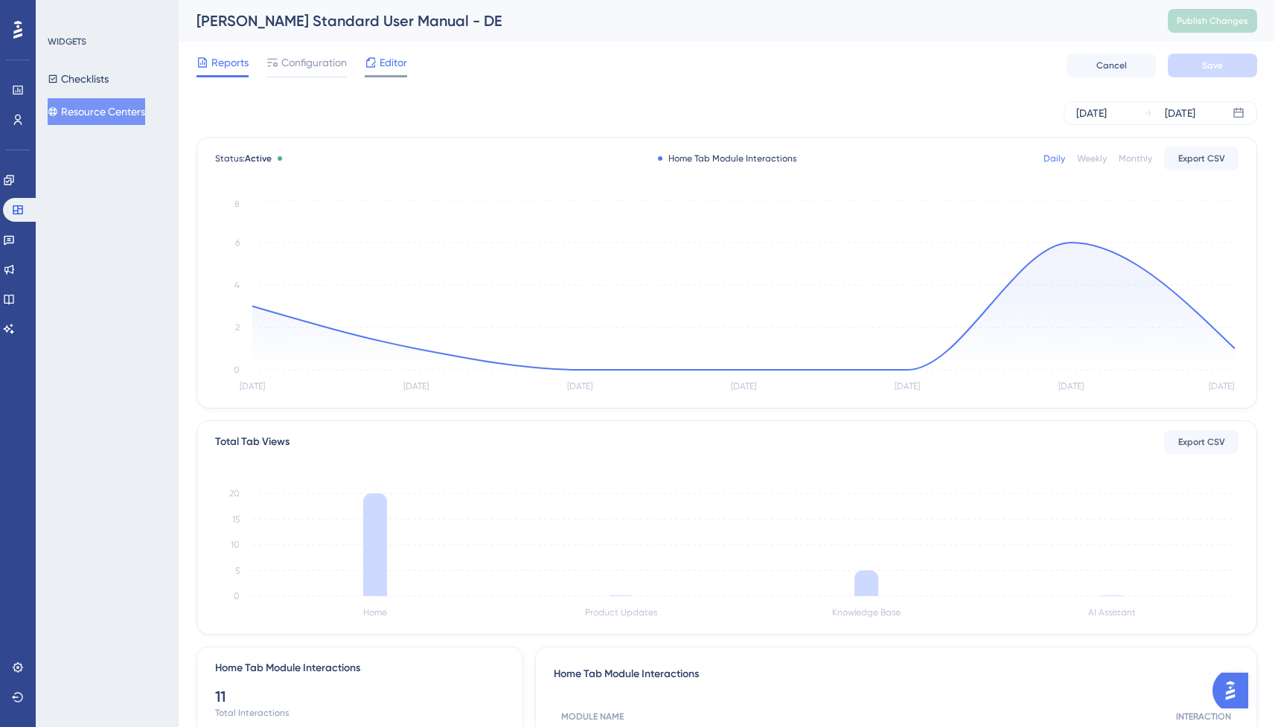
click at [387, 65] on span "Editor" at bounding box center [393, 63] width 28 height 18
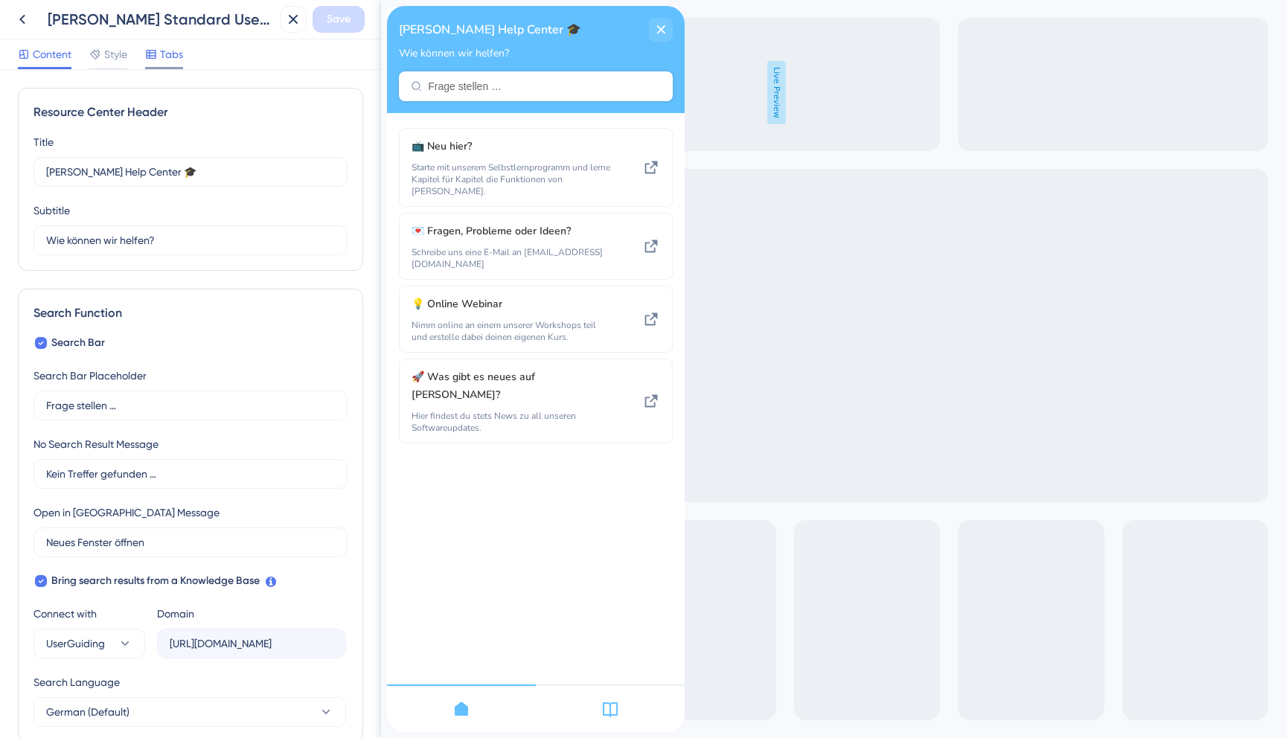
click at [153, 60] on icon at bounding box center [151, 54] width 12 height 12
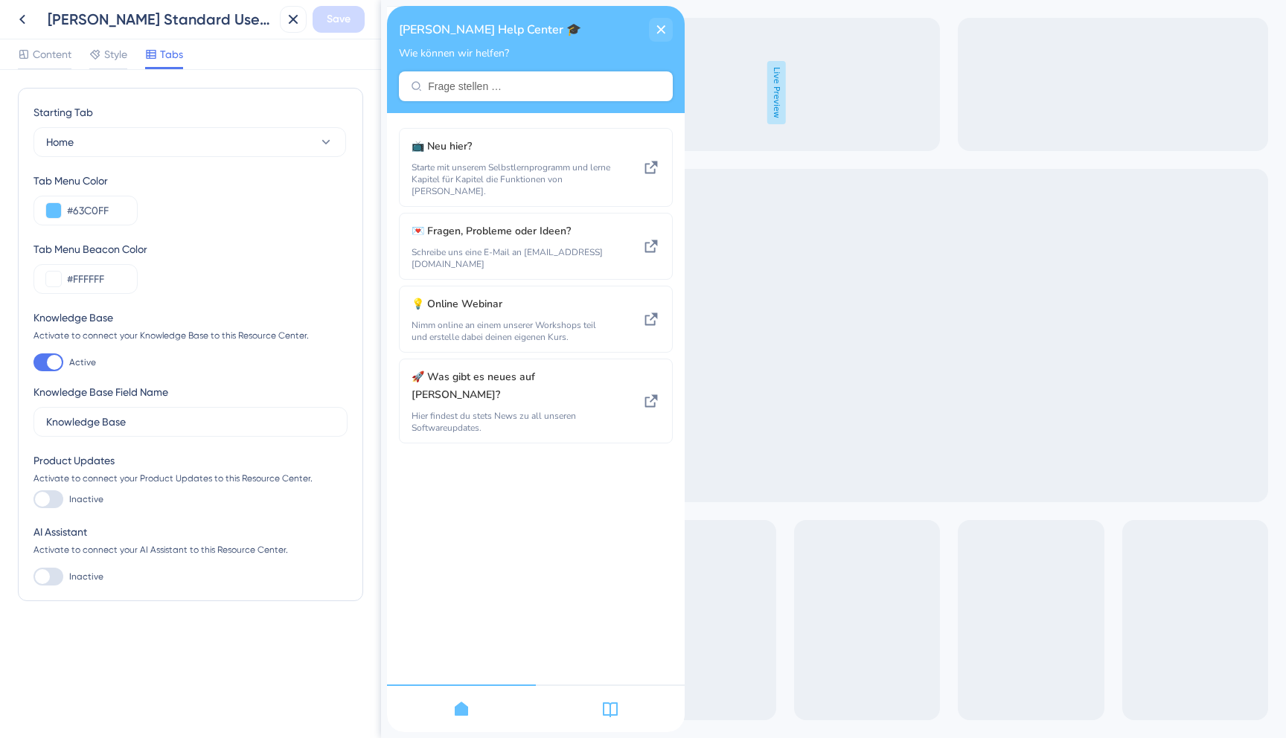
click at [43, 499] on div at bounding box center [42, 499] width 15 height 15
click at [33, 499] on input "Inactive" at bounding box center [33, 499] width 1 height 1
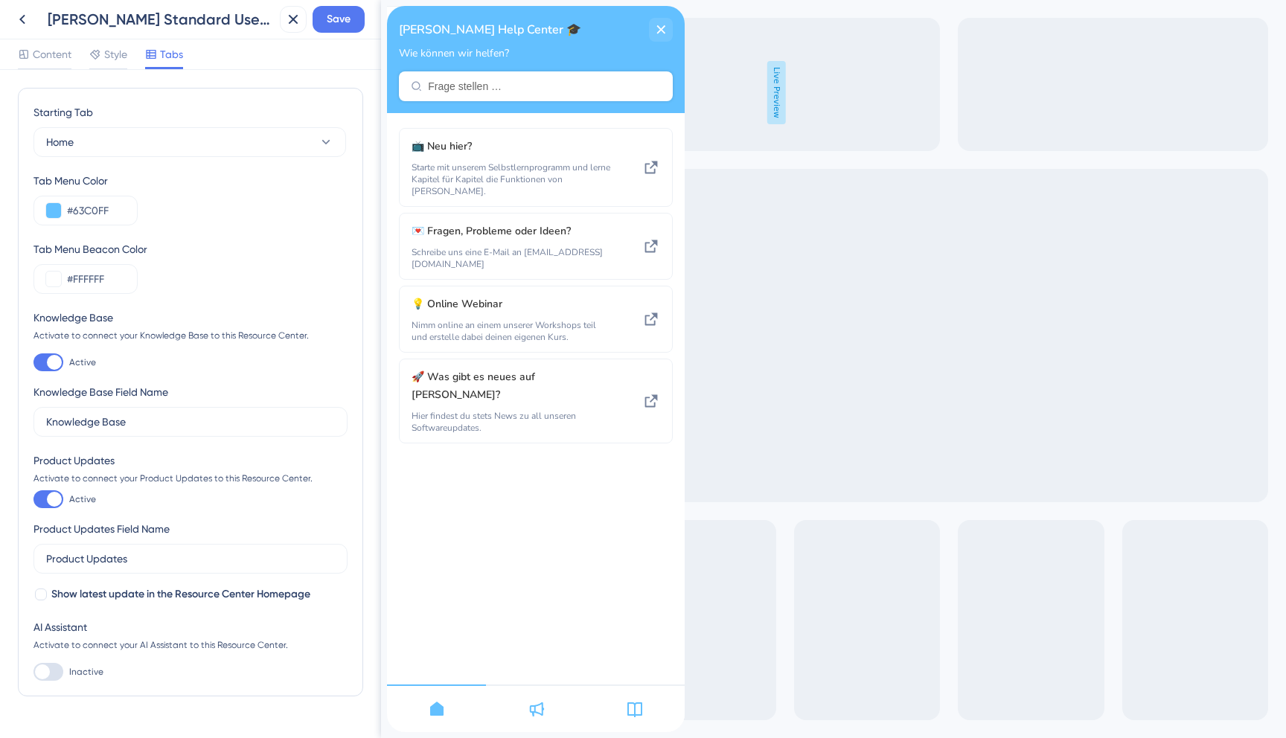
click at [52, 499] on div at bounding box center [54, 499] width 15 height 15
click at [33, 499] on input "Active" at bounding box center [33, 499] width 1 height 1
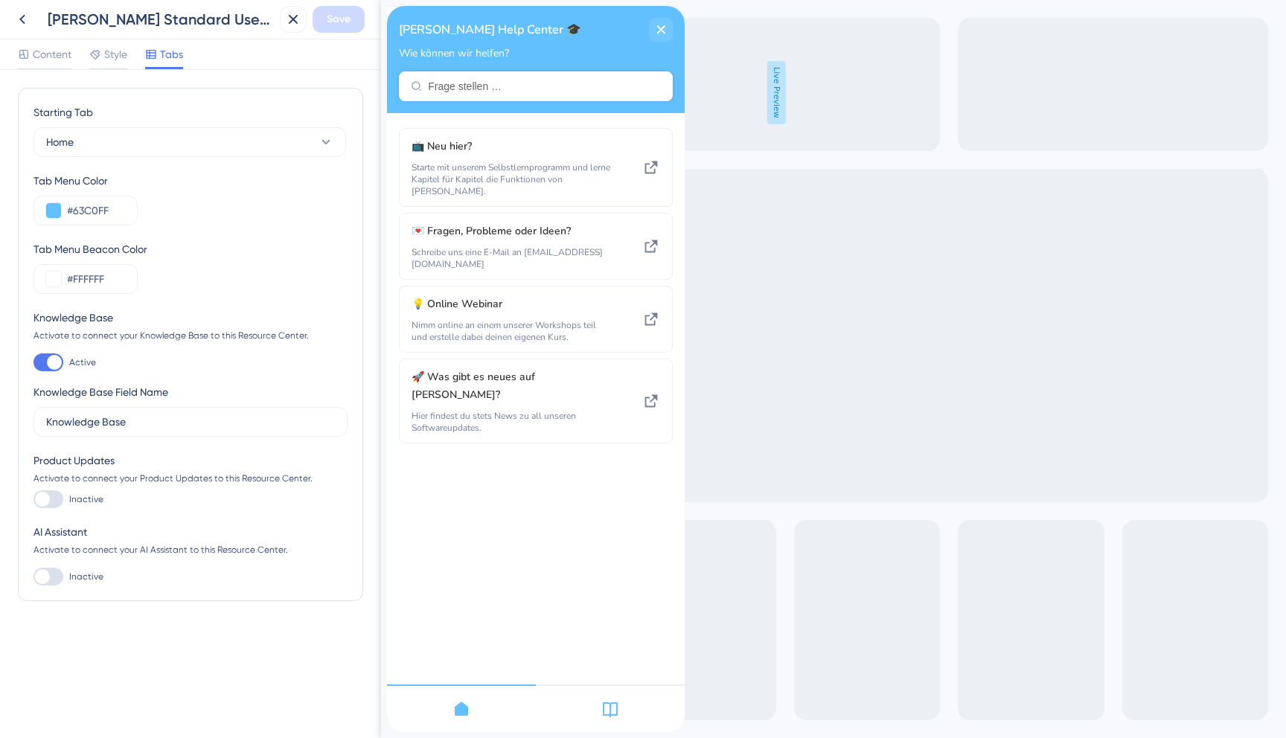
click at [52, 499] on div at bounding box center [48, 499] width 30 height 18
click at [33, 499] on input "Inactive" at bounding box center [33, 499] width 1 height 1
checkbox input "true"
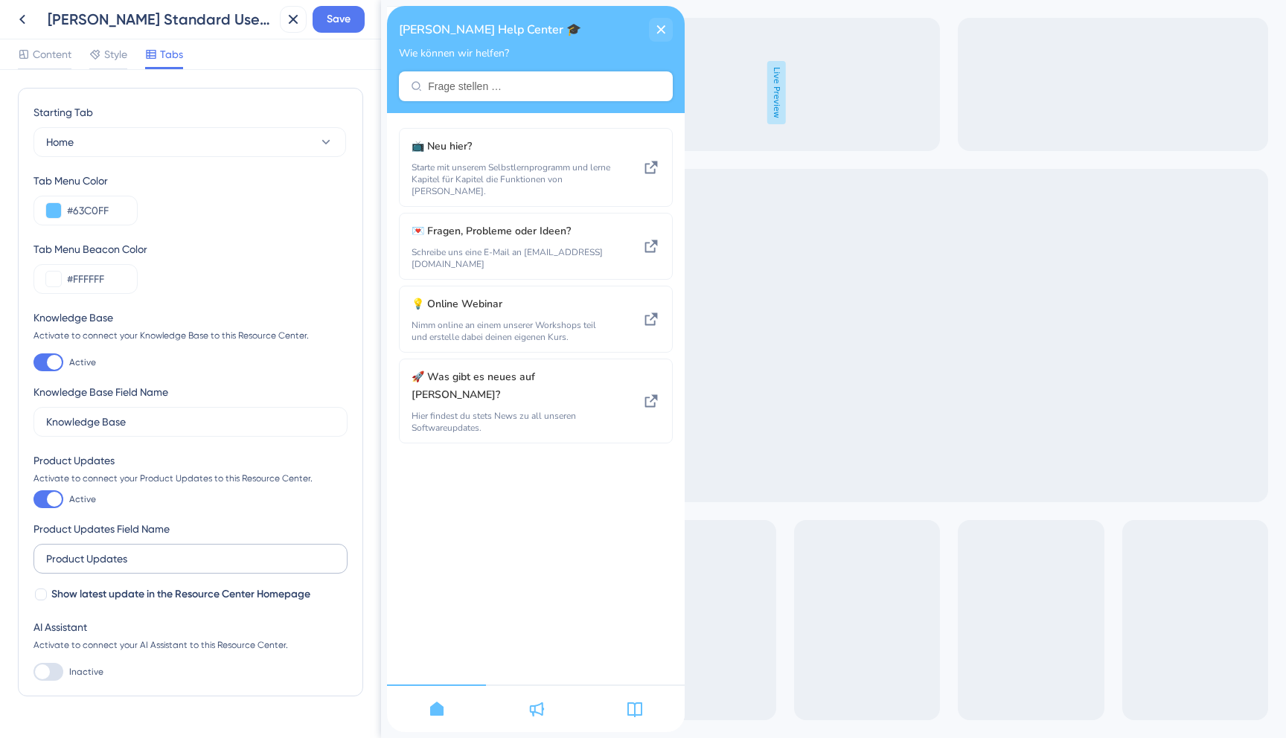
scroll to position [1, 0]
click at [107, 560] on input "Product Updates" at bounding box center [190, 557] width 289 height 16
click at [61, 588] on span "Show latest update in the Resource Center Homepage" at bounding box center [180, 593] width 259 height 18
checkbox input "true"
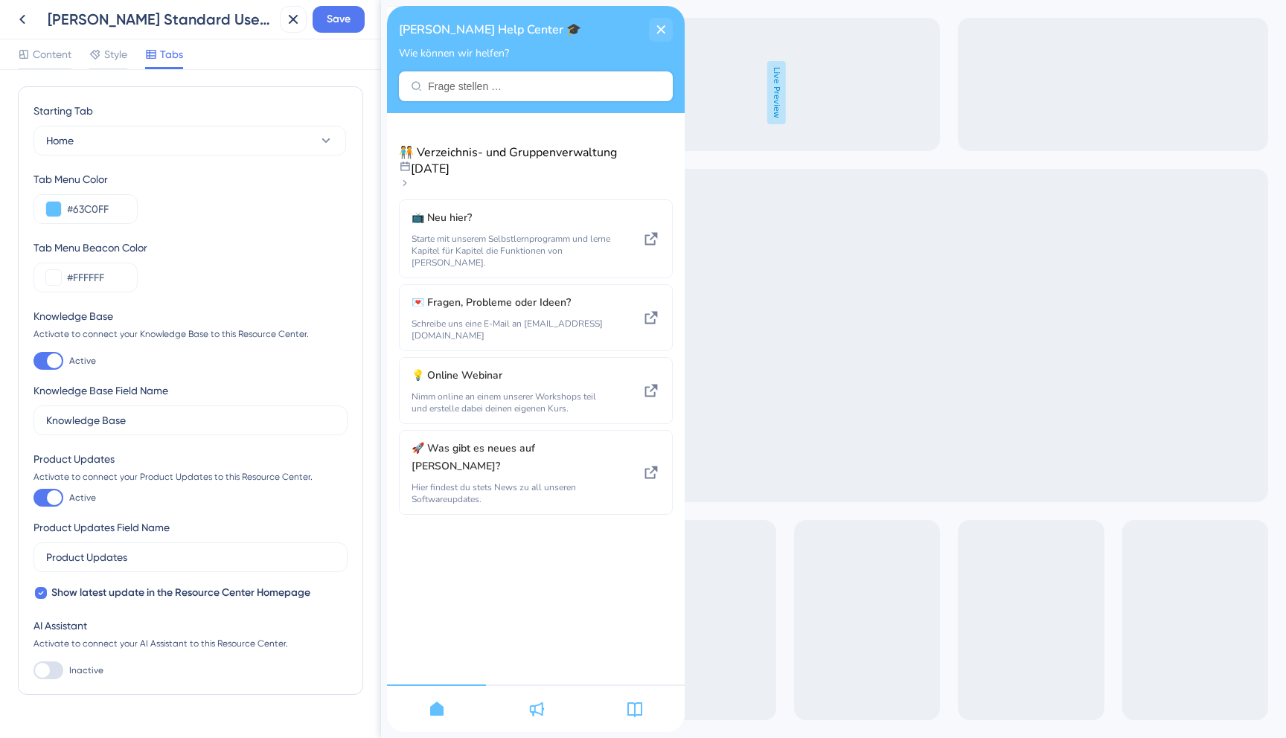
click at [122, 574] on div "Product Updates Activate to connect your Product Updates to this Resource Cente…" at bounding box center [190, 526] width 314 height 152
click at [123, 562] on input "Product Updates" at bounding box center [190, 557] width 289 height 16
type input "Produktneuigkeiten"
click at [169, 519] on div "Product Updates Field Name" at bounding box center [101, 528] width 136 height 18
click at [164, 556] on input "Produktneuigkeiten" at bounding box center [190, 557] width 289 height 16
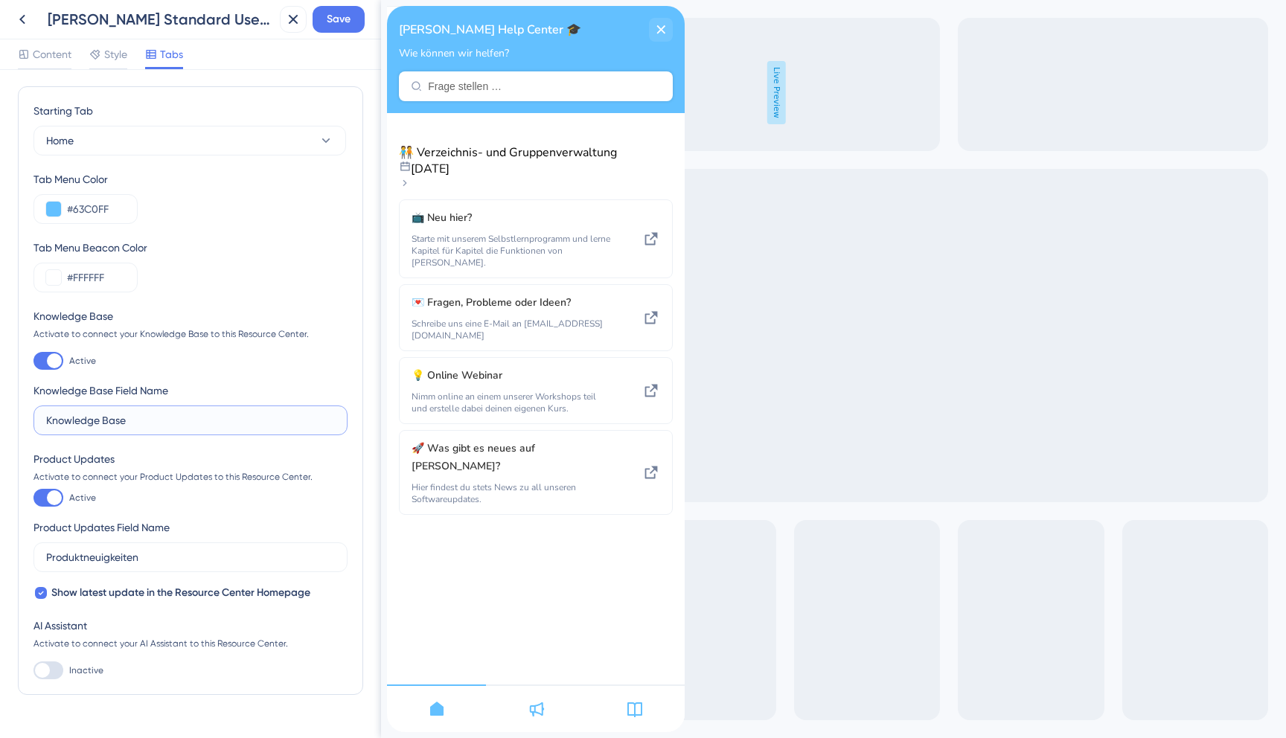
click at [166, 418] on input "Knowledge Base" at bounding box center [190, 420] width 289 height 16
click at [211, 156] on button "Home" at bounding box center [189, 142] width 312 height 30
click at [178, 215] on div "Knowledge Base Knowledge Base" at bounding box center [189, 217] width 269 height 30
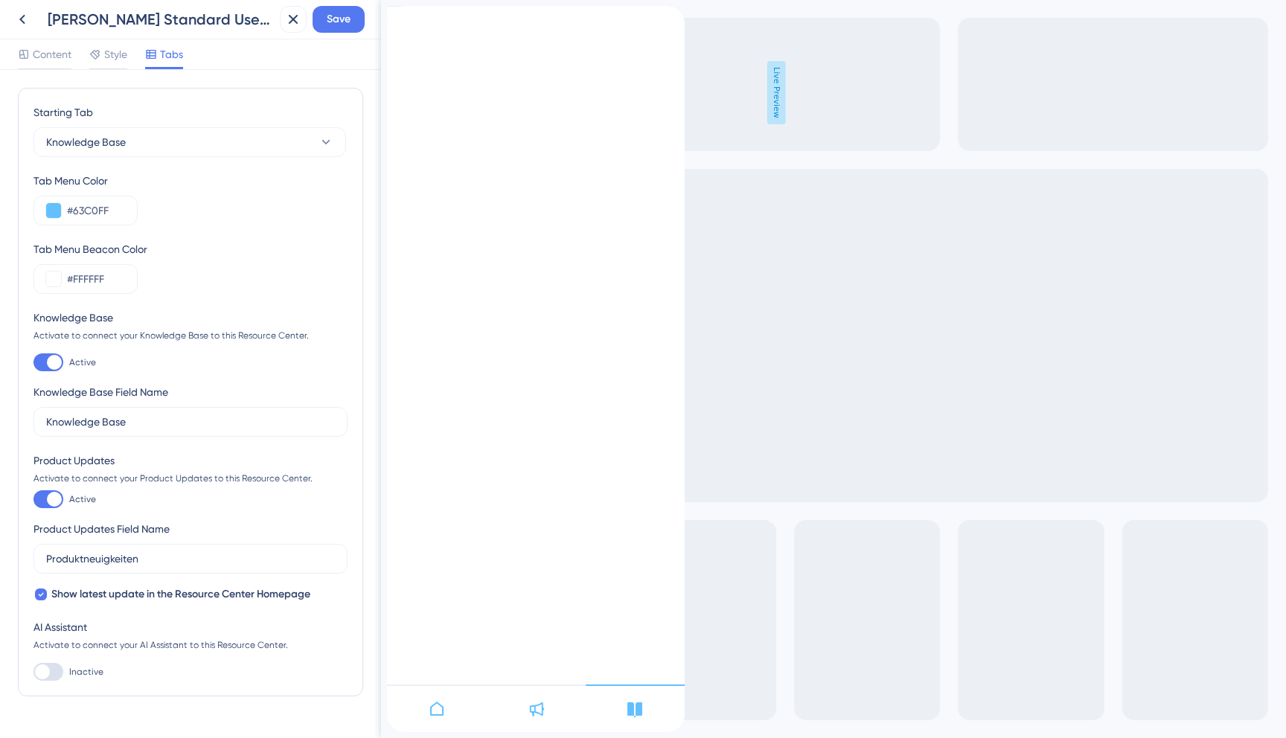
click at [199, 121] on div "Starting Tab" at bounding box center [189, 115] width 312 height 24
click at [154, 130] on button "Knowledge Base" at bounding box center [189, 142] width 312 height 30
click at [112, 237] on div "Product Updates Product Updates" at bounding box center [189, 247] width 269 height 30
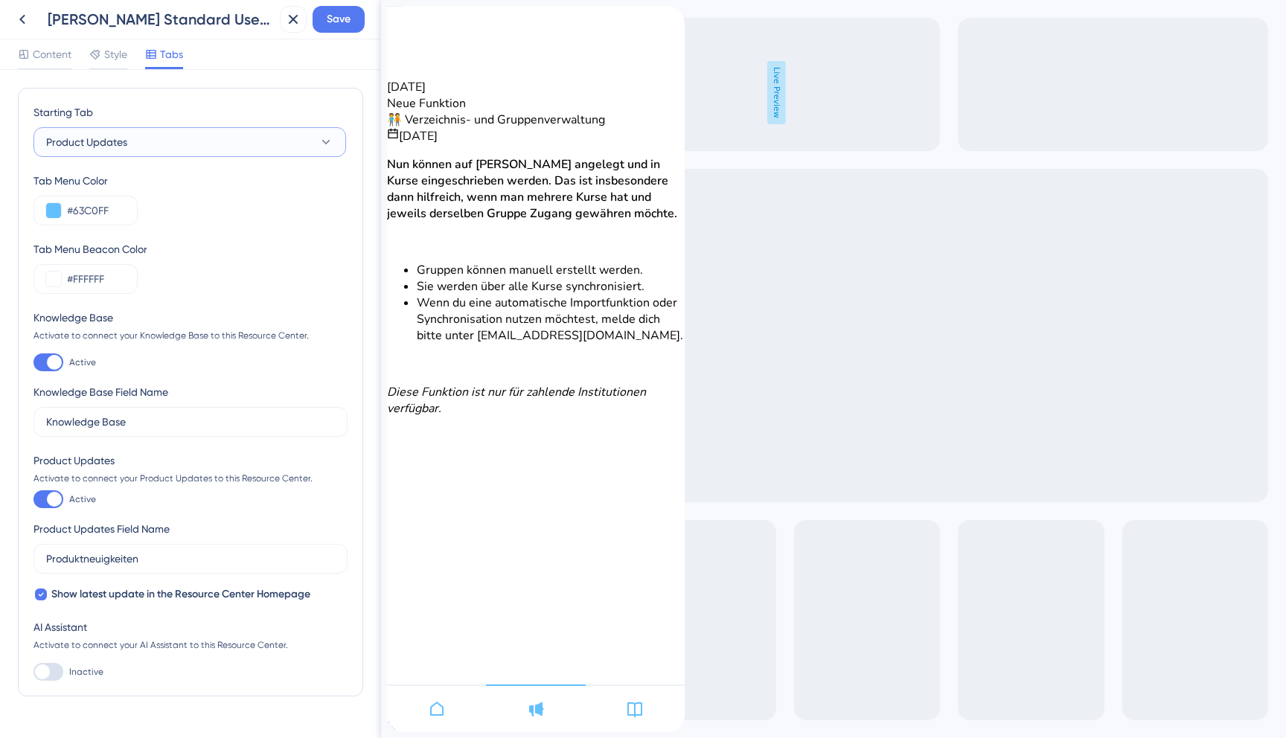
click at [185, 138] on button "Product Updates" at bounding box center [189, 142] width 312 height 30
click at [121, 182] on div "Home Home" at bounding box center [189, 188] width 269 height 30
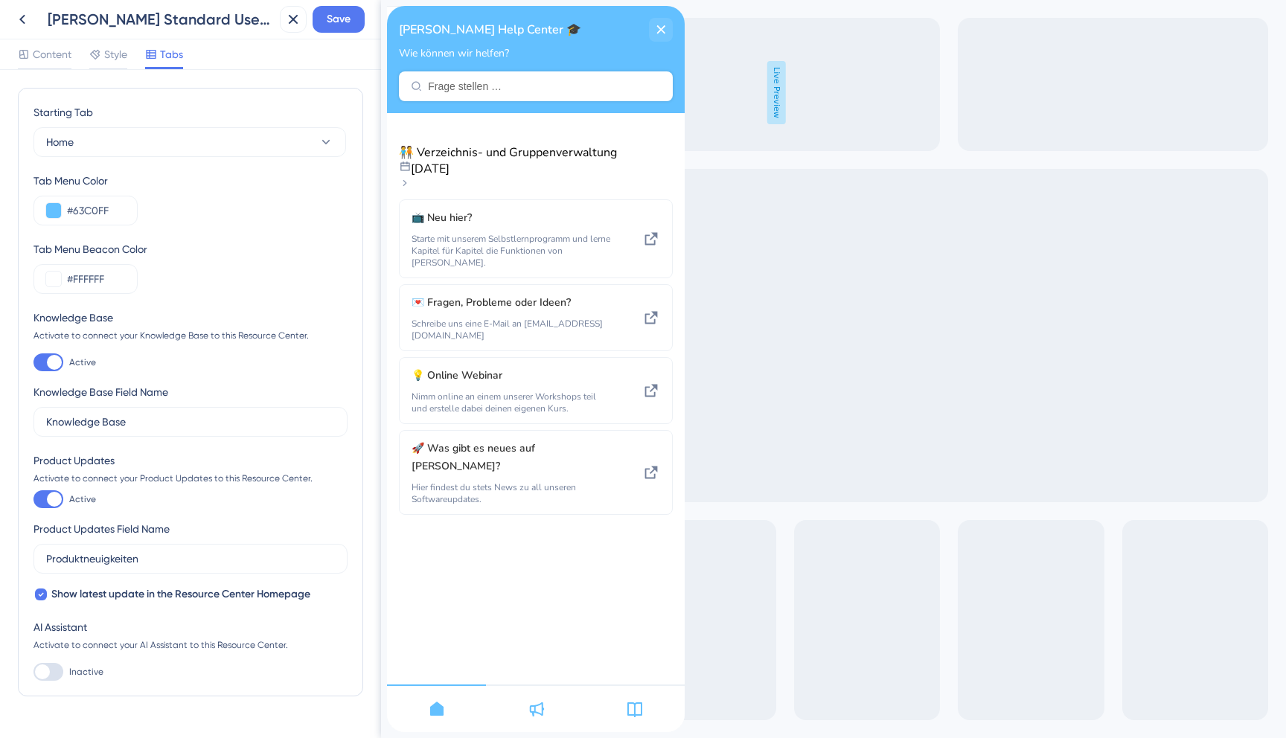
click at [55, 503] on div at bounding box center [54, 499] width 15 height 15
click at [33, 500] on input "Active" at bounding box center [33, 499] width 1 height 1
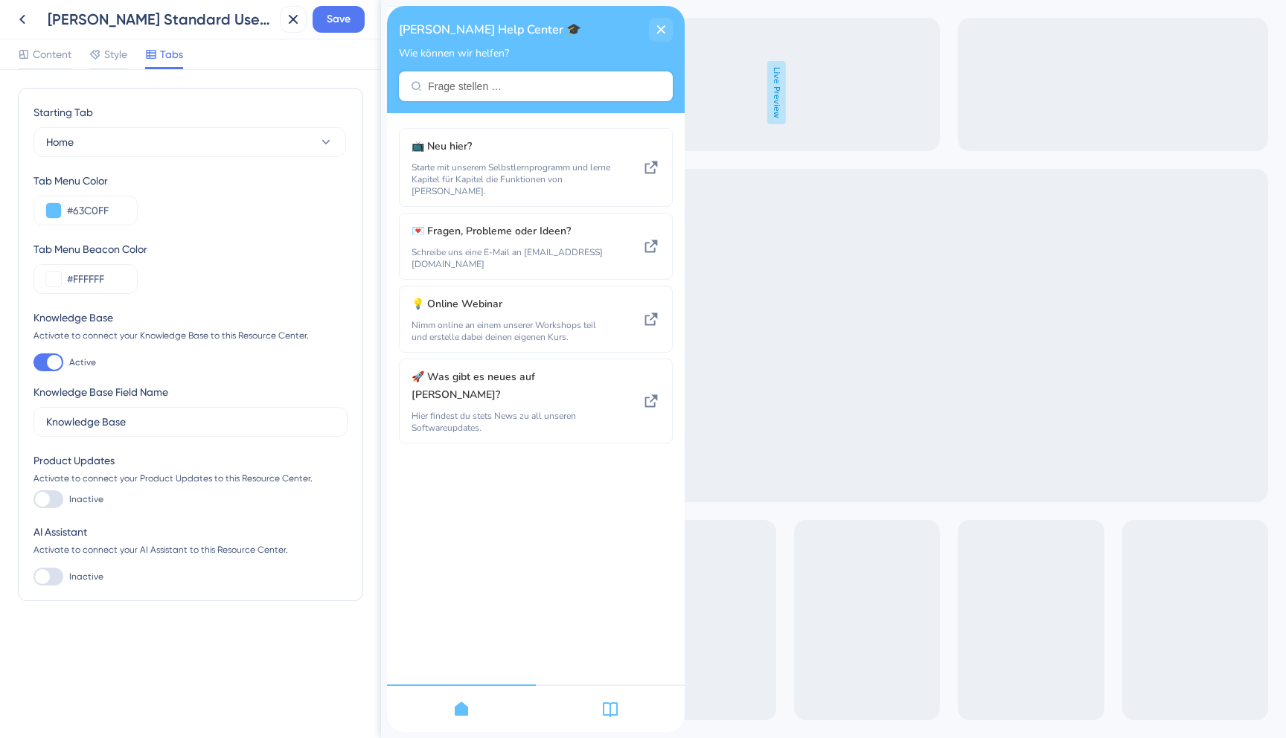
click at [55, 503] on div at bounding box center [48, 499] width 30 height 18
click at [33, 500] on input "Inactive" at bounding box center [33, 499] width 1 height 1
checkbox input "true"
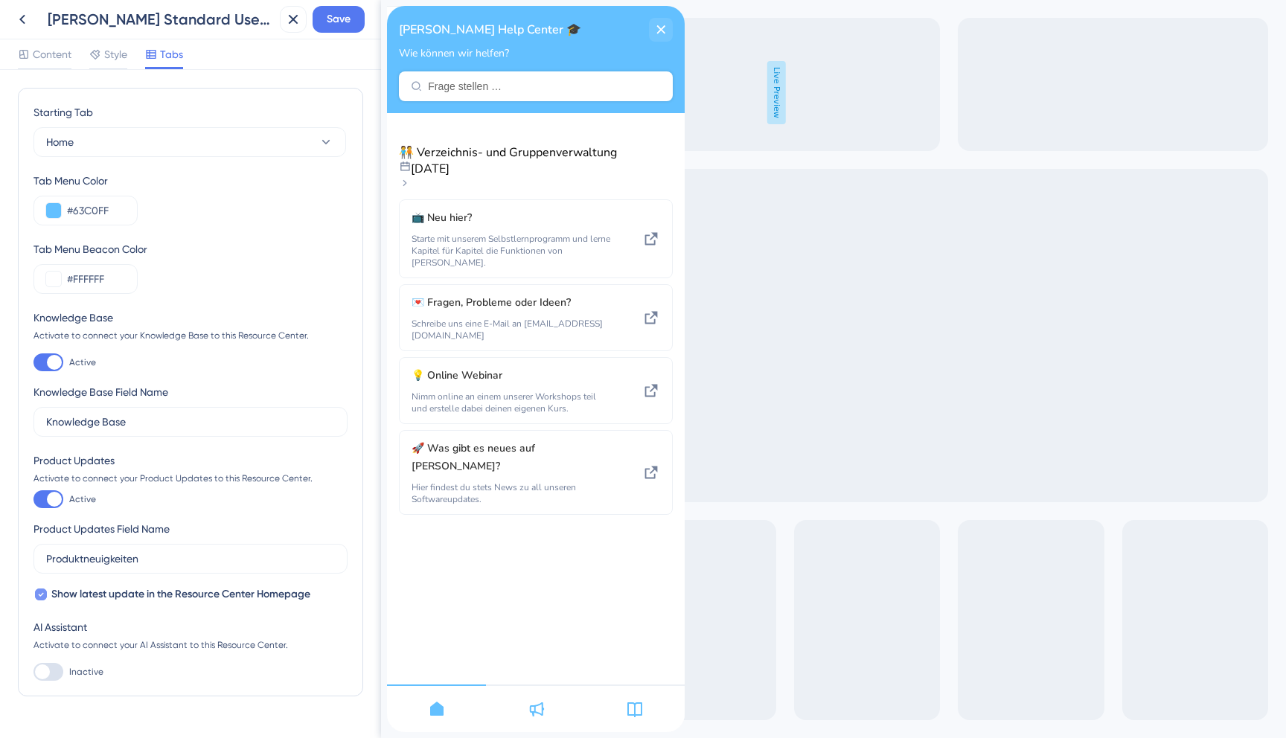
click at [39, 591] on icon at bounding box center [41, 595] width 6 height 12
checkbox input "false"
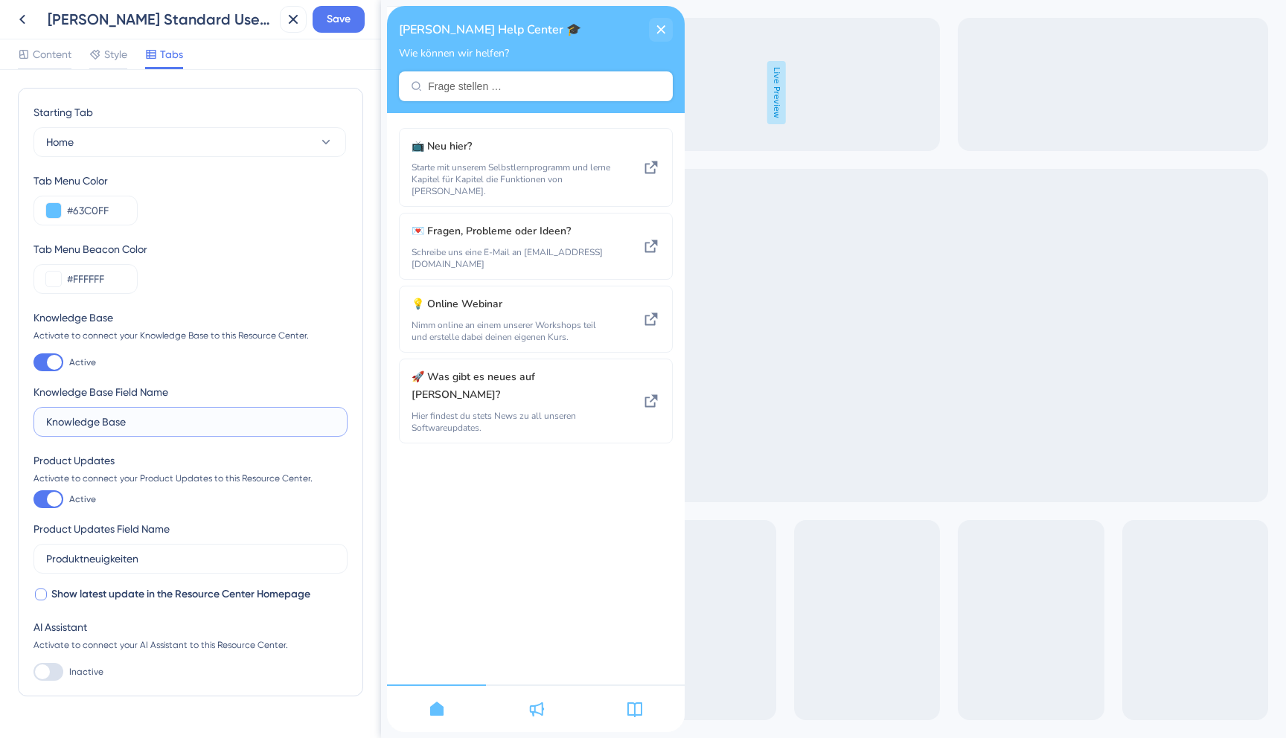
click at [169, 416] on input "Knowledge Base" at bounding box center [190, 422] width 289 height 16
type input "Handbuch"
click at [336, 22] on span "Save" at bounding box center [339, 19] width 24 height 18
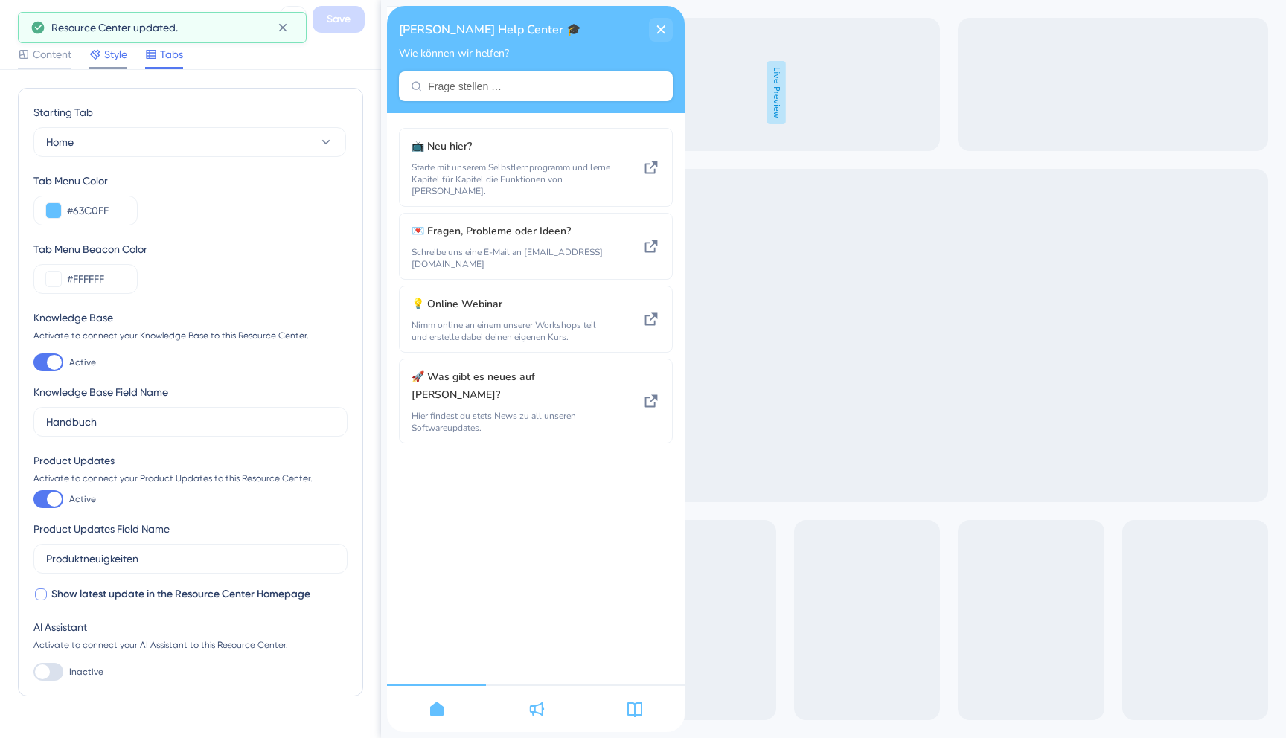
click at [112, 51] on span "Style" at bounding box center [115, 54] width 23 height 18
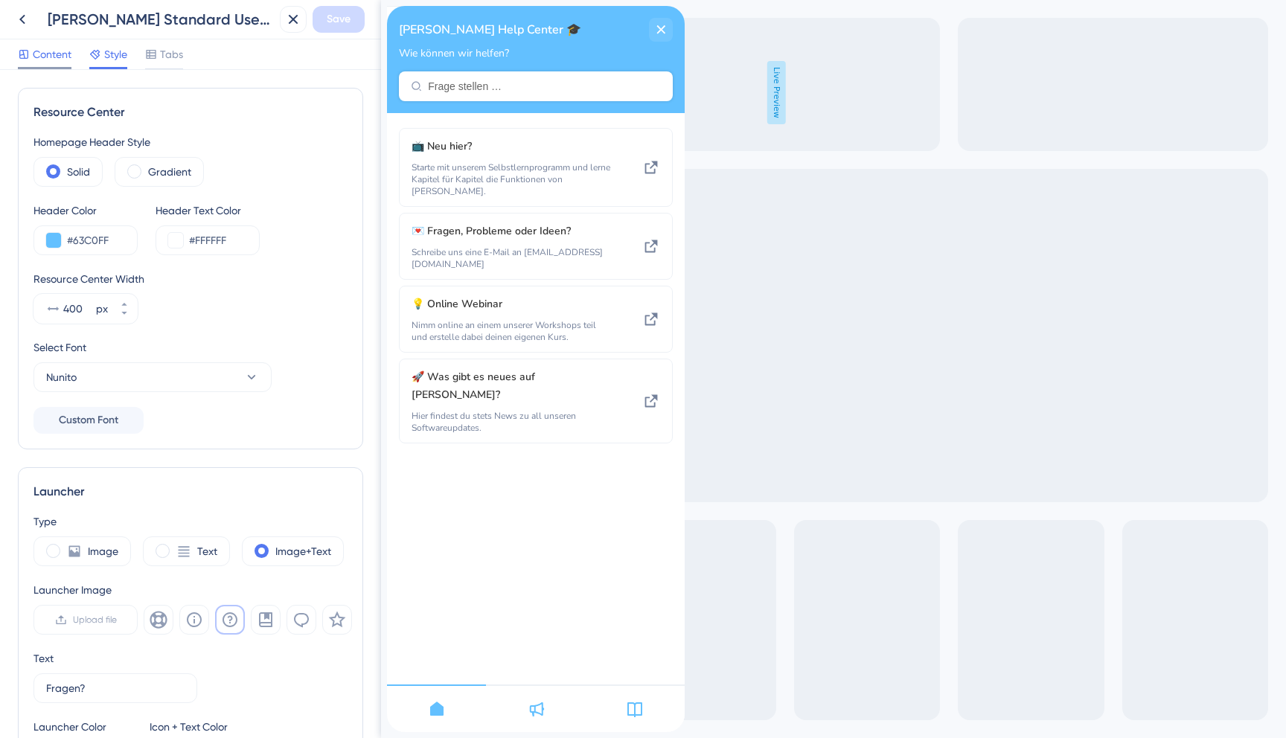
click at [54, 63] on div "Content" at bounding box center [45, 57] width 54 height 24
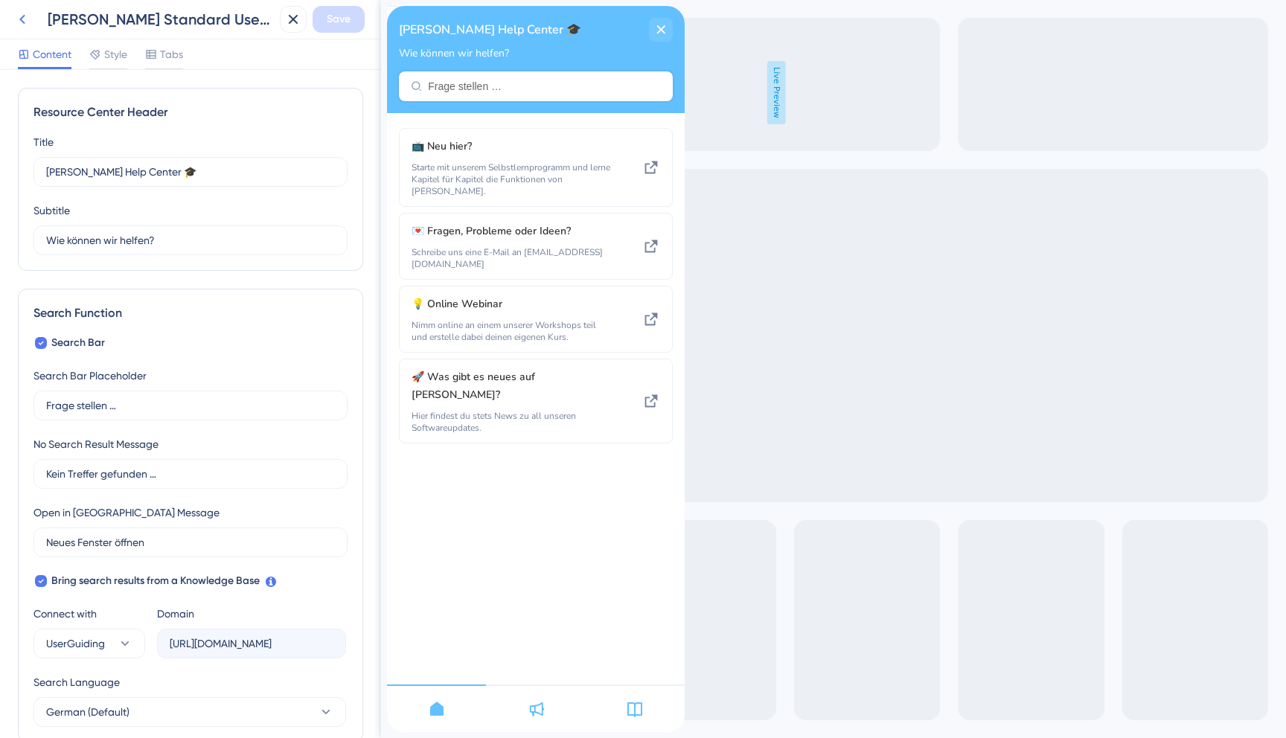
click at [22, 25] on icon at bounding box center [22, 19] width 18 height 18
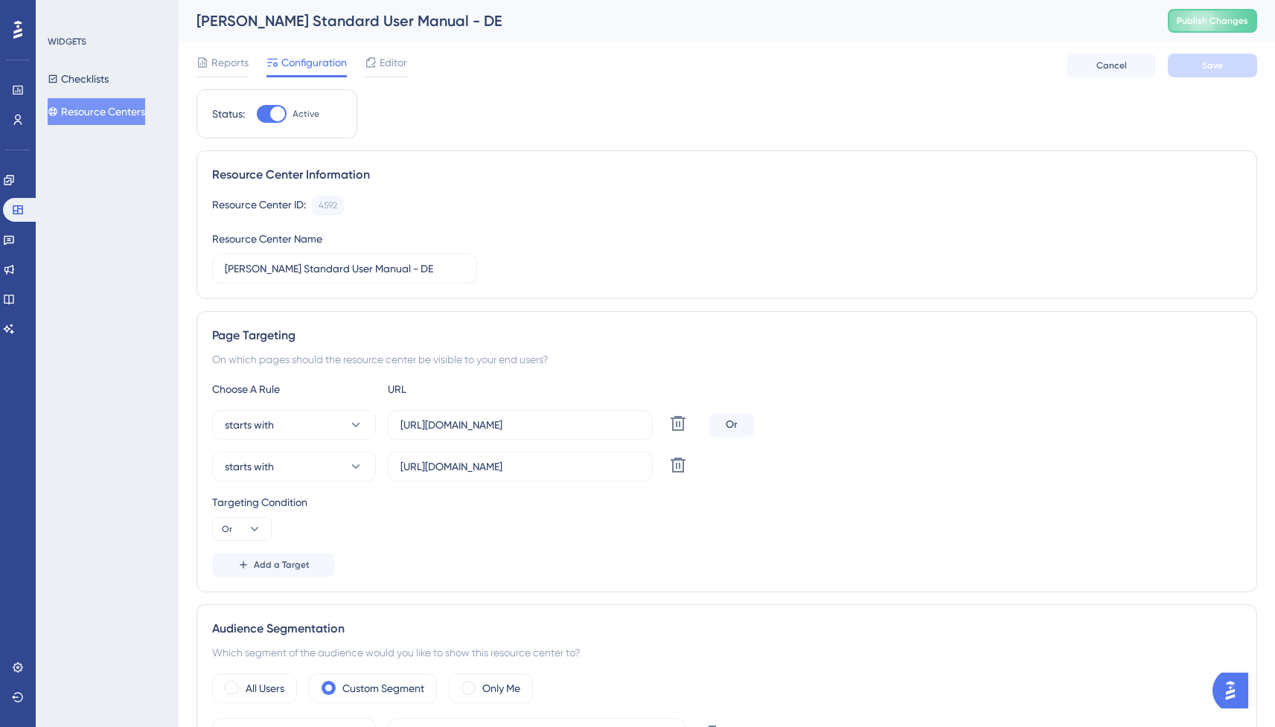
click at [104, 112] on button "Resource Centers" at bounding box center [96, 111] width 97 height 27
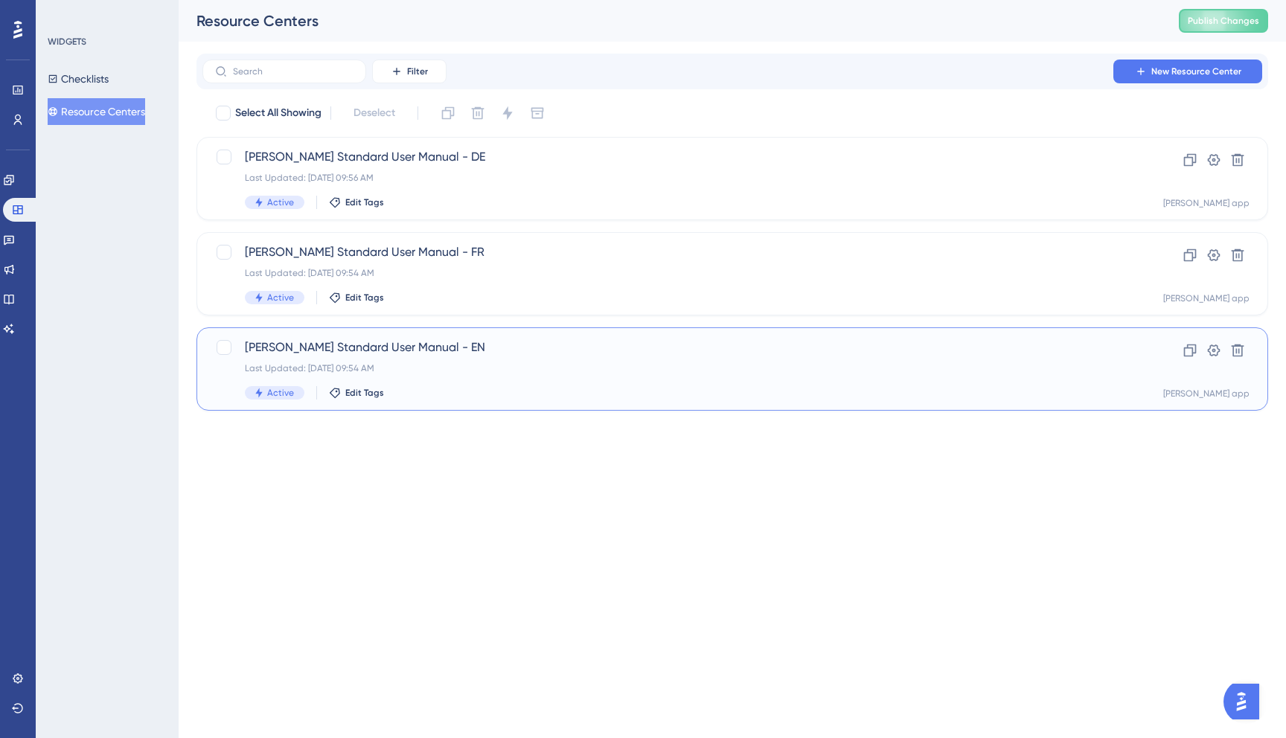
click at [487, 365] on div "Last Updated: [DATE] 09:54 AM" at bounding box center [673, 368] width 856 height 12
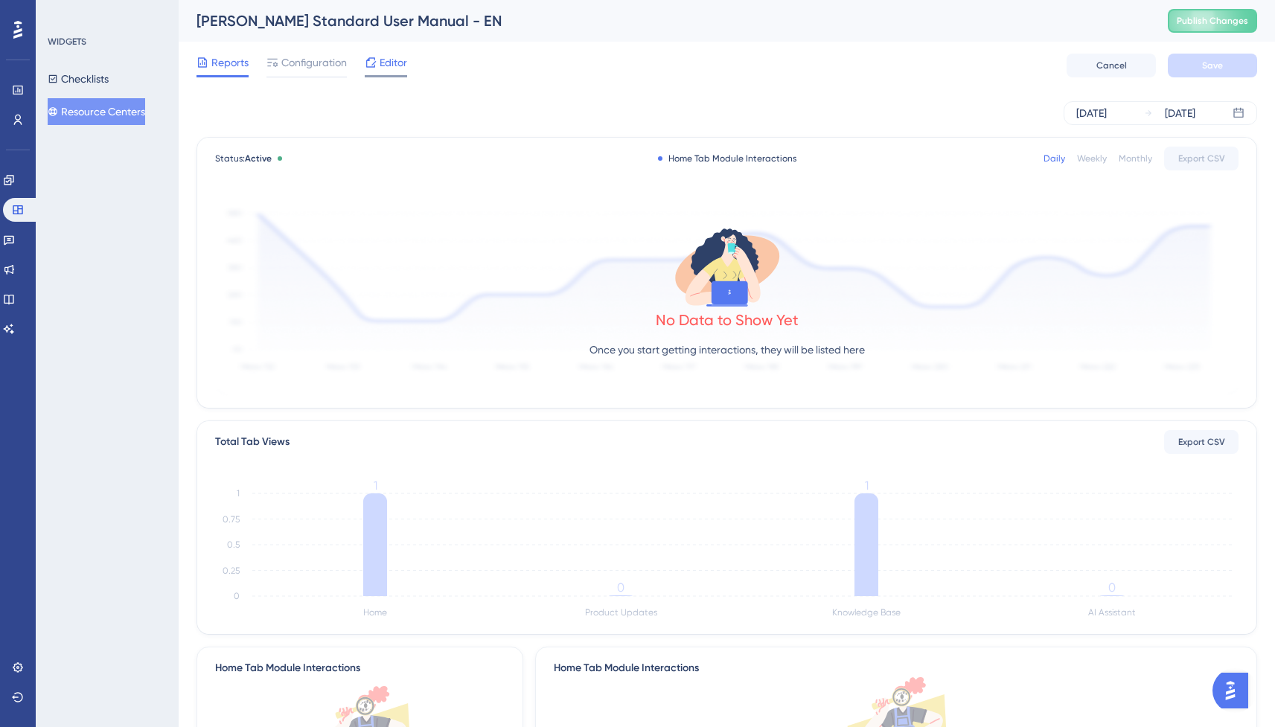
click at [375, 64] on icon at bounding box center [371, 63] width 12 height 12
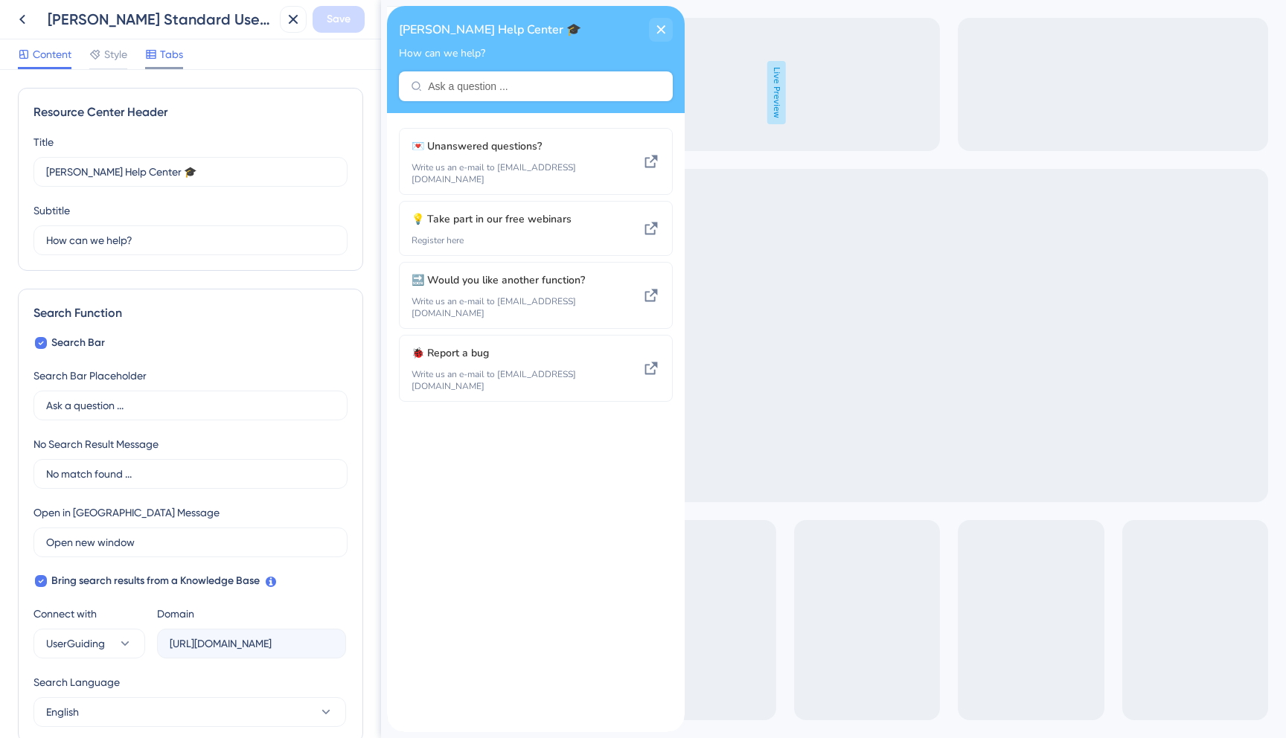
click at [172, 54] on span "Tabs" at bounding box center [171, 54] width 23 height 18
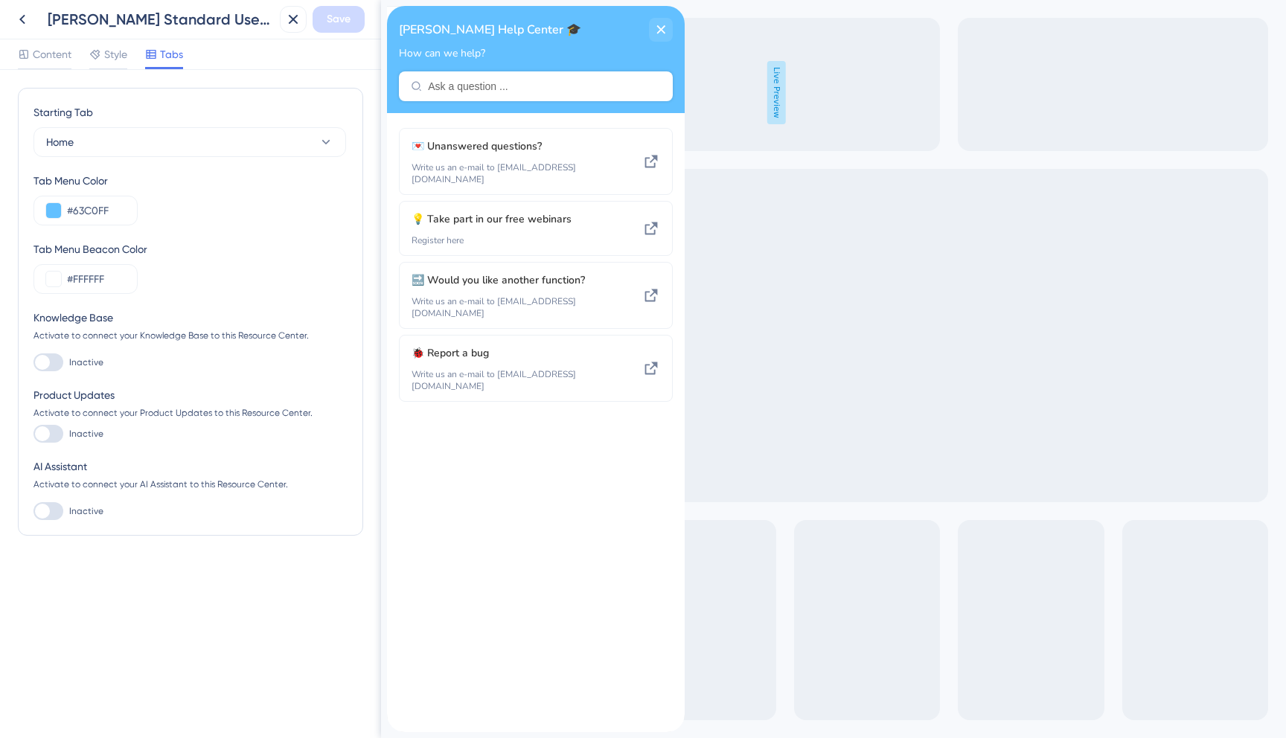
click at [49, 360] on div at bounding box center [42, 362] width 15 height 15
click at [33, 362] on input "Inactive" at bounding box center [33, 362] width 1 height 1
checkbox input "true"
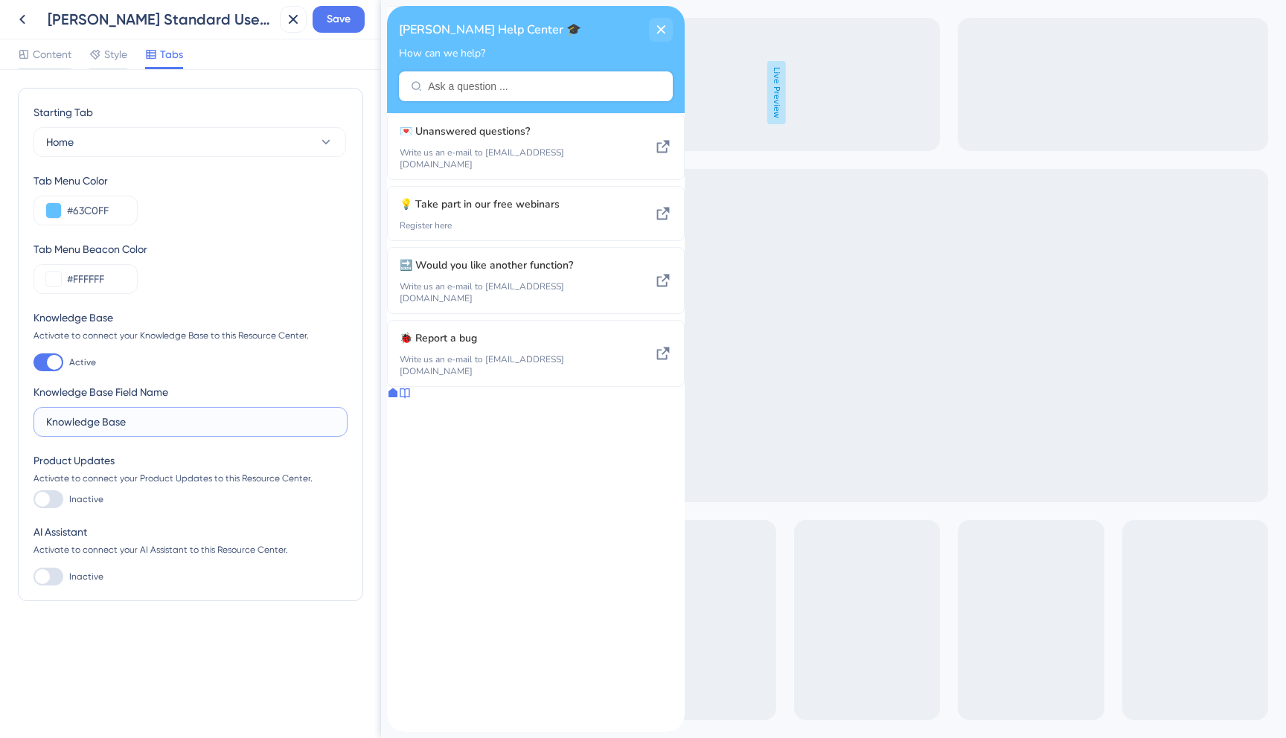
click at [164, 417] on input "Knowledge Base" at bounding box center [190, 422] width 289 height 16
type input "Help Center"
click at [42, 503] on div at bounding box center [42, 499] width 15 height 15
click at [33, 500] on input "Inactive" at bounding box center [33, 499] width 1 height 1
checkbox input "true"
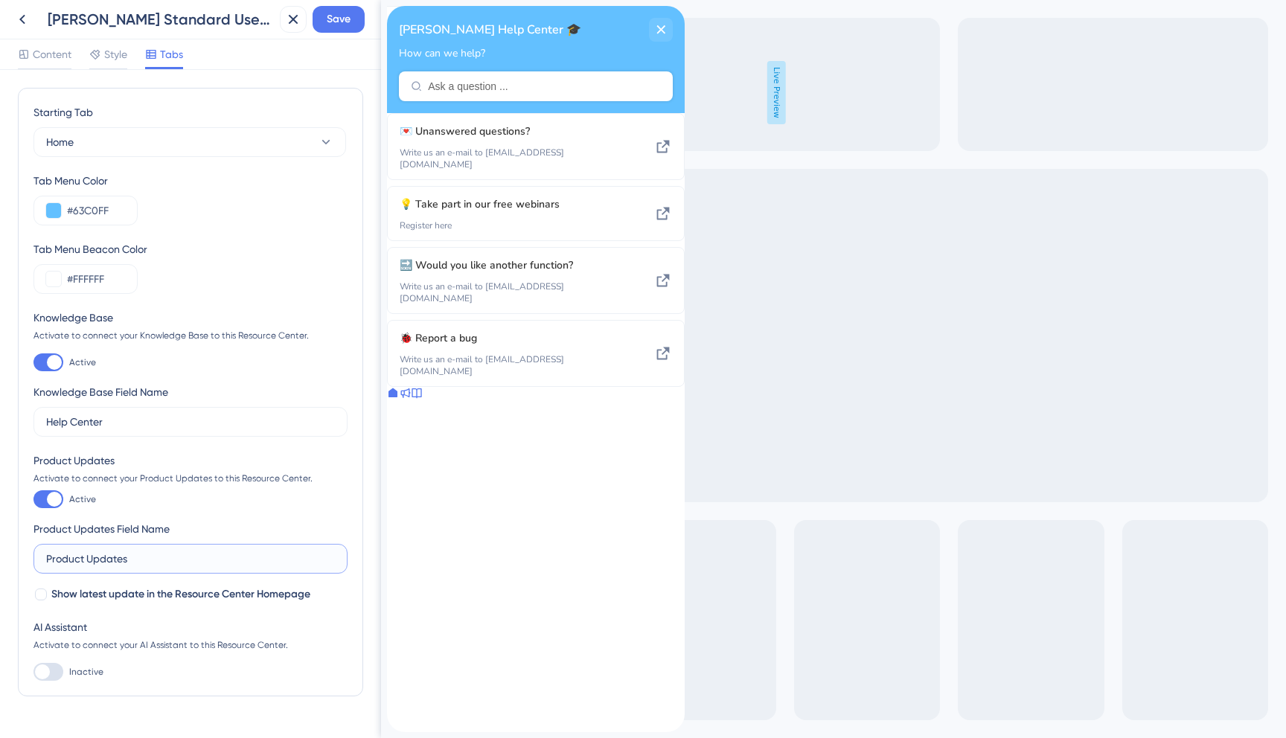
click at [146, 562] on input "Product Updates" at bounding box center [190, 559] width 289 height 16
click at [103, 556] on input "Product Updates" at bounding box center [190, 559] width 289 height 16
type input "Product News"
click at [331, 30] on button "Save" at bounding box center [338, 19] width 52 height 27
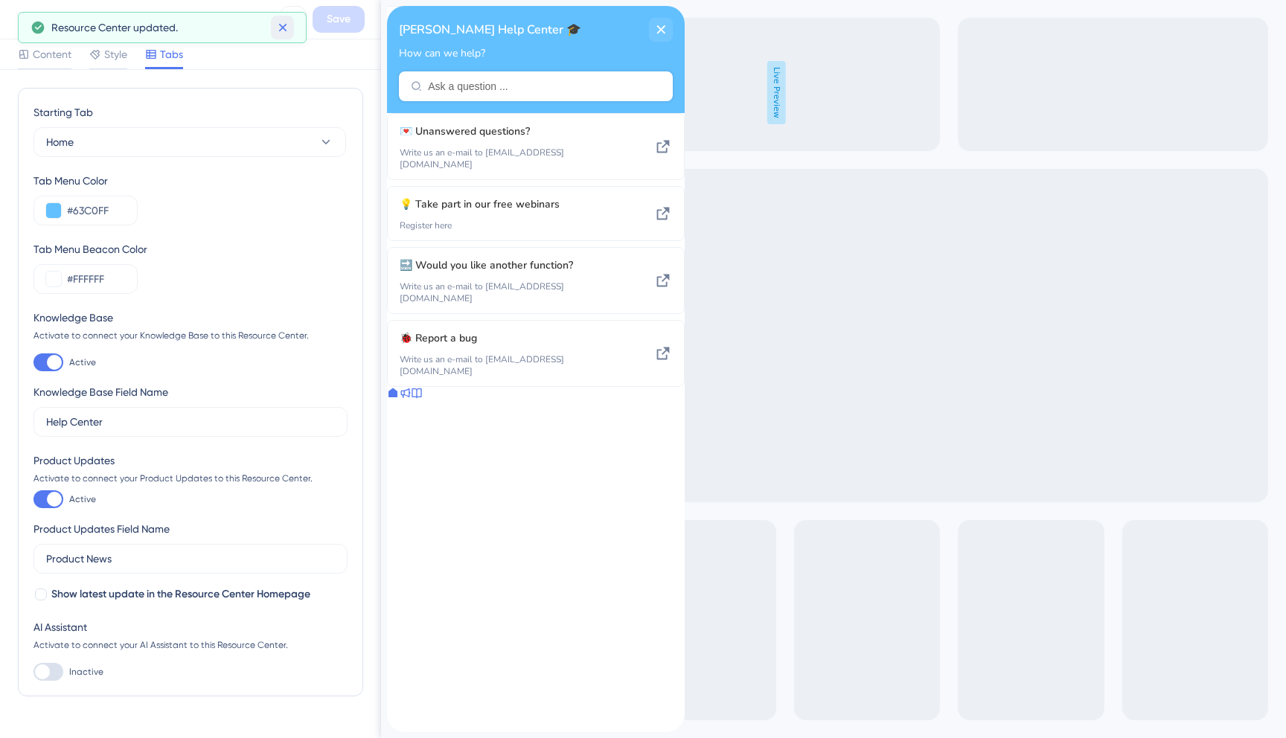
click at [284, 33] on icon at bounding box center [282, 27] width 15 height 15
click at [26, 16] on icon at bounding box center [22, 19] width 18 height 18
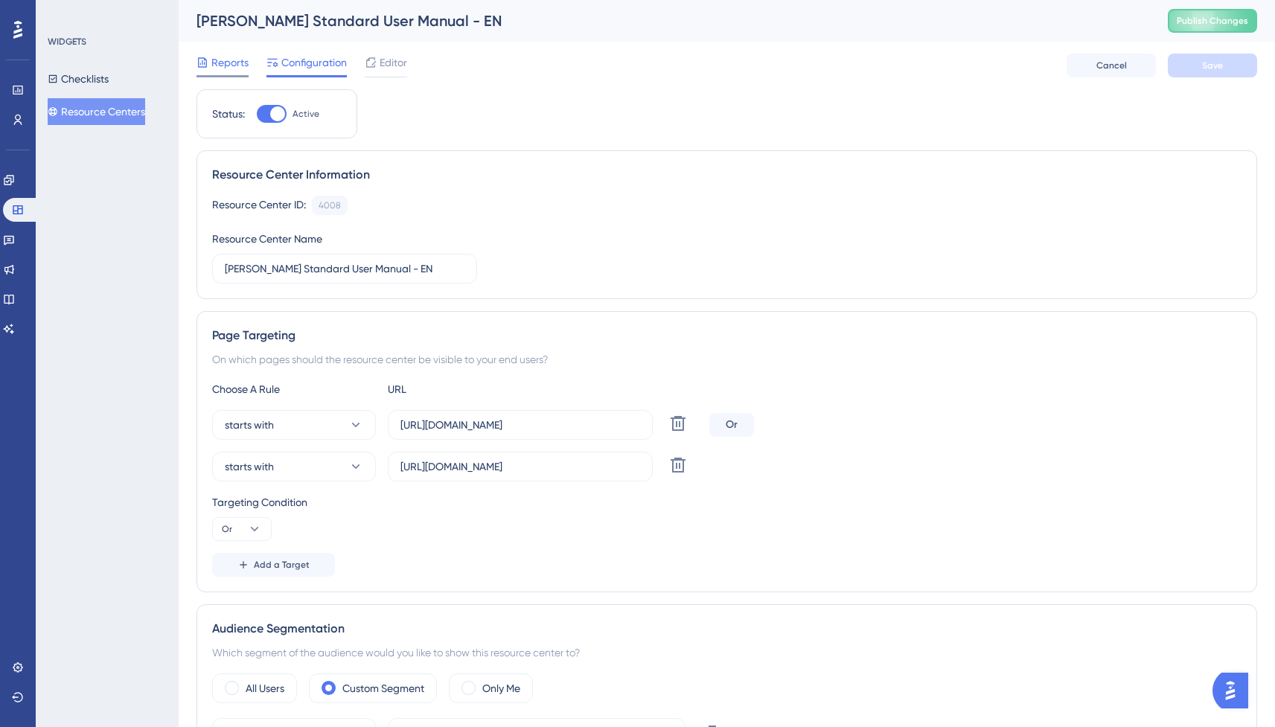
click at [235, 65] on span "Reports" at bounding box center [229, 63] width 37 height 18
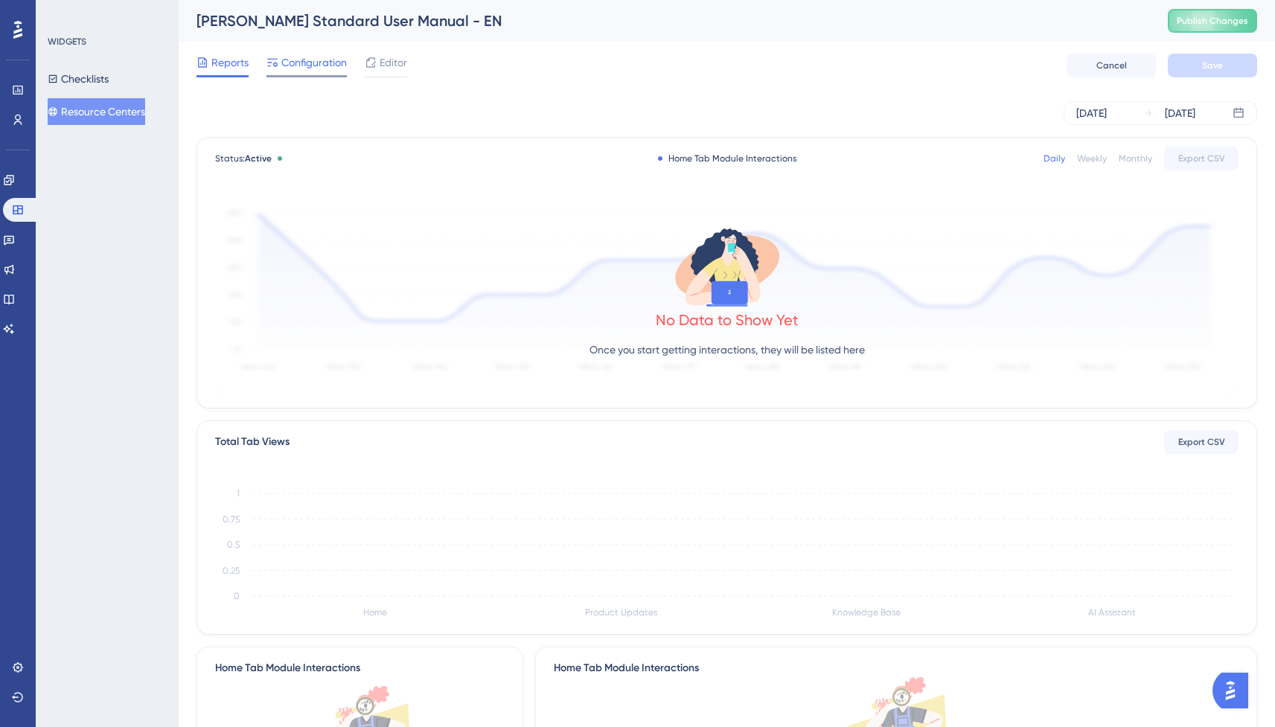
click at [307, 68] on span "Configuration" at bounding box center [313, 63] width 65 height 18
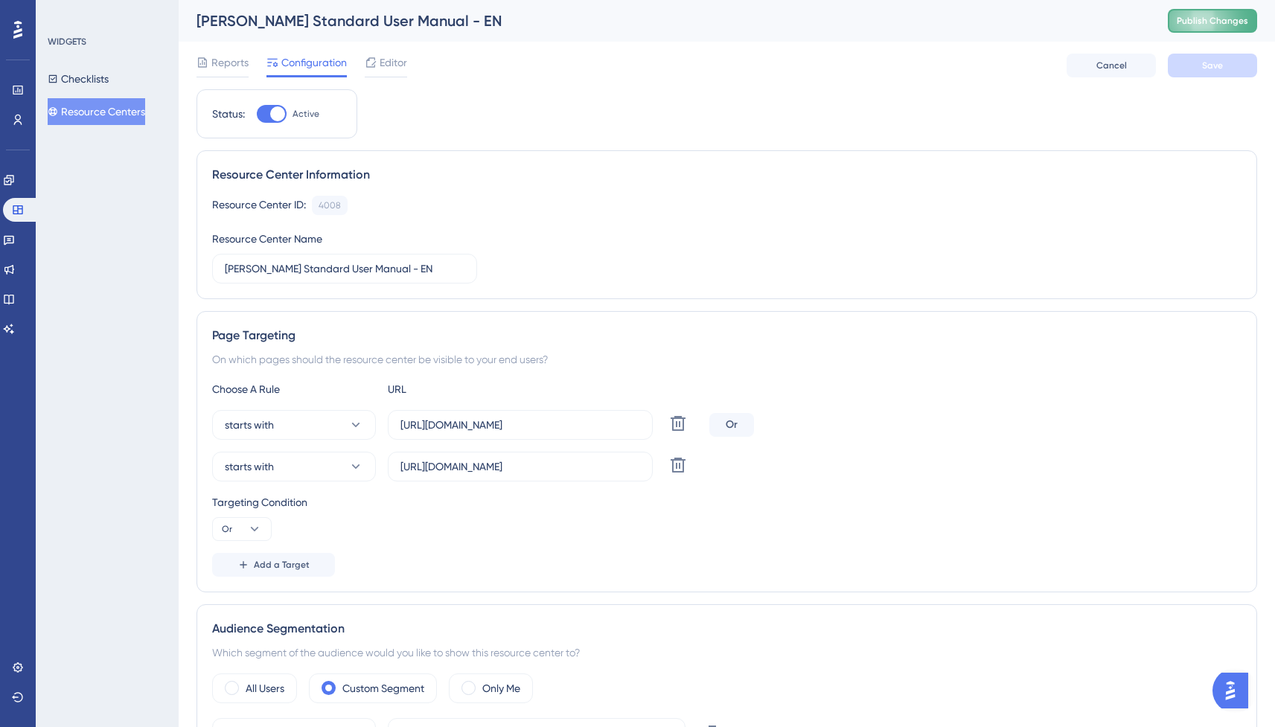
click at [1191, 31] on button "Publish Changes" at bounding box center [1211, 21] width 89 height 24
